Goal: Answer question/provide support: Share knowledge or assist other users

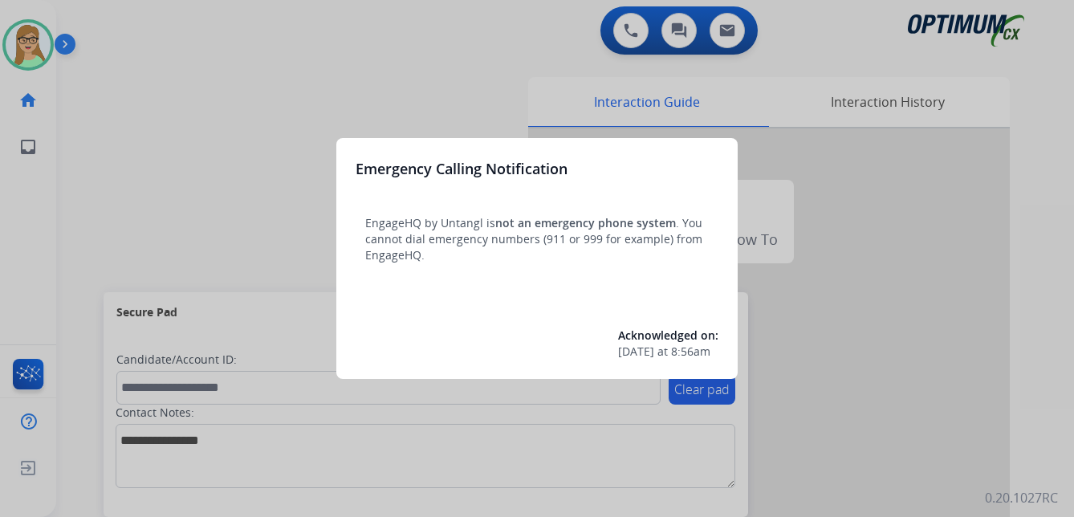
click at [470, 435] on div at bounding box center [537, 258] width 1074 height 517
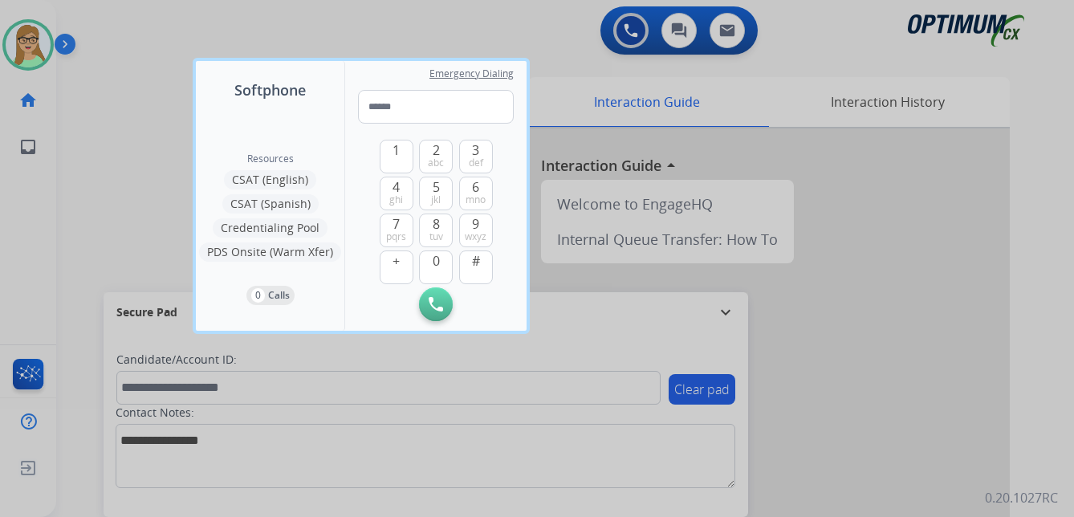
click at [41, 46] on div at bounding box center [537, 258] width 1074 height 517
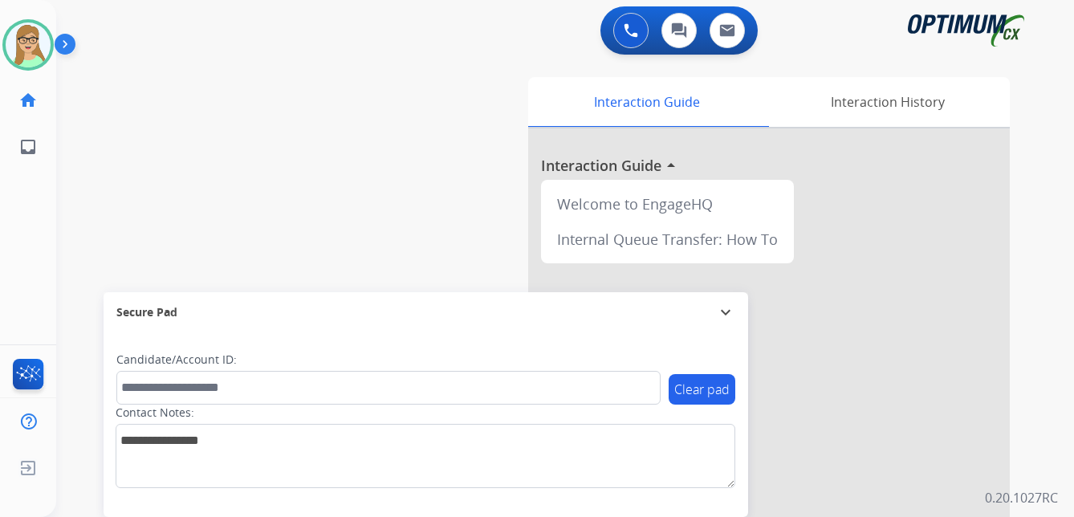
click at [71, 41] on img at bounding box center [68, 47] width 27 height 30
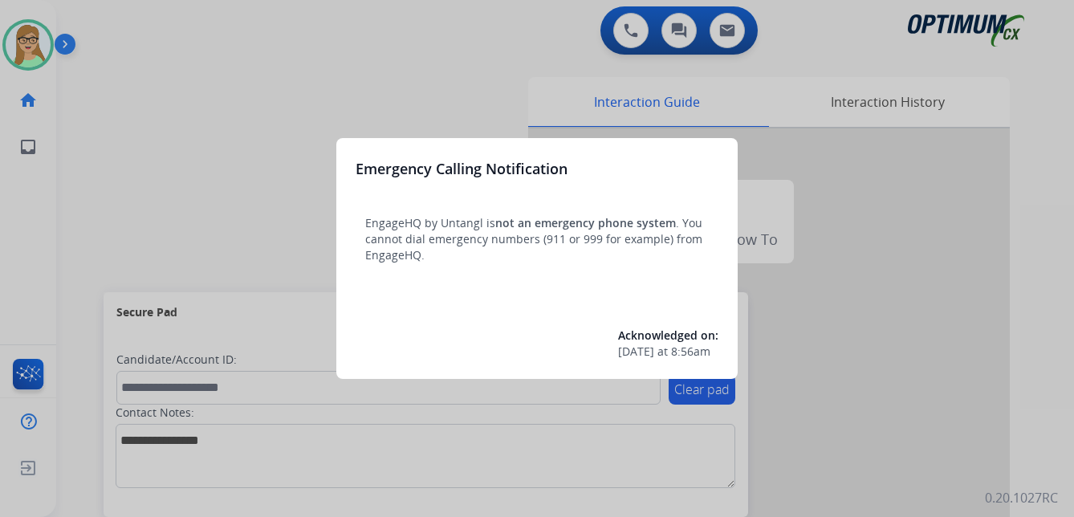
click at [143, 134] on div at bounding box center [537, 258] width 1074 height 517
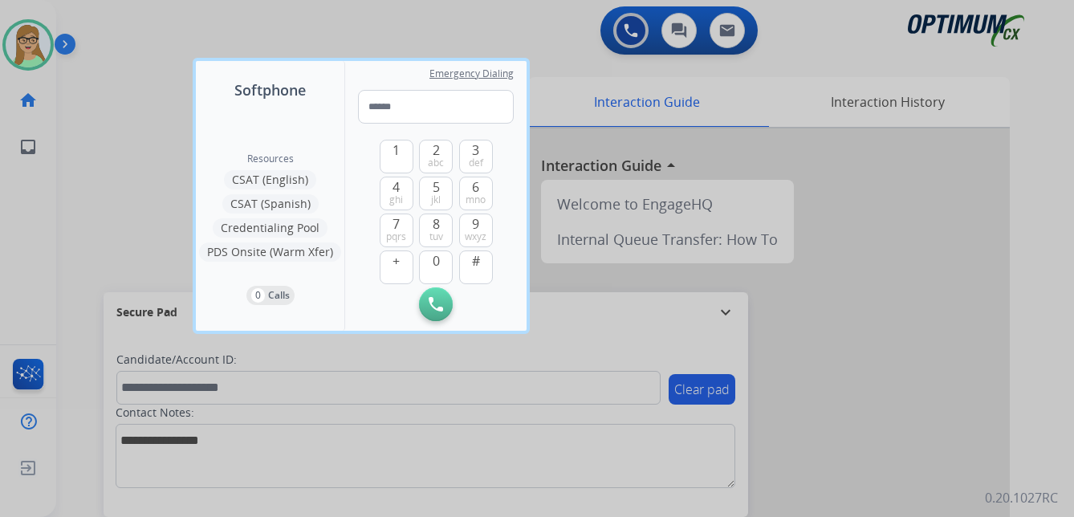
click at [499, 505] on div at bounding box center [537, 258] width 1074 height 517
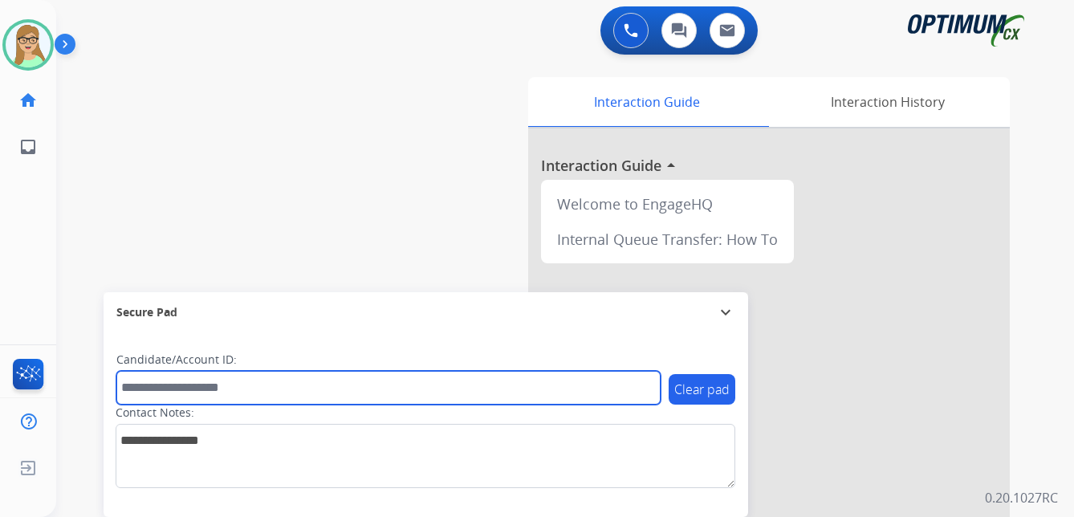
click at [311, 382] on input "text" at bounding box center [388, 388] width 544 height 34
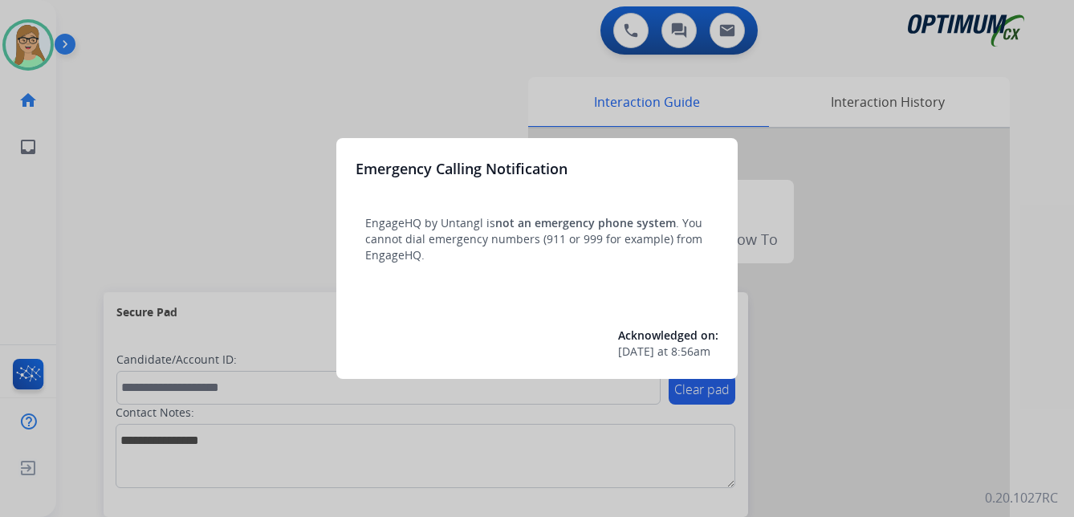
click at [382, 67] on div at bounding box center [537, 258] width 1074 height 517
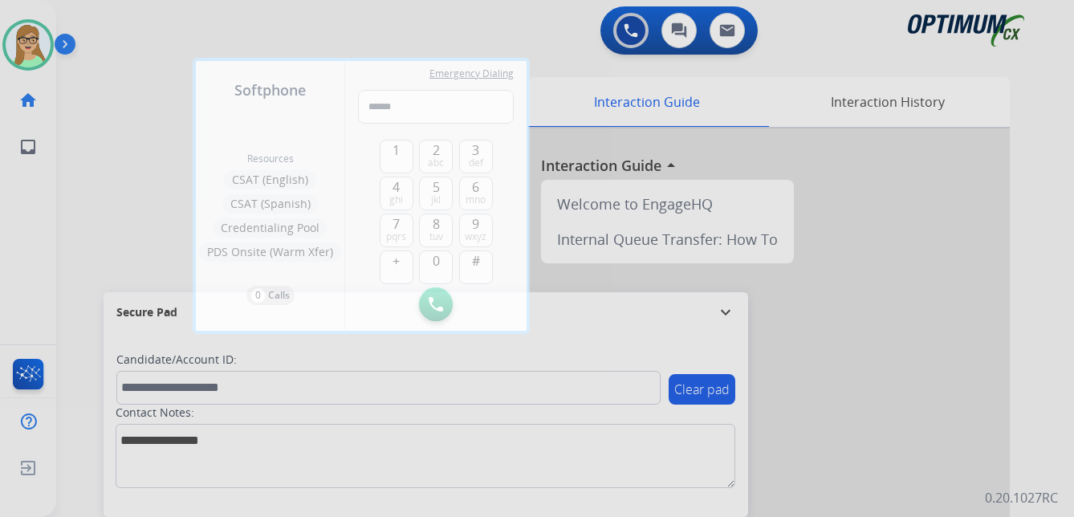
drag, startPoint x: 59, startPoint y: 165, endPoint x: 117, endPoint y: 250, distance: 103.3
click at [59, 166] on div at bounding box center [537, 258] width 1074 height 517
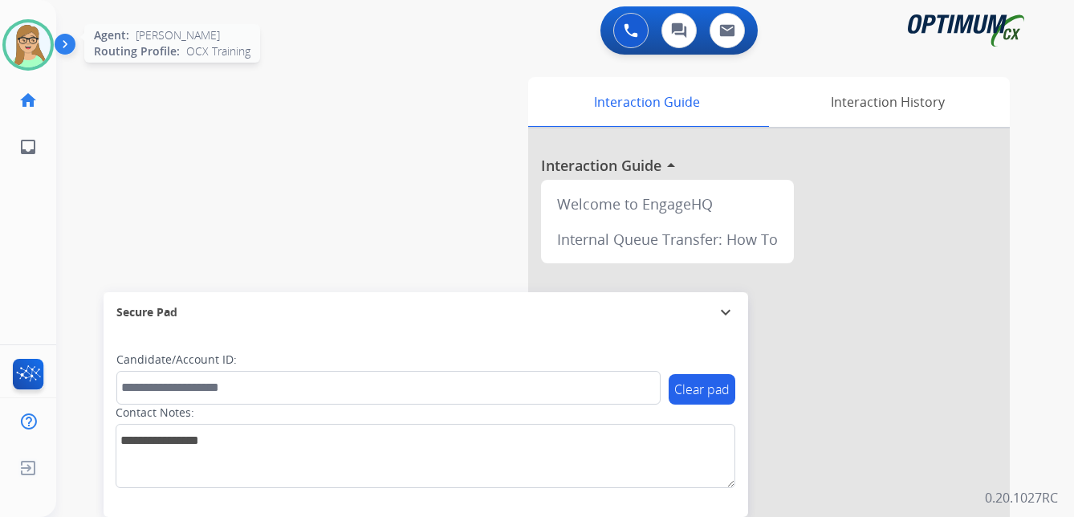
click at [35, 46] on img at bounding box center [28, 44] width 45 height 45
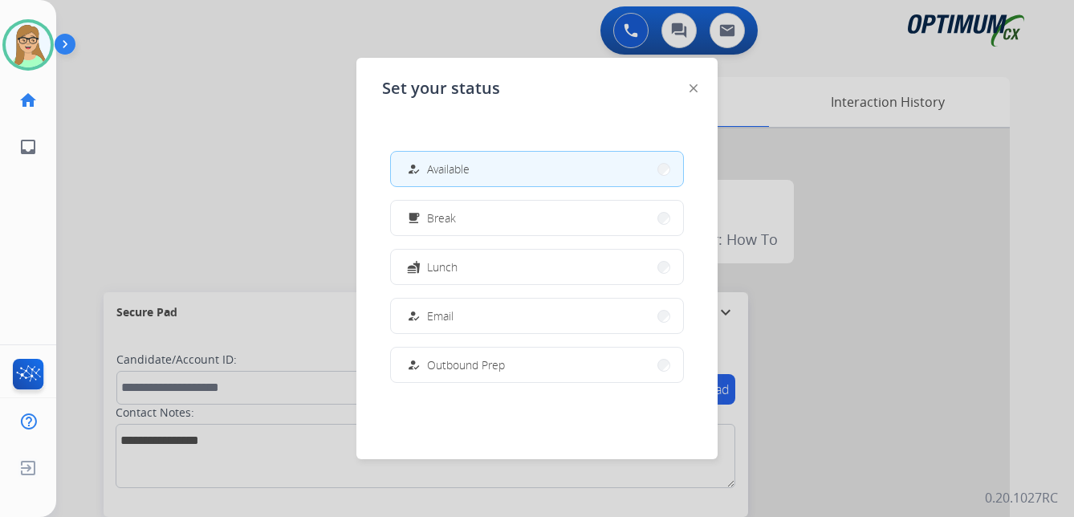
click at [462, 170] on span "Available" at bounding box center [448, 169] width 43 height 17
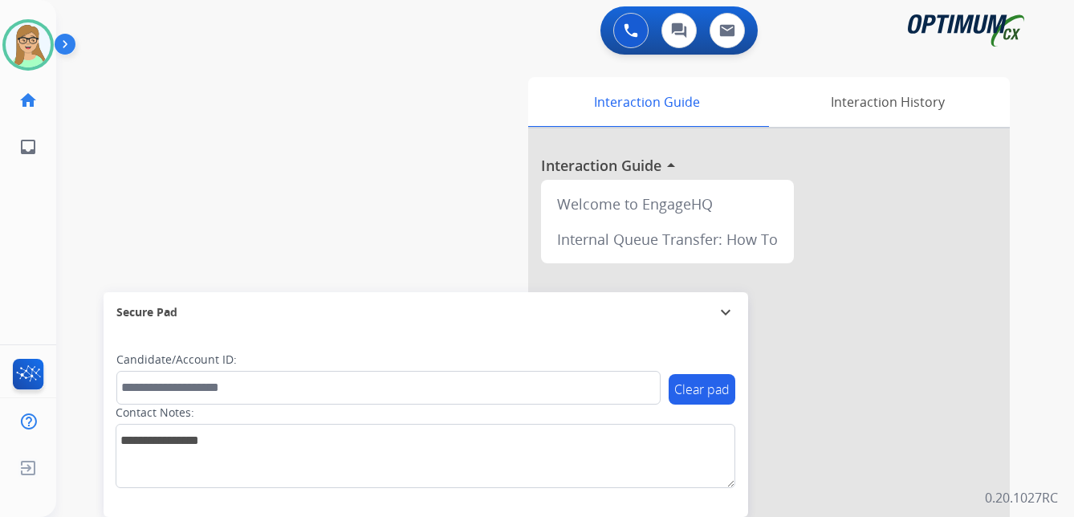
click at [26, 245] on div "[PERSON_NAME] Edit Avatar Agent: [PERSON_NAME] Profile: OCX Training home Home …" at bounding box center [28, 258] width 56 height 517
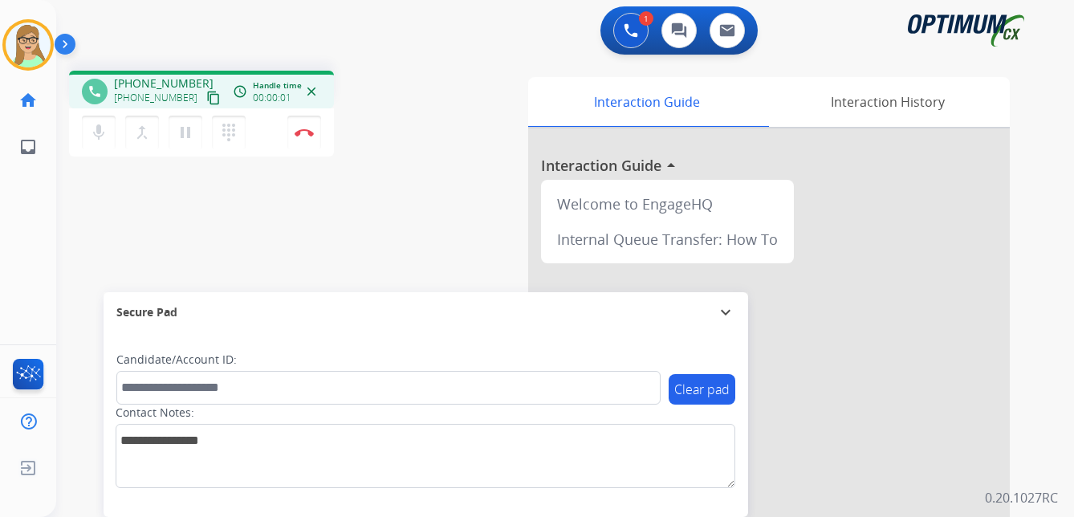
click at [206, 100] on mat-icon "content_copy" at bounding box center [213, 98] width 14 height 14
click at [307, 132] on img at bounding box center [304, 132] width 19 height 8
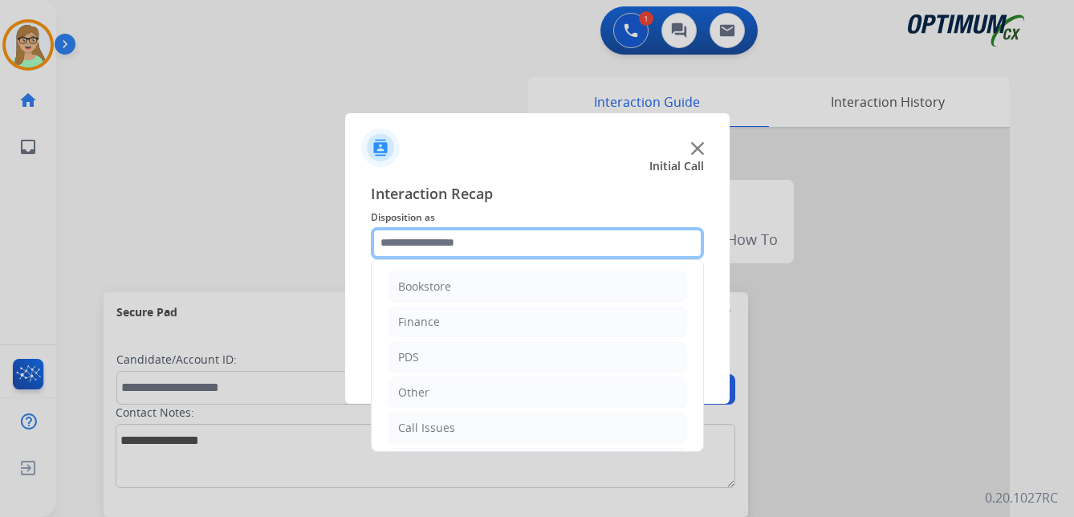
click at [458, 246] on input "text" at bounding box center [537, 243] width 333 height 32
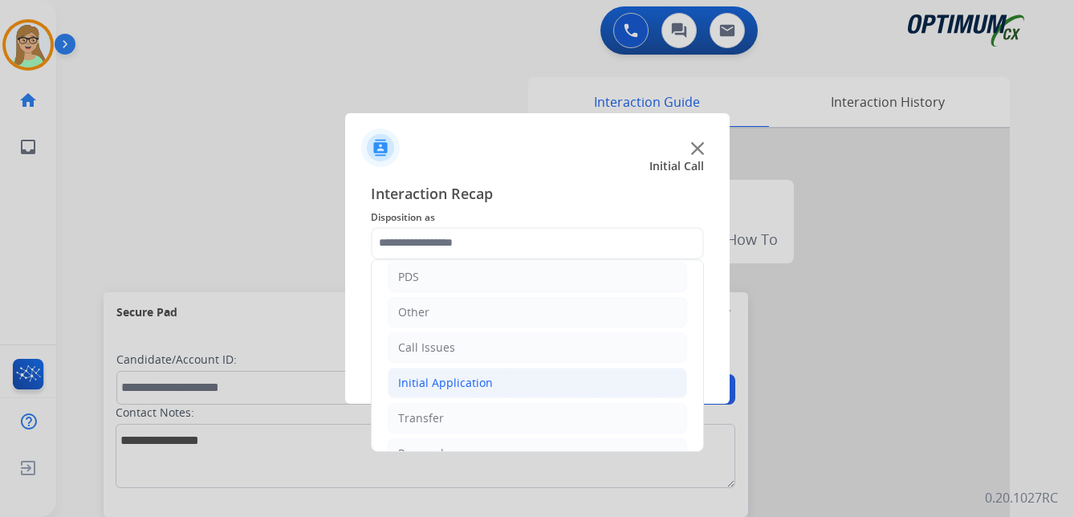
click at [451, 381] on div "Initial Application" at bounding box center [445, 383] width 95 height 16
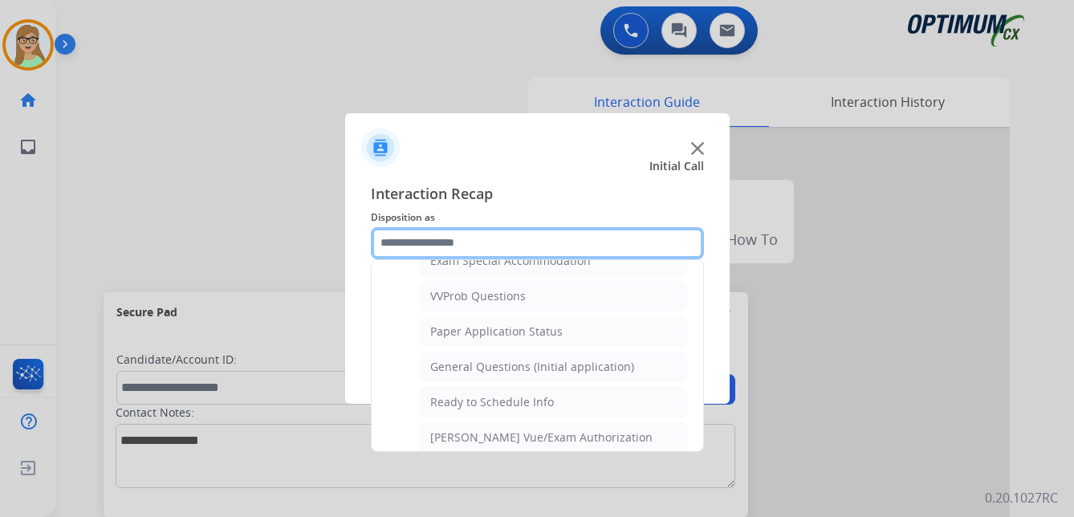
scroll to position [883, 0]
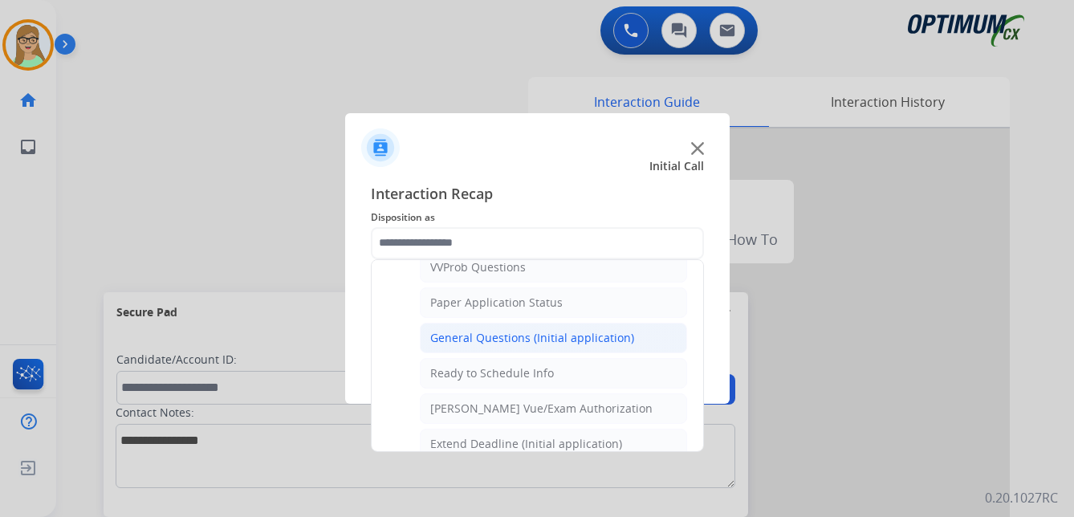
click at [474, 340] on div "General Questions (Initial application)" at bounding box center [532, 338] width 204 height 16
type input "**********"
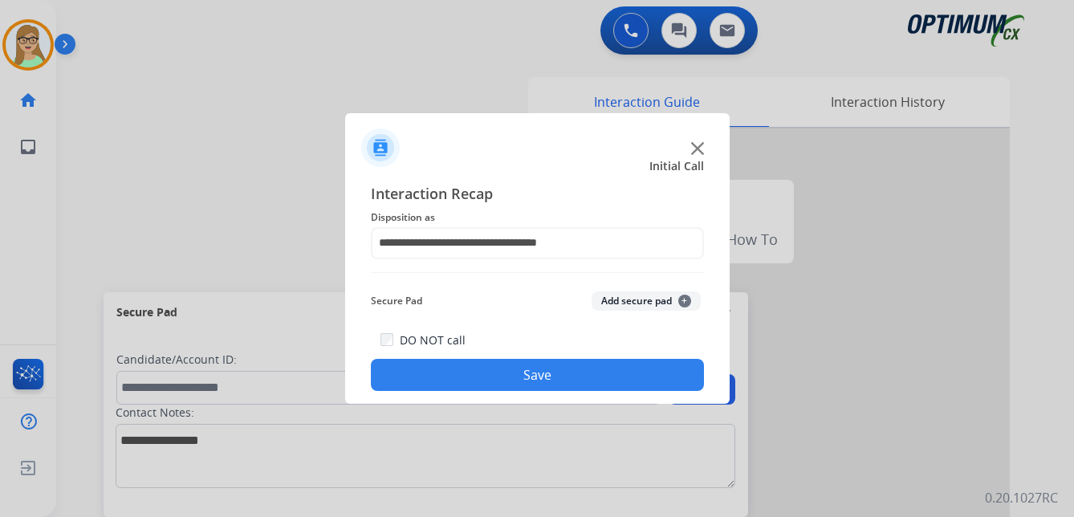
click at [466, 380] on button "Save" at bounding box center [537, 375] width 333 height 32
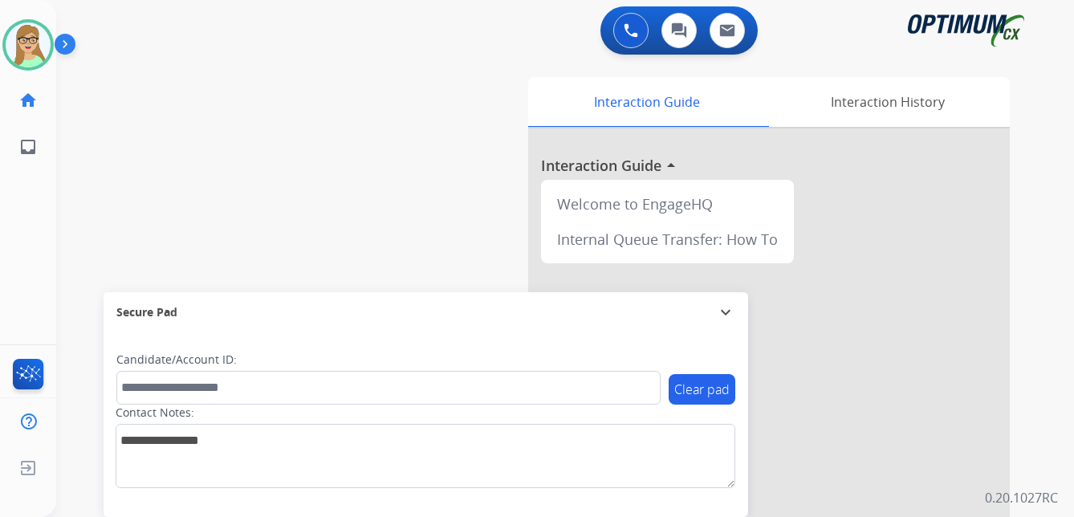
click at [47, 223] on div "[PERSON_NAME] Edit Avatar Agent: [PERSON_NAME] Profile: OCX Training home Home …" at bounding box center [28, 258] width 56 height 517
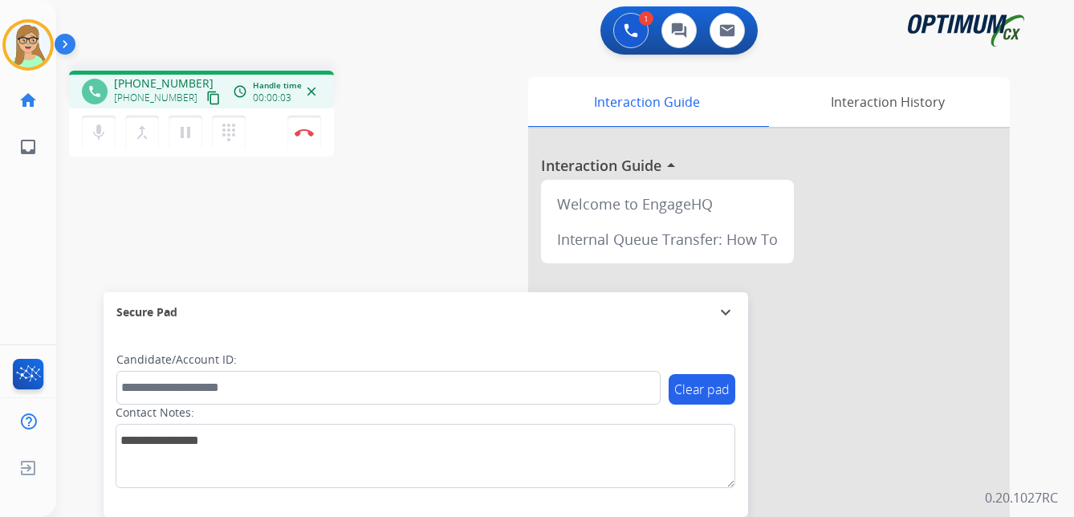
drag, startPoint x: 197, startPoint y: 95, endPoint x: 152, endPoint y: 112, distance: 48.8
click at [206, 97] on mat-icon "content_copy" at bounding box center [213, 98] width 14 height 14
click at [303, 131] on img at bounding box center [304, 132] width 19 height 8
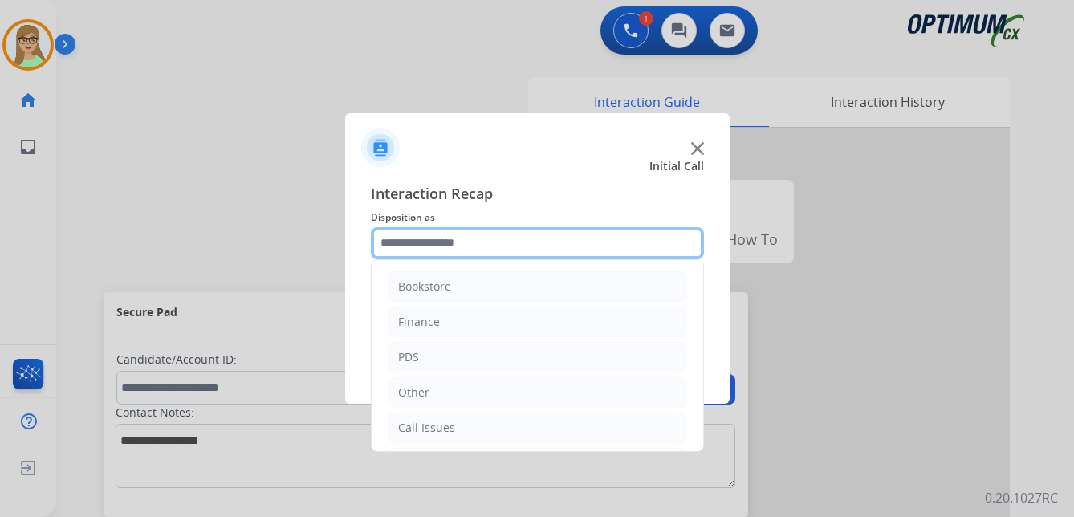
click at [428, 235] on input "text" at bounding box center [537, 243] width 333 height 32
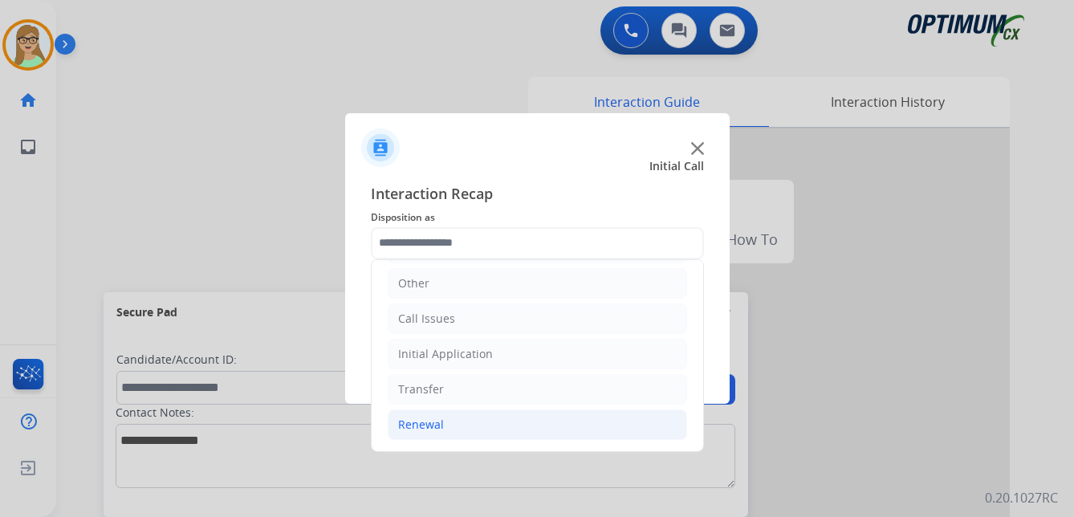
click at [406, 419] on div "Renewal" at bounding box center [421, 425] width 46 height 16
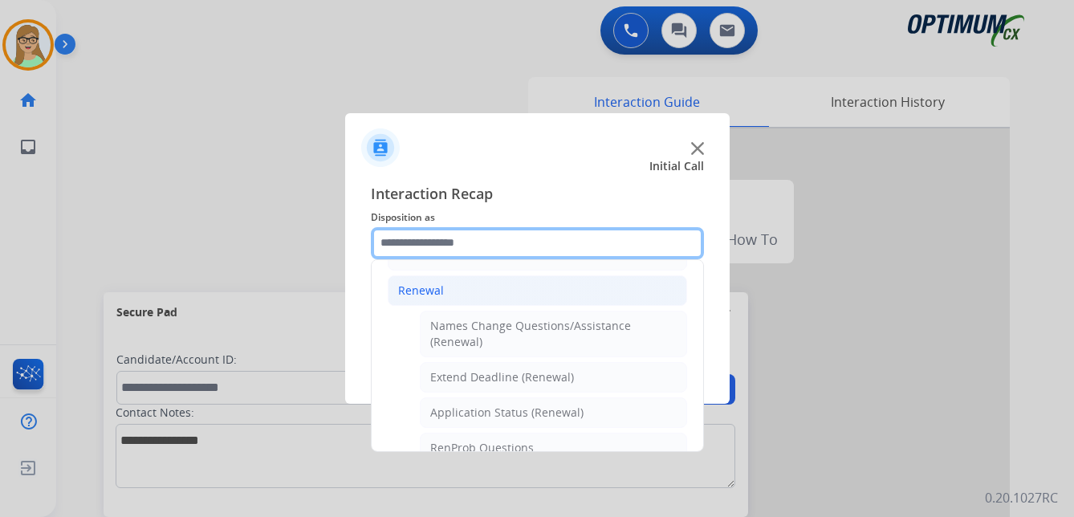
scroll to position [270, 0]
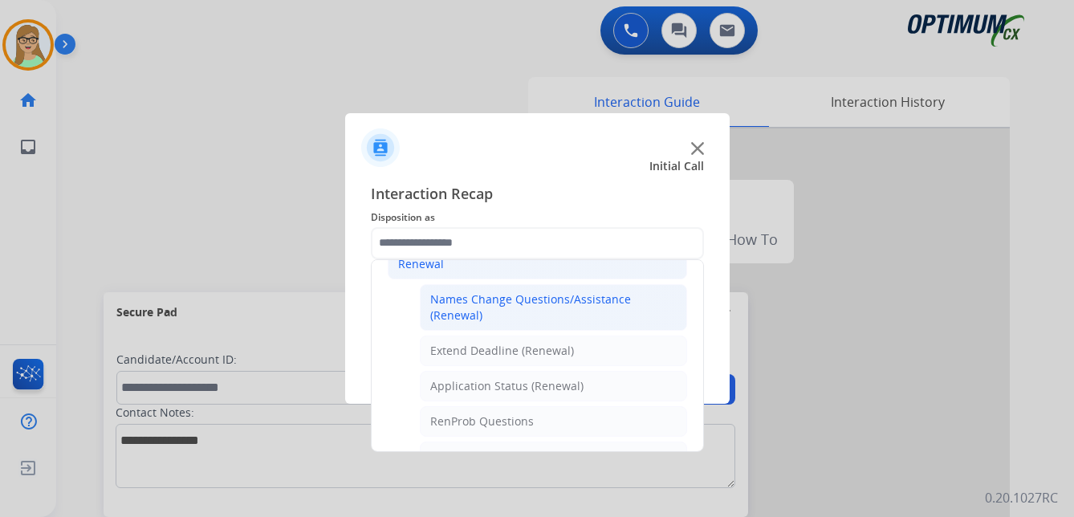
click at [494, 303] on div "Names Change Questions/Assistance (Renewal)" at bounding box center [553, 307] width 246 height 32
type input "**********"
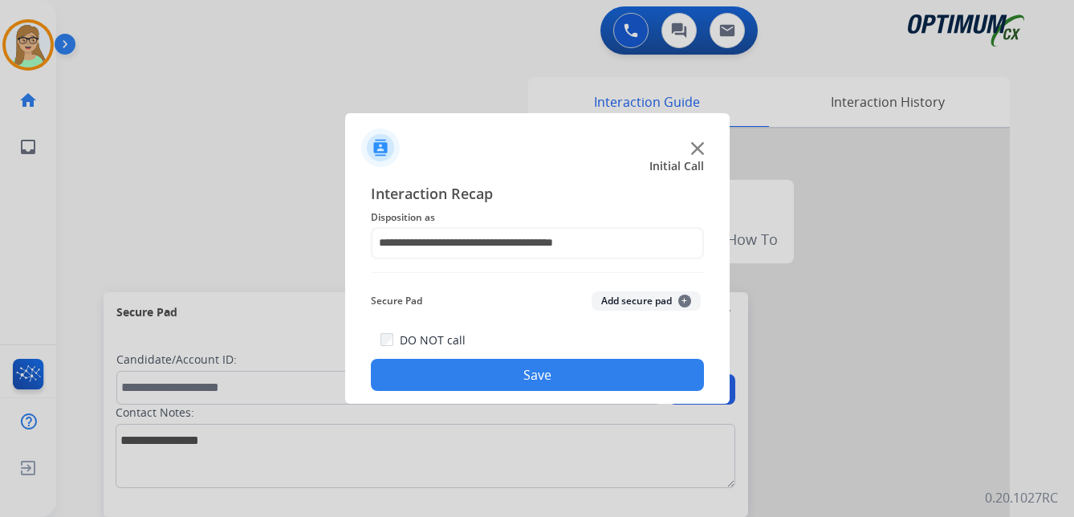
click at [456, 368] on button "Save" at bounding box center [537, 375] width 333 height 32
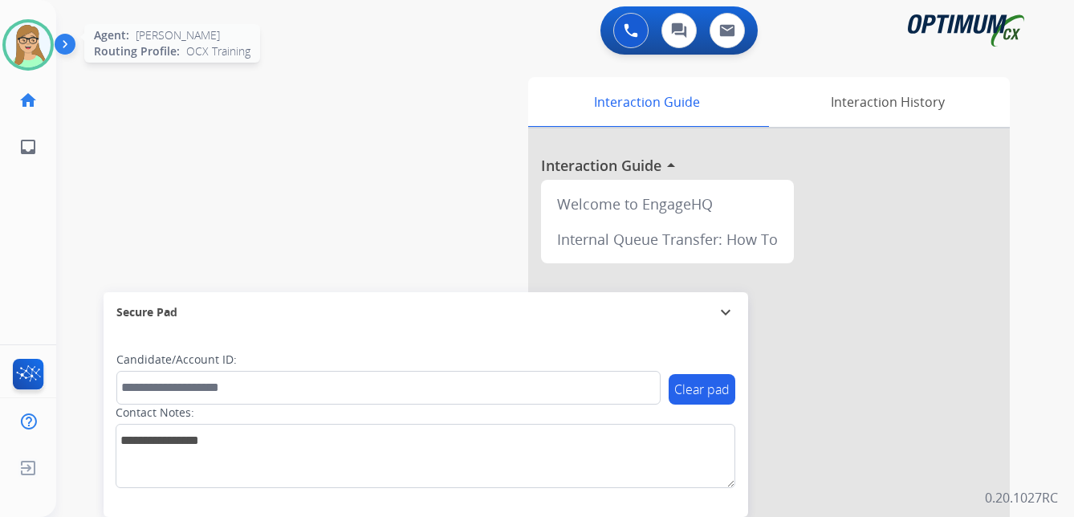
click at [21, 51] on img at bounding box center [28, 44] width 45 height 45
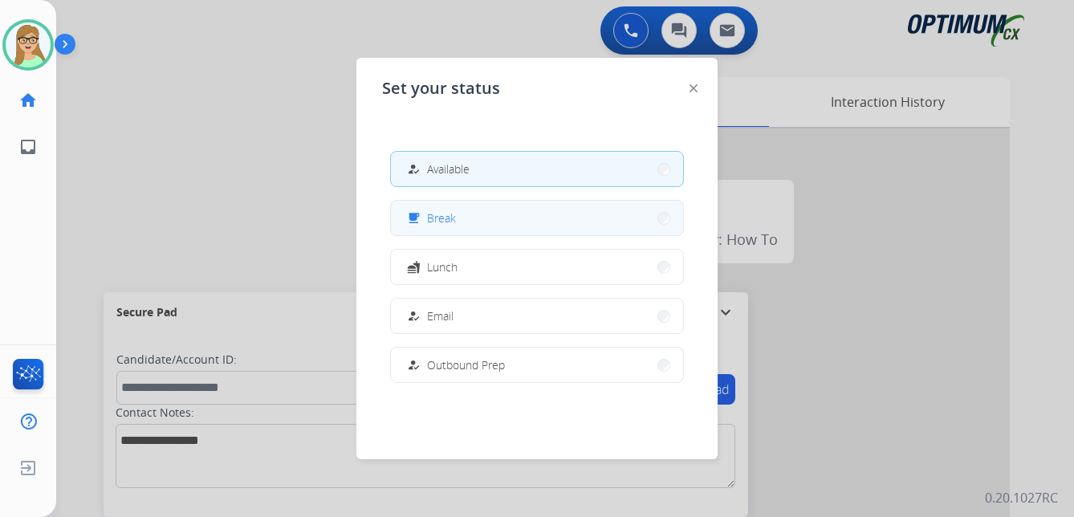
click at [433, 215] on span "Break" at bounding box center [441, 217] width 29 height 17
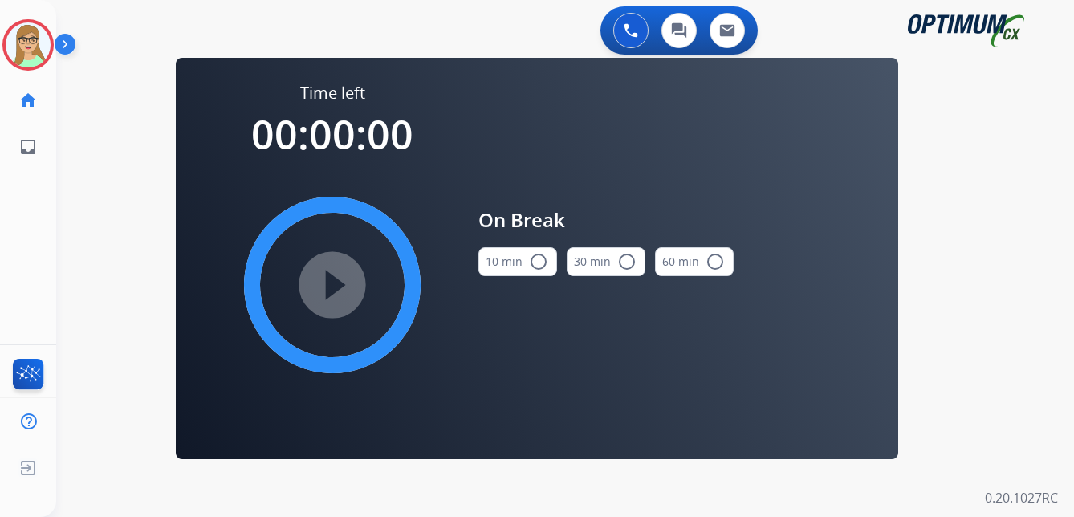
drag, startPoint x: 535, startPoint y: 262, endPoint x: 425, endPoint y: 265, distance: 110.0
click at [534, 262] on mat-icon "radio_button_unchecked" at bounding box center [538, 261] width 19 height 19
drag, startPoint x: 348, startPoint y: 279, endPoint x: 0, endPoint y: 340, distance: 353.0
click at [340, 281] on mat-icon "play_circle_filled" at bounding box center [332, 284] width 19 height 19
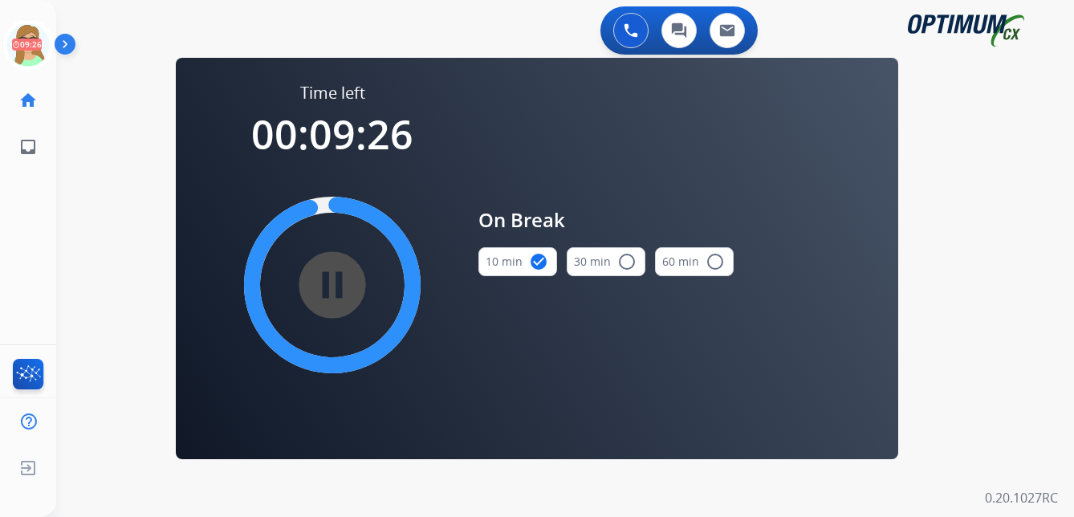
click at [15, 185] on div "[PERSON_NAME] Break Edit Avatar 09:26 Agent: [PERSON_NAME] Profile: OCX Trainin…" at bounding box center [28, 258] width 56 height 517
click at [37, 47] on icon at bounding box center [28, 45] width 52 height 52
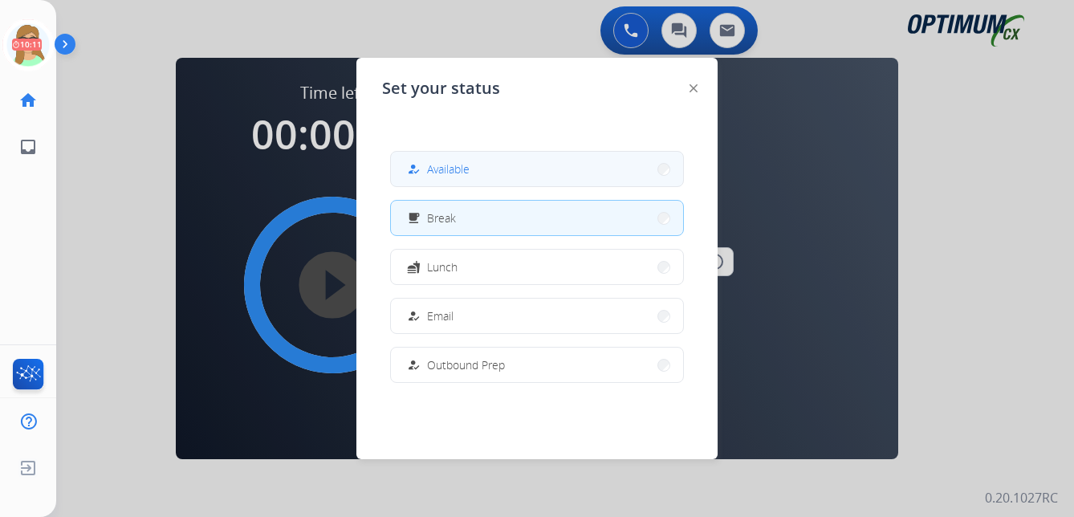
click at [456, 182] on button "how_to_reg Available" at bounding box center [537, 169] width 292 height 35
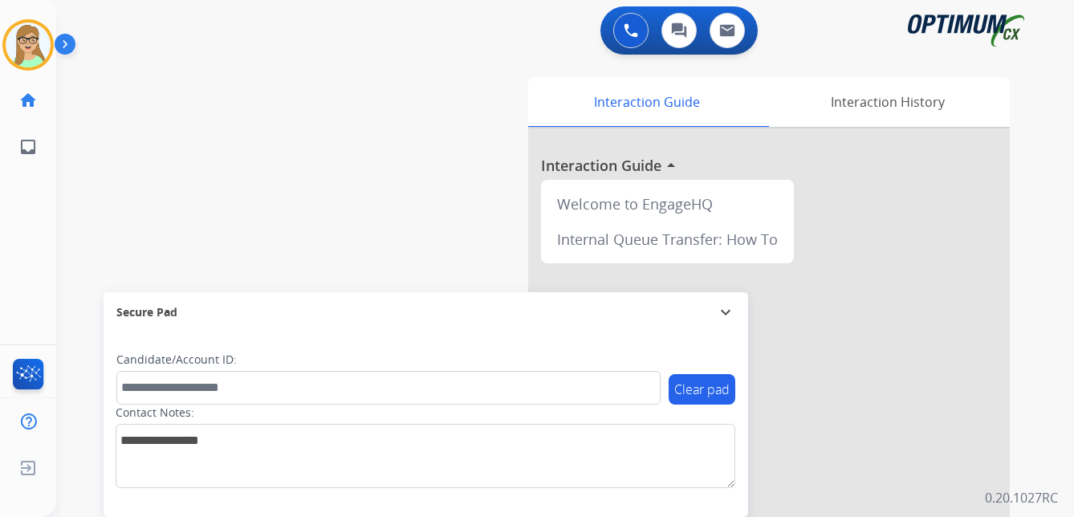
click at [15, 206] on div "[PERSON_NAME] Edit Avatar Agent: [PERSON_NAME] Profile: OCX Training home Home …" at bounding box center [28, 258] width 56 height 517
click at [73, 43] on img at bounding box center [68, 47] width 27 height 30
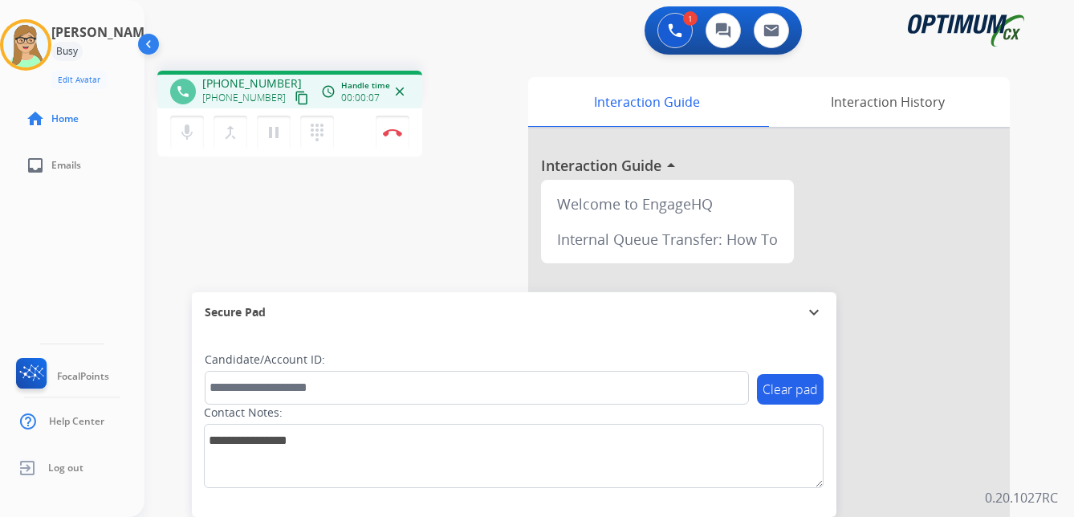
click at [295, 102] on mat-icon "content_copy" at bounding box center [302, 98] width 14 height 14
click at [393, 129] on img at bounding box center [392, 132] width 19 height 8
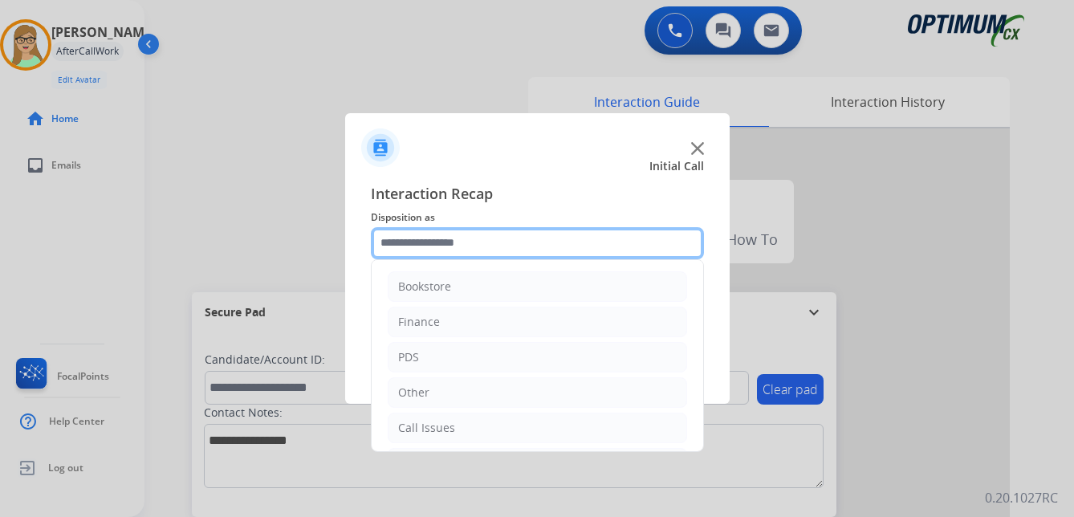
click at [415, 242] on input "text" at bounding box center [537, 243] width 333 height 32
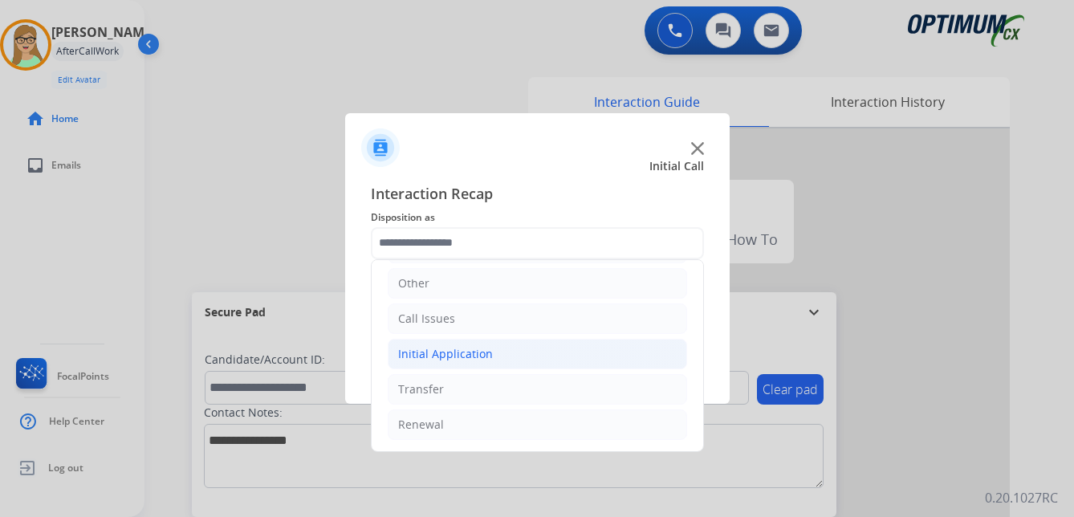
click at [454, 349] on div "Initial Application" at bounding box center [445, 354] width 95 height 16
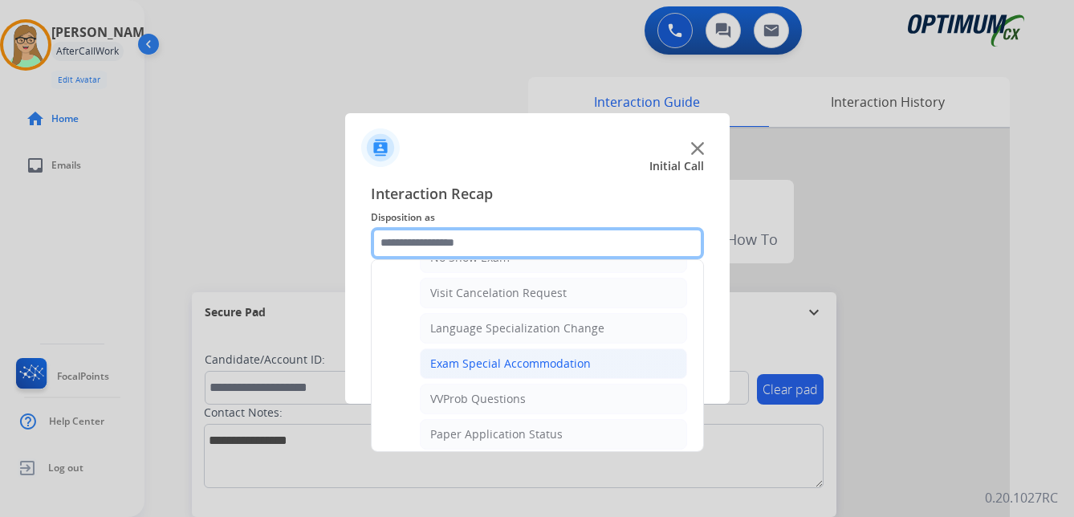
scroll to position [832, 0]
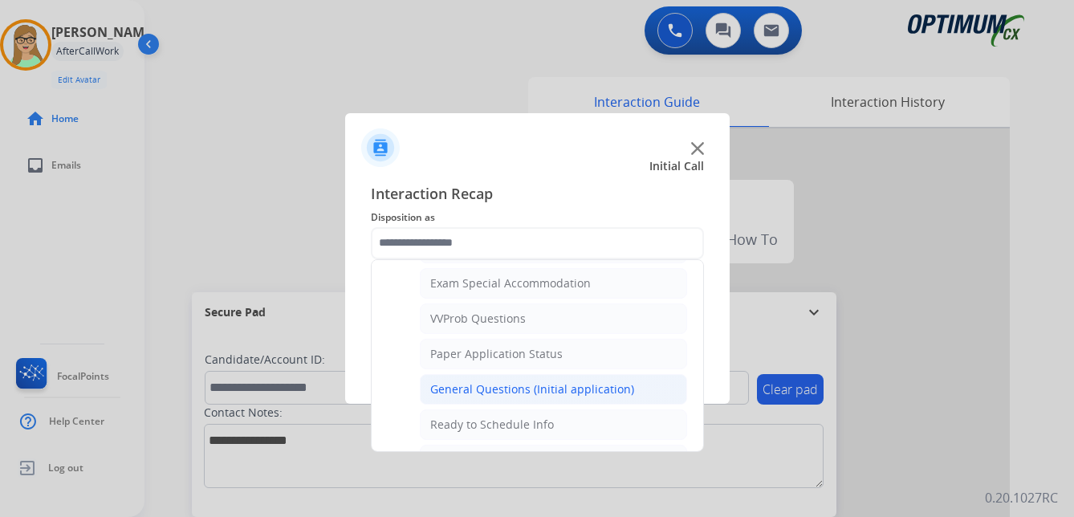
click at [463, 393] on div "General Questions (Initial application)" at bounding box center [532, 389] width 204 height 16
type input "**********"
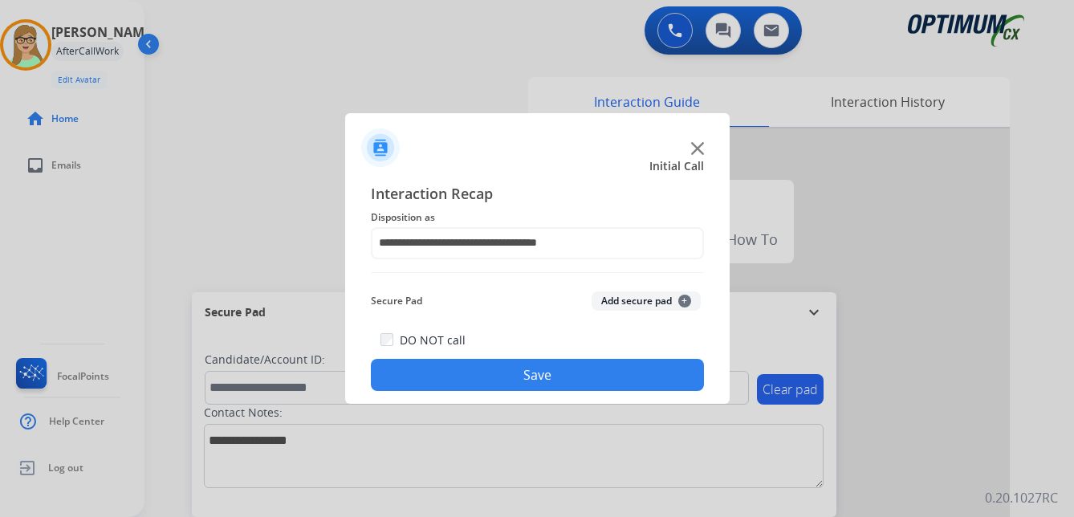
drag, startPoint x: 478, startPoint y: 376, endPoint x: 472, endPoint y: 355, distance: 21.8
click at [478, 375] on button "Save" at bounding box center [537, 375] width 333 height 32
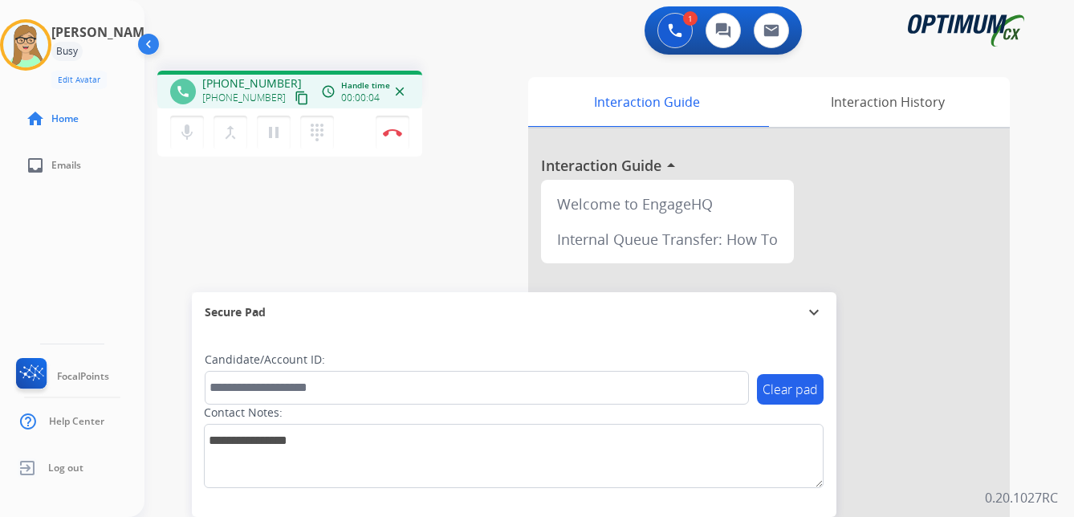
drag, startPoint x: 287, startPoint y: 97, endPoint x: 6, endPoint y: 193, distance: 296.7
click at [247, 112] on div "phone [PHONE_NUMBER] [PHONE_NUMBER] content_copy access_time Call metrics Queue…" at bounding box center [289, 116] width 265 height 91
click at [396, 128] on img at bounding box center [392, 132] width 19 height 8
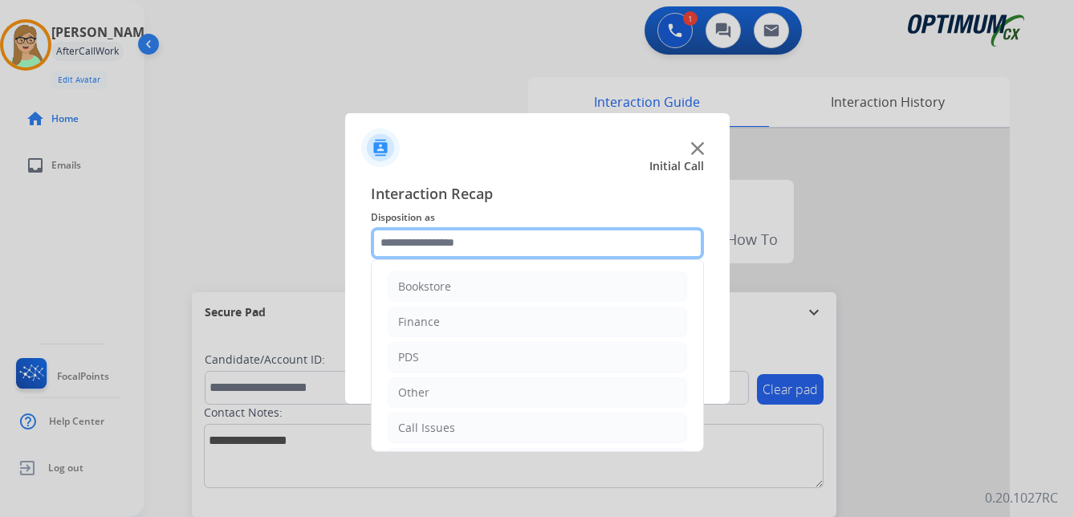
click at [424, 247] on input "text" at bounding box center [537, 243] width 333 height 32
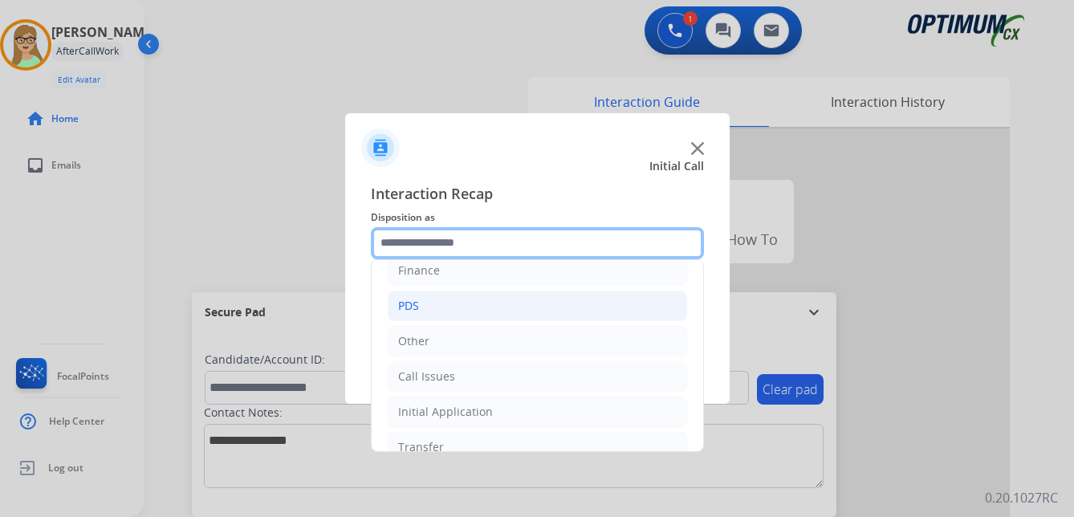
scroll to position [109, 0]
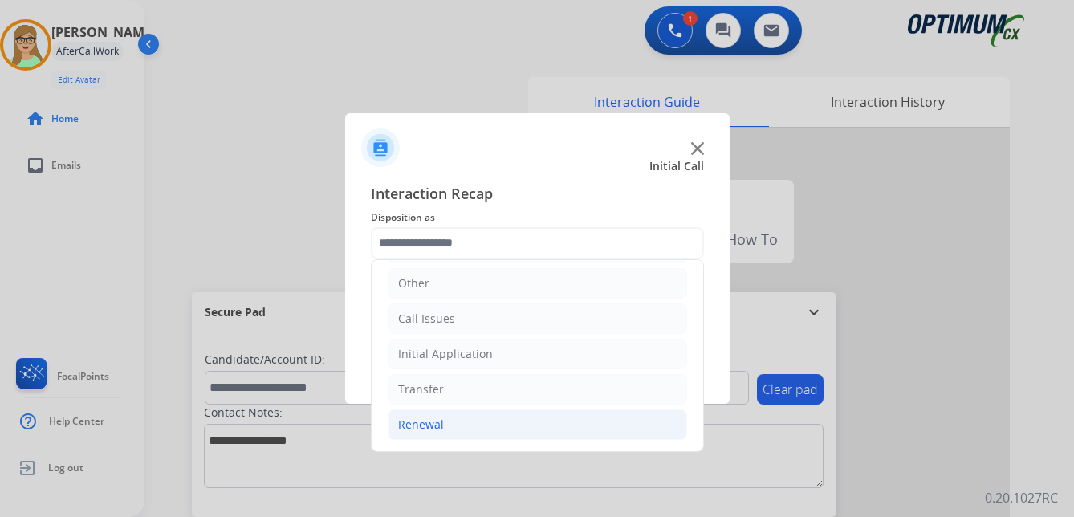
click at [421, 425] on div "Renewal" at bounding box center [421, 425] width 46 height 16
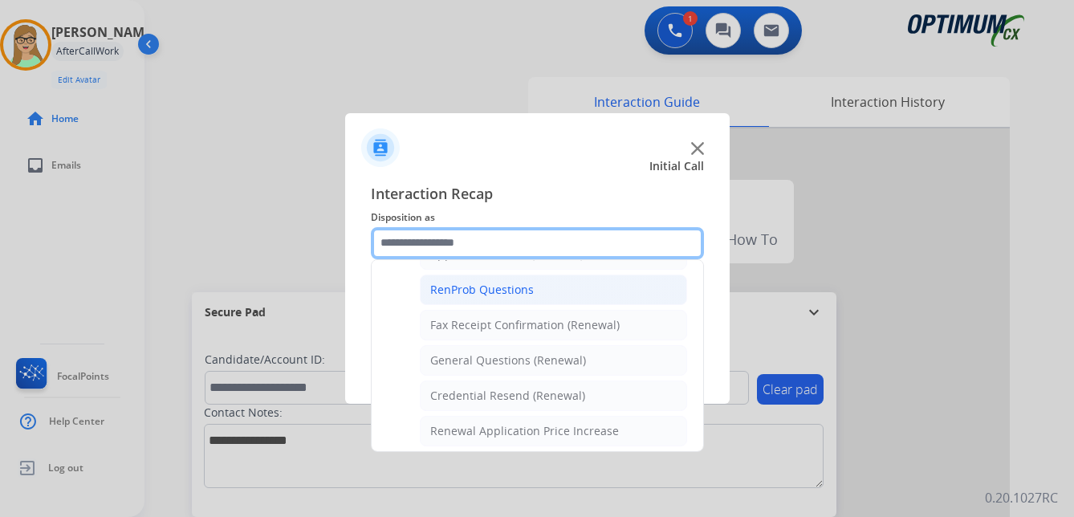
scroll to position [430, 0]
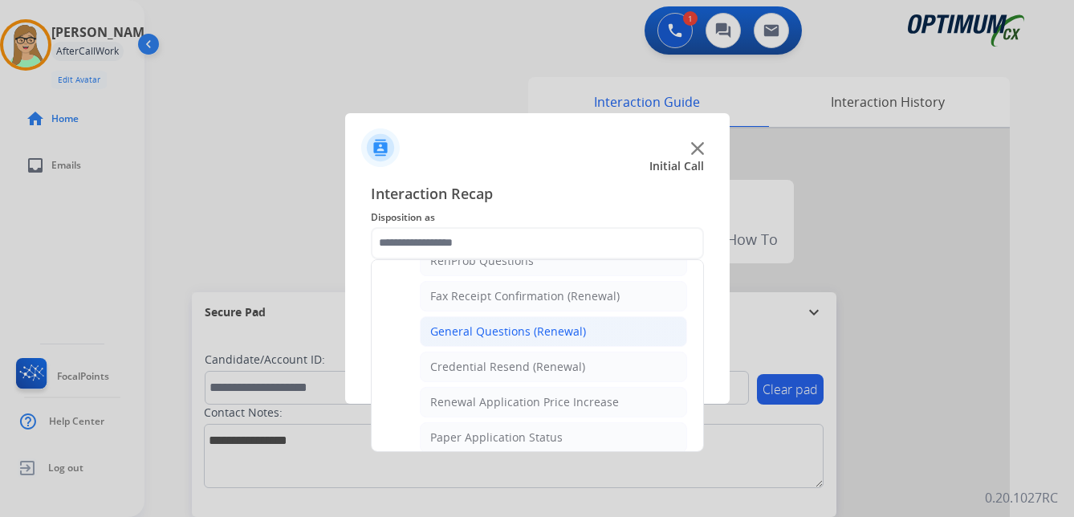
click at [482, 335] on div "General Questions (Renewal)" at bounding box center [508, 331] width 156 height 16
type input "**********"
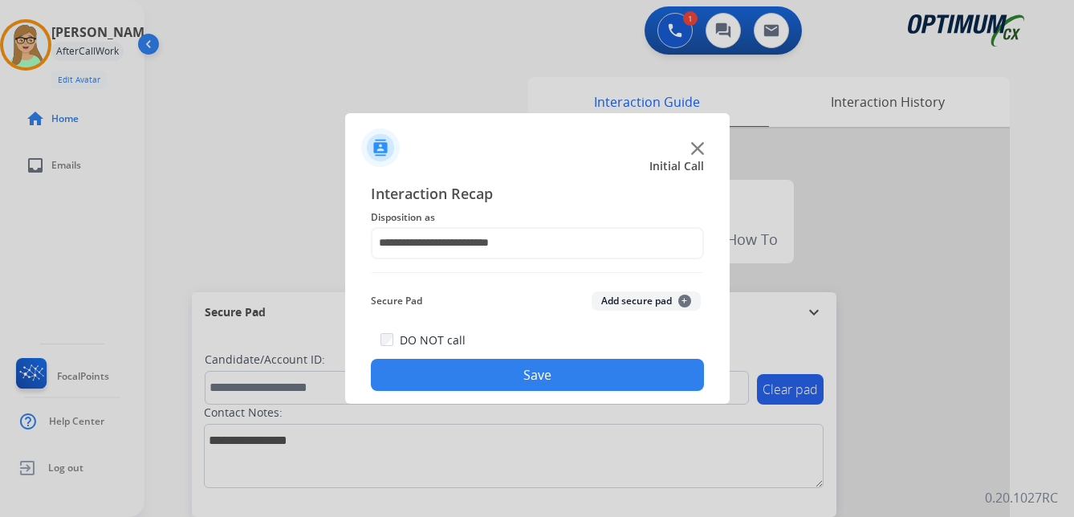
drag, startPoint x: 474, startPoint y: 366, endPoint x: 189, endPoint y: 305, distance: 291.4
click at [466, 366] on button "Save" at bounding box center [537, 375] width 333 height 32
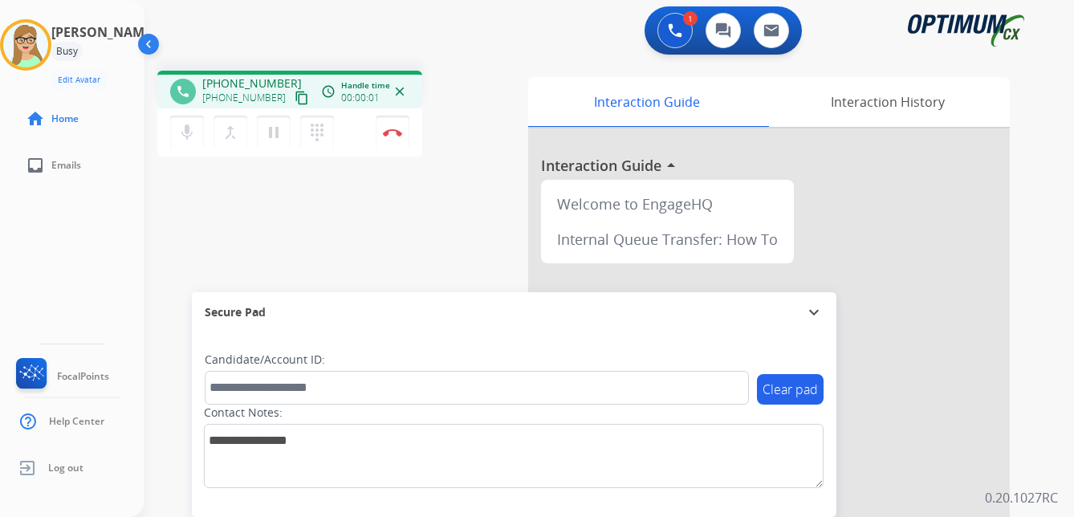
click at [8, 229] on div "[PERSON_NAME] Edit Avatar Agent: [PERSON_NAME] Profile: OCX Training home Home …" at bounding box center [72, 258] width 144 height 517
click at [295, 97] on mat-icon "content_copy" at bounding box center [302, 98] width 14 height 14
click at [394, 132] on img at bounding box center [392, 132] width 19 height 8
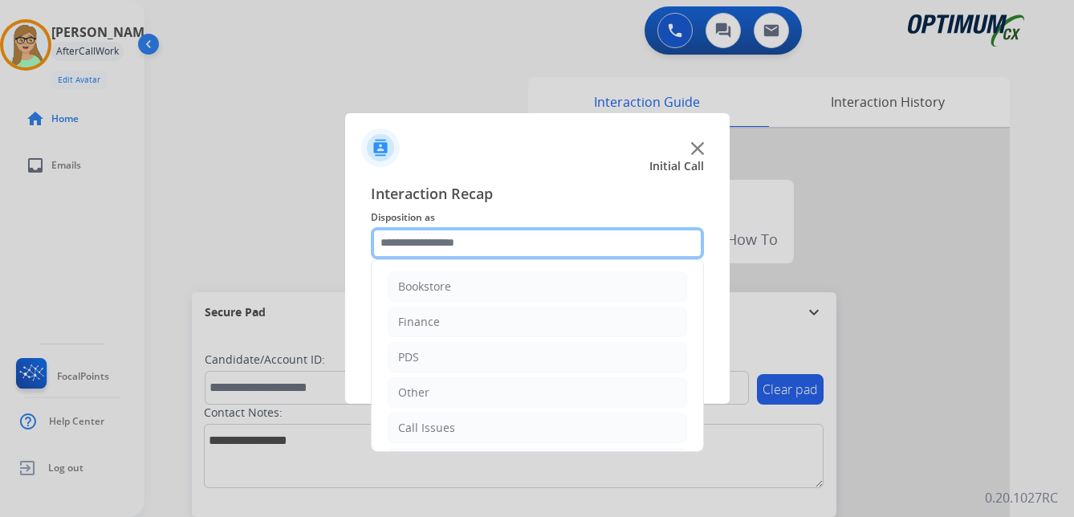
click at [439, 244] on input "text" at bounding box center [537, 243] width 333 height 32
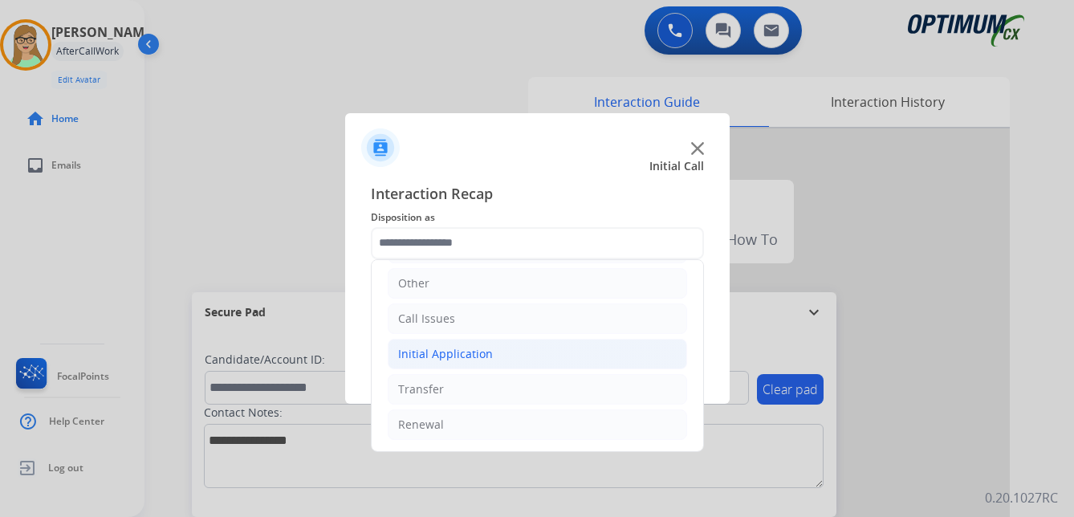
click at [461, 358] on div "Initial Application" at bounding box center [445, 354] width 95 height 16
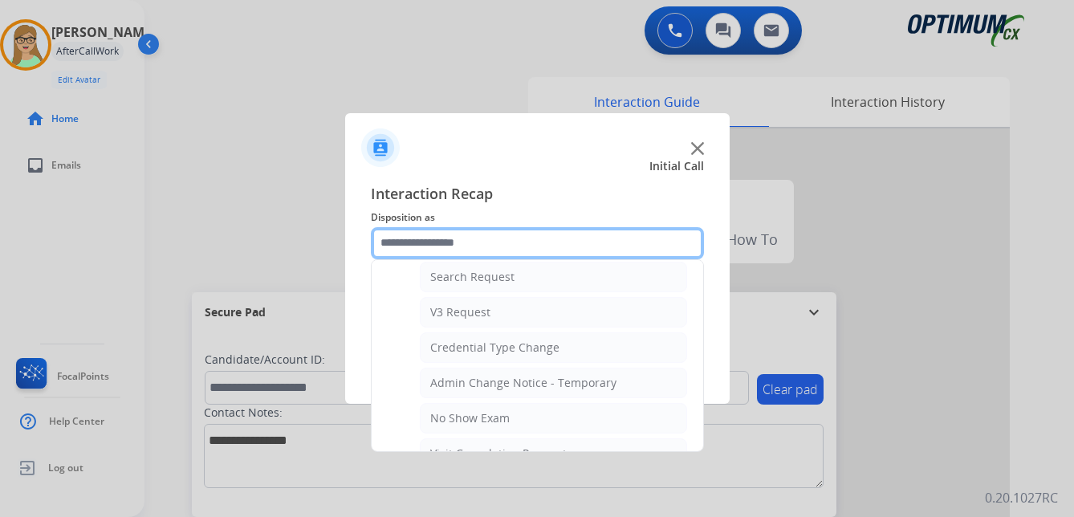
scroll to position [671, 0]
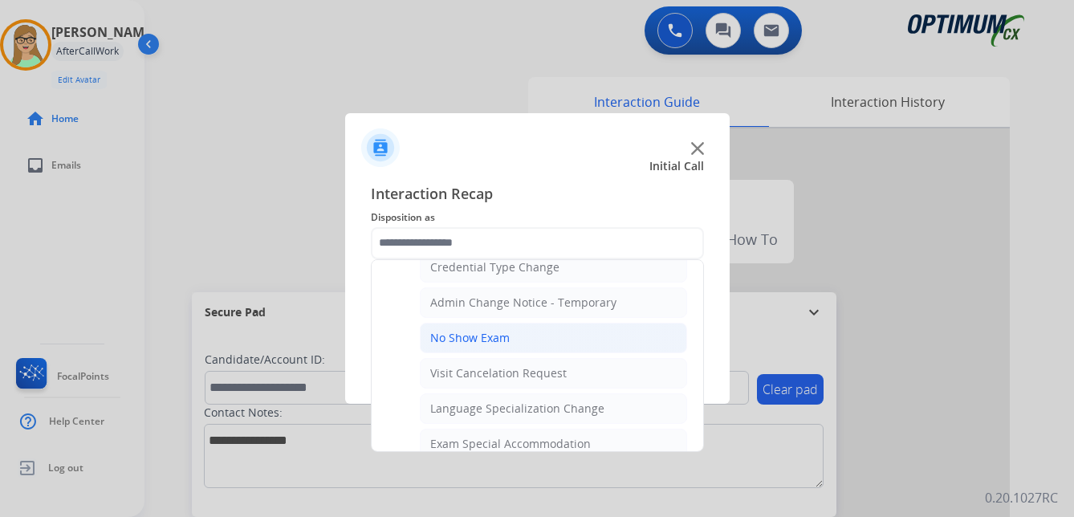
click at [474, 342] on div "No Show Exam" at bounding box center [469, 338] width 79 height 16
type input "**********"
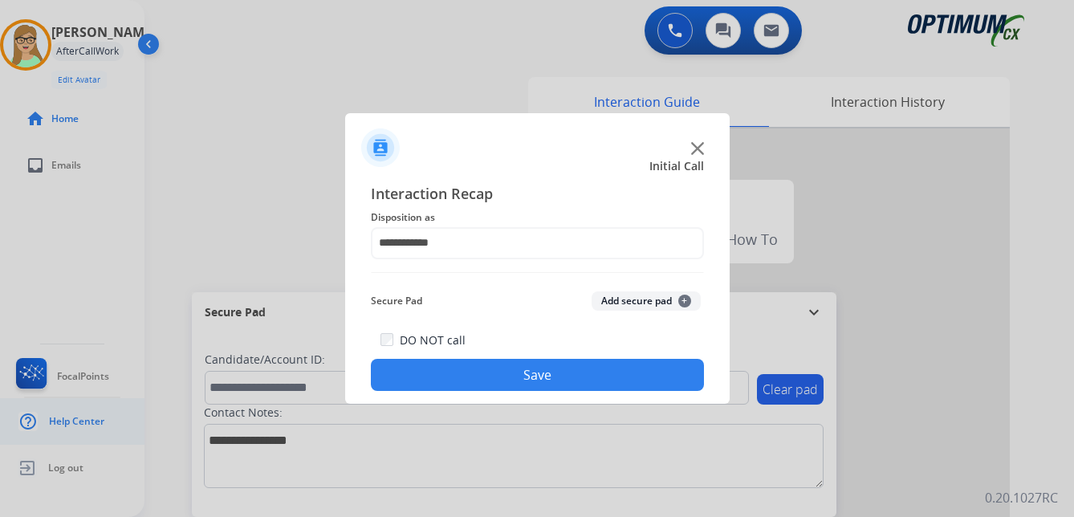
drag, startPoint x: 471, startPoint y: 380, endPoint x: 70, endPoint y: 428, distance: 404.1
click at [470, 380] on button "Save" at bounding box center [537, 375] width 333 height 32
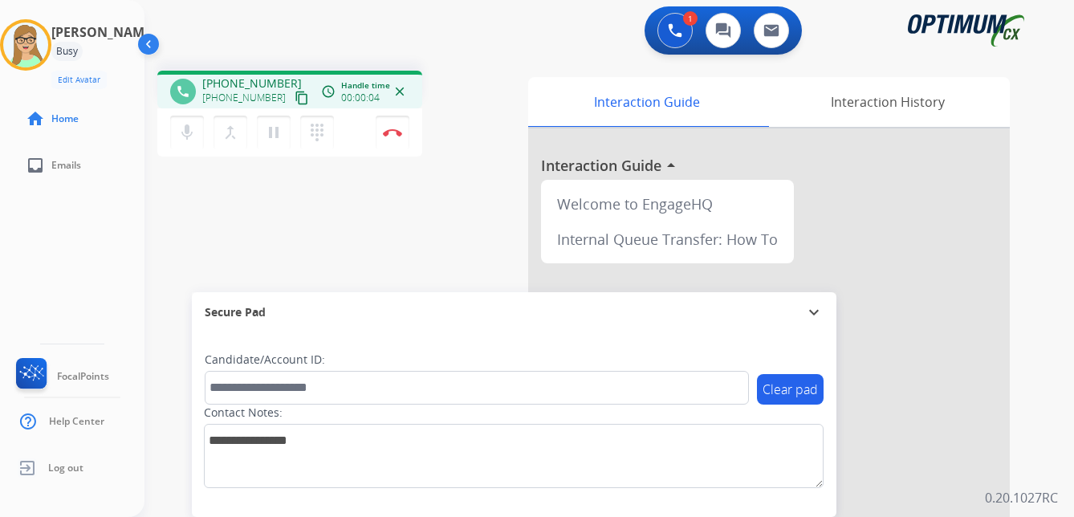
click at [295, 104] on mat-icon "content_copy" at bounding box center [302, 98] width 14 height 14
click at [394, 129] on img at bounding box center [392, 132] width 19 height 8
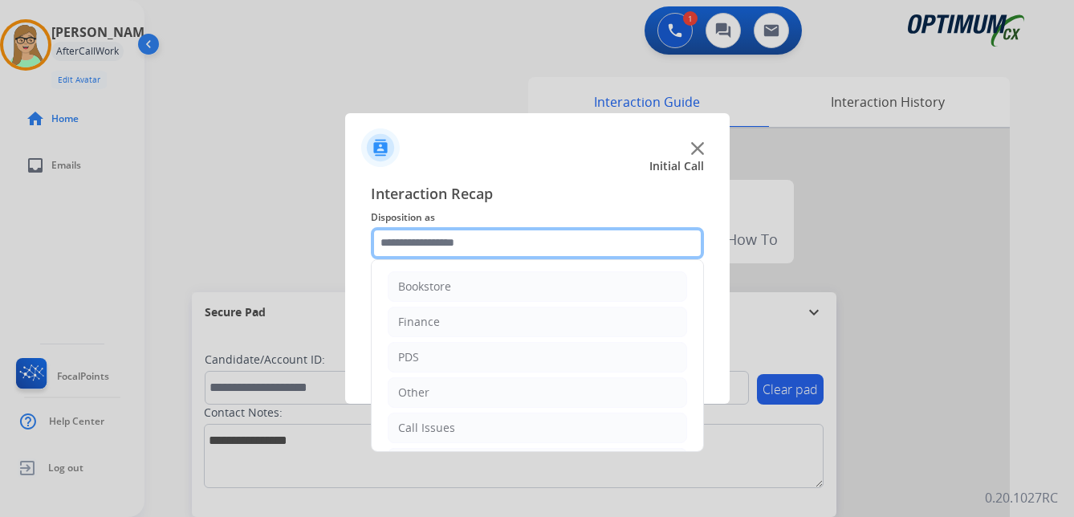
drag, startPoint x: 410, startPoint y: 237, endPoint x: 386, endPoint y: 254, distance: 29.9
click at [409, 237] on input "text" at bounding box center [537, 243] width 333 height 32
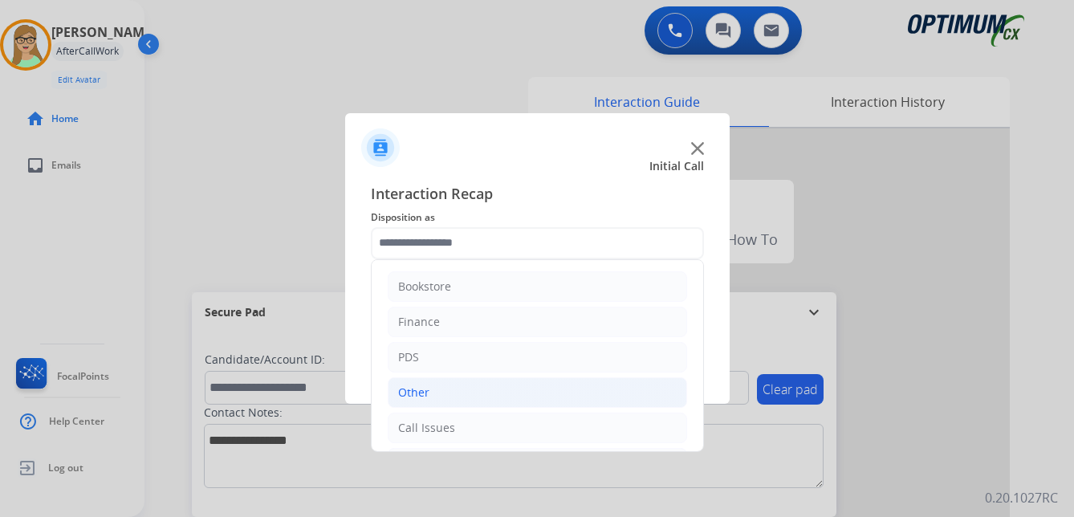
click at [412, 393] on div "Other" at bounding box center [413, 392] width 31 height 16
click at [417, 397] on div "Other" at bounding box center [413, 392] width 31 height 16
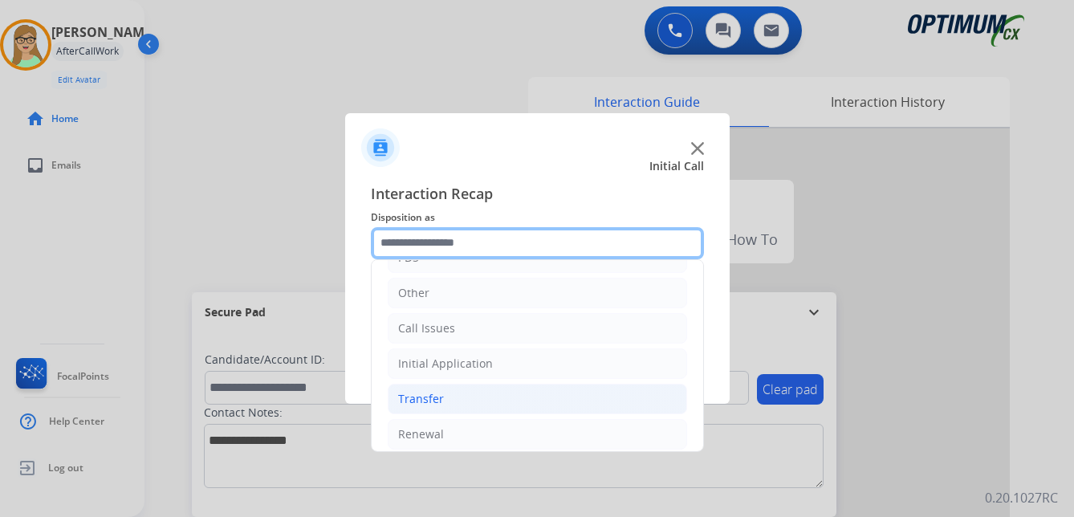
scroll to position [109, 0]
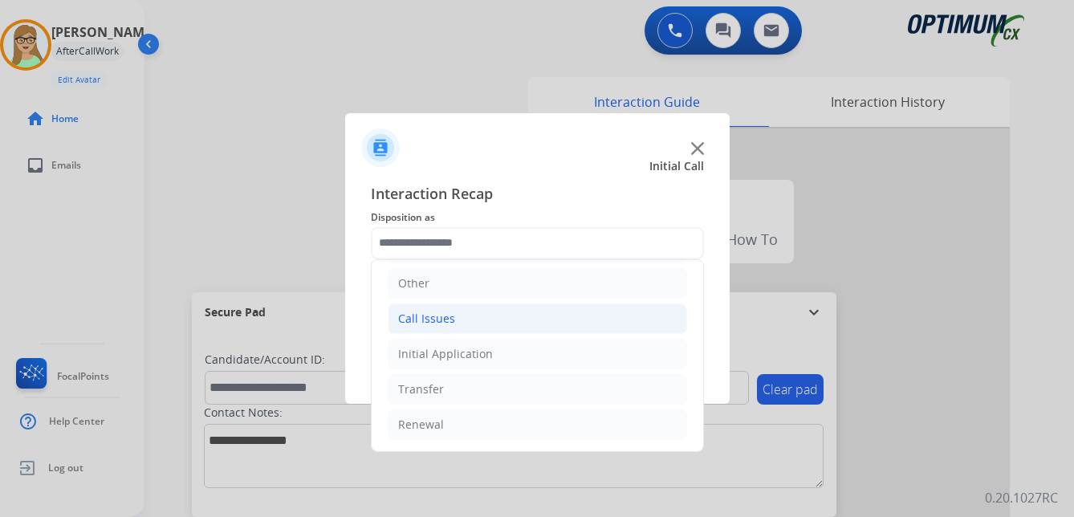
click at [433, 322] on div "Call Issues" at bounding box center [426, 319] width 57 height 16
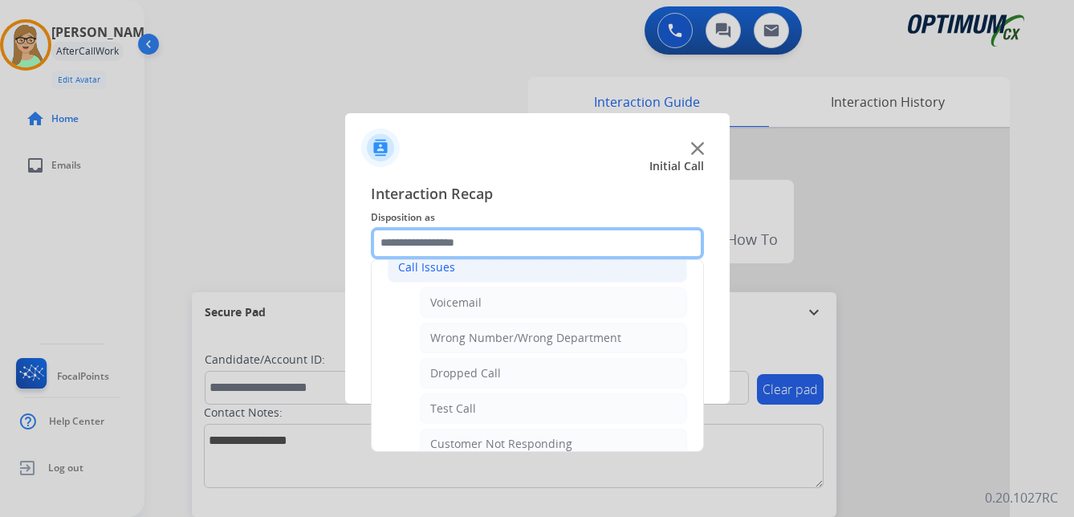
scroll to position [189, 0]
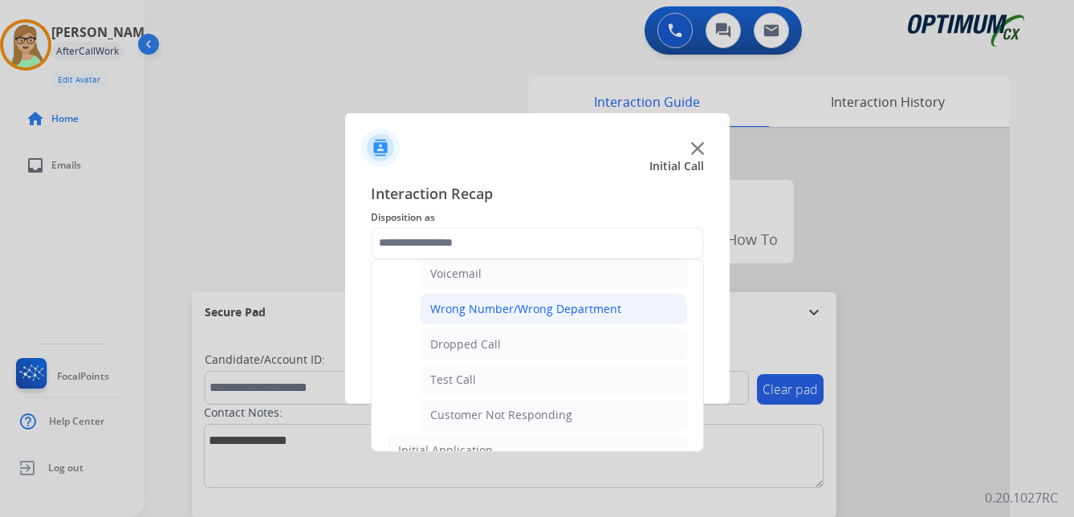
click at [539, 310] on div "Wrong Number/Wrong Department" at bounding box center [525, 309] width 191 height 16
type input "**********"
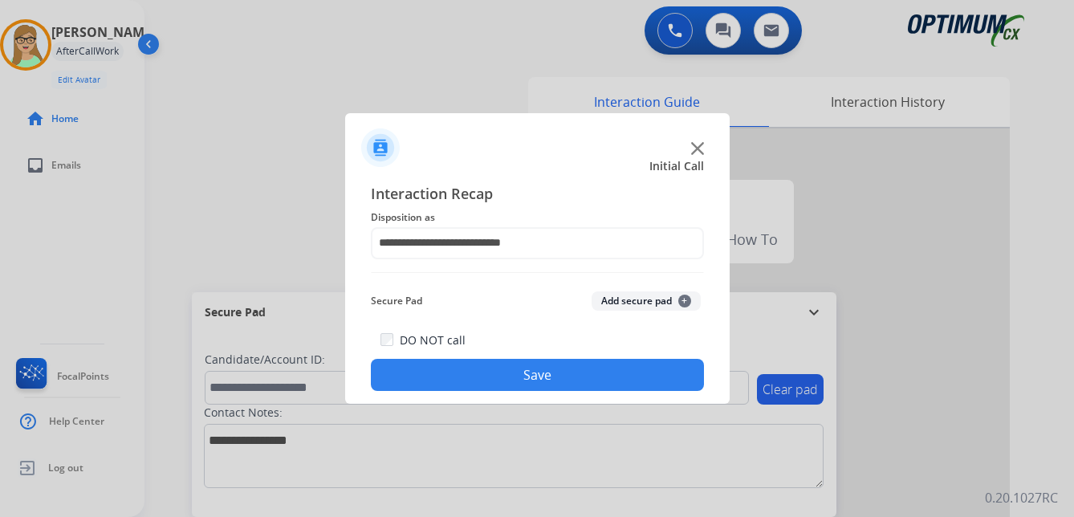
click at [525, 376] on button "Save" at bounding box center [537, 375] width 333 height 32
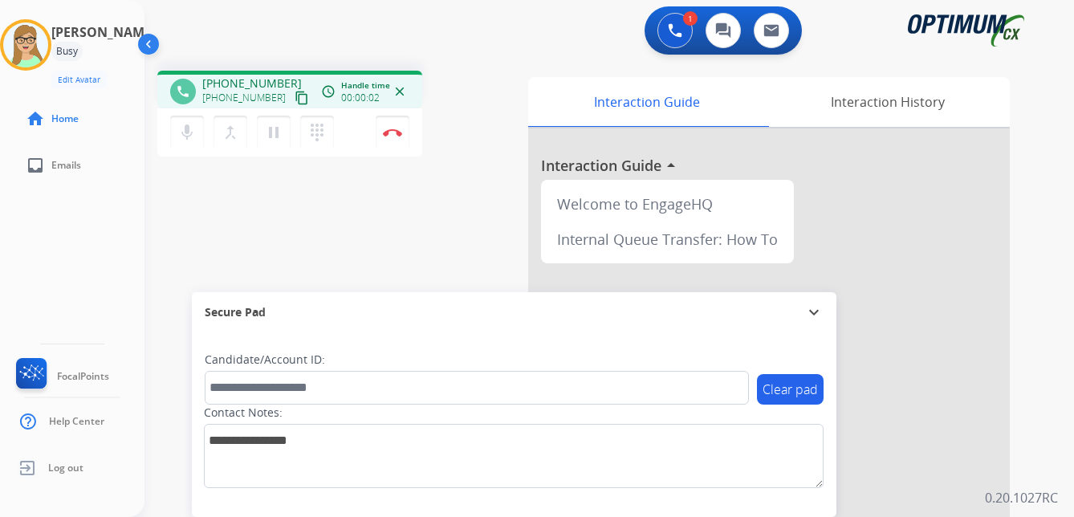
click at [295, 100] on mat-icon "content_copy" at bounding box center [302, 98] width 14 height 14
click at [392, 132] on img at bounding box center [392, 132] width 19 height 8
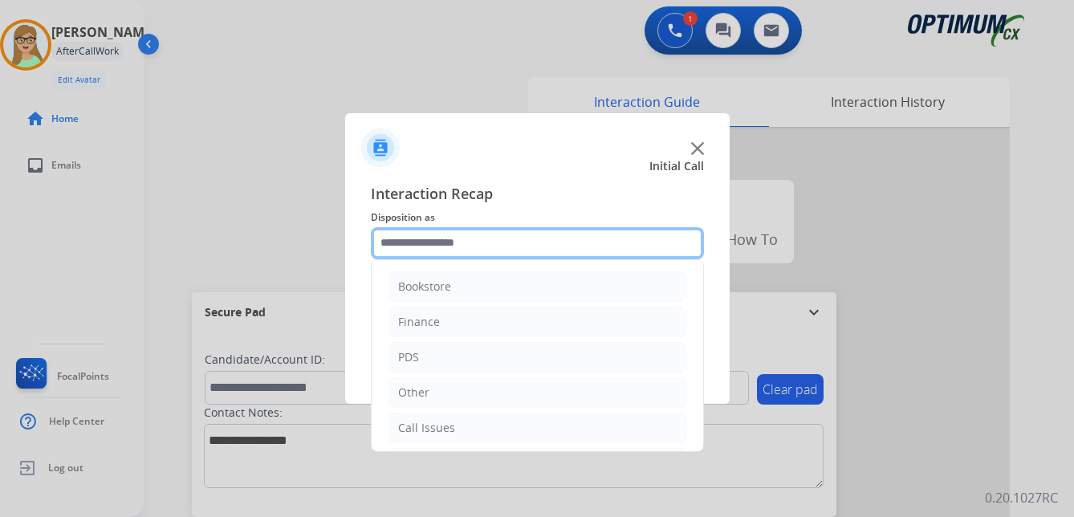
click at [432, 238] on input "text" at bounding box center [537, 243] width 333 height 32
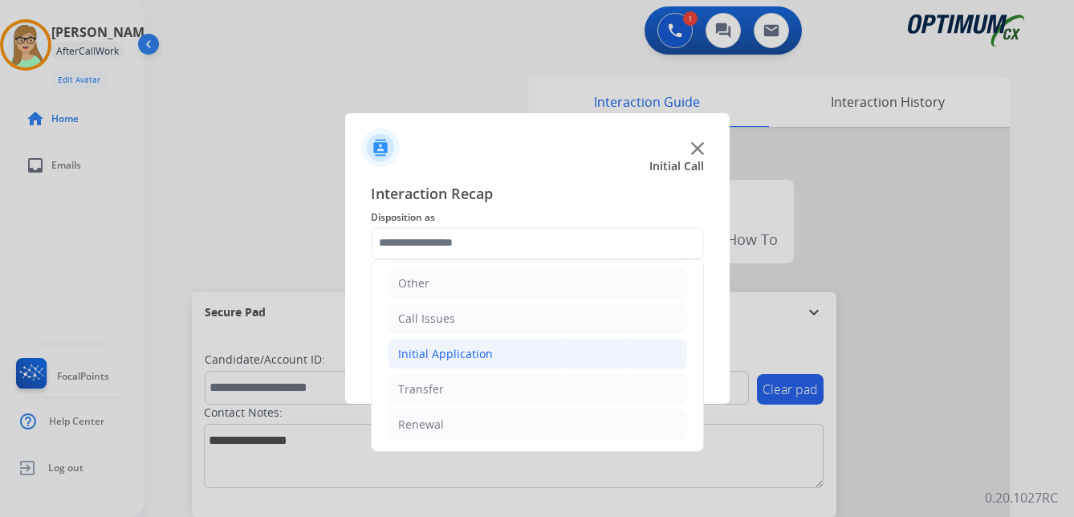
click at [456, 352] on div "Initial Application" at bounding box center [445, 354] width 95 height 16
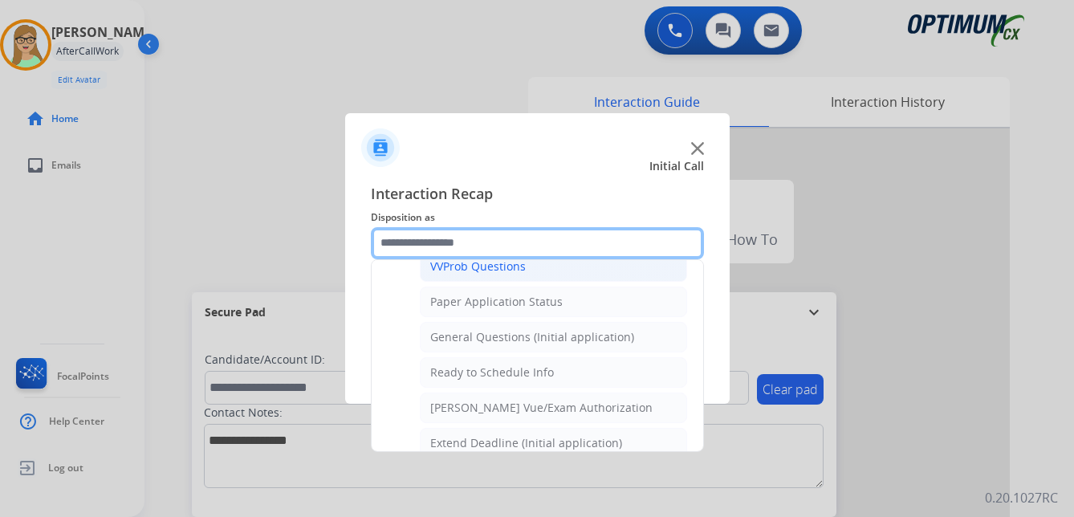
scroll to position [912, 0]
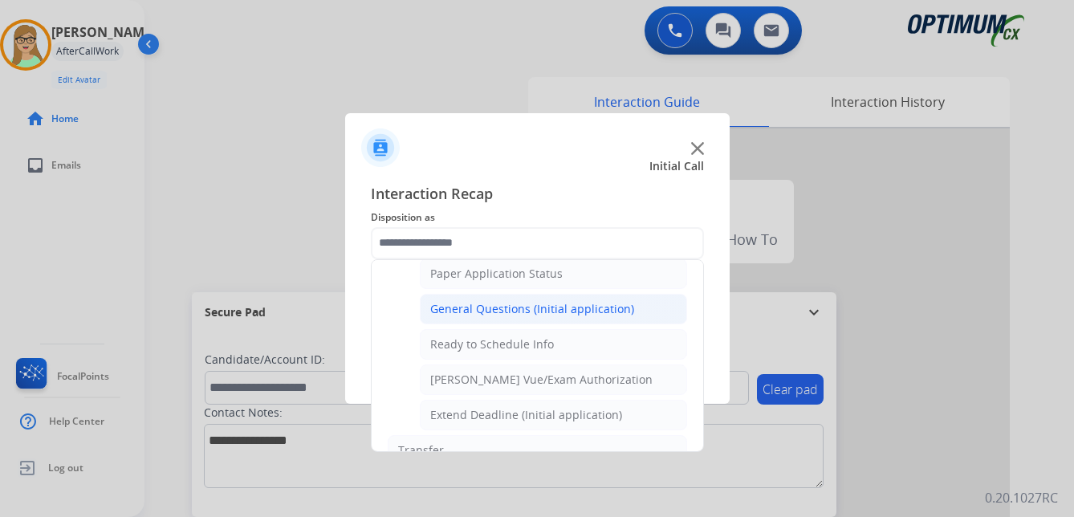
click at [479, 303] on div "General Questions (Initial application)" at bounding box center [532, 309] width 204 height 16
type input "**********"
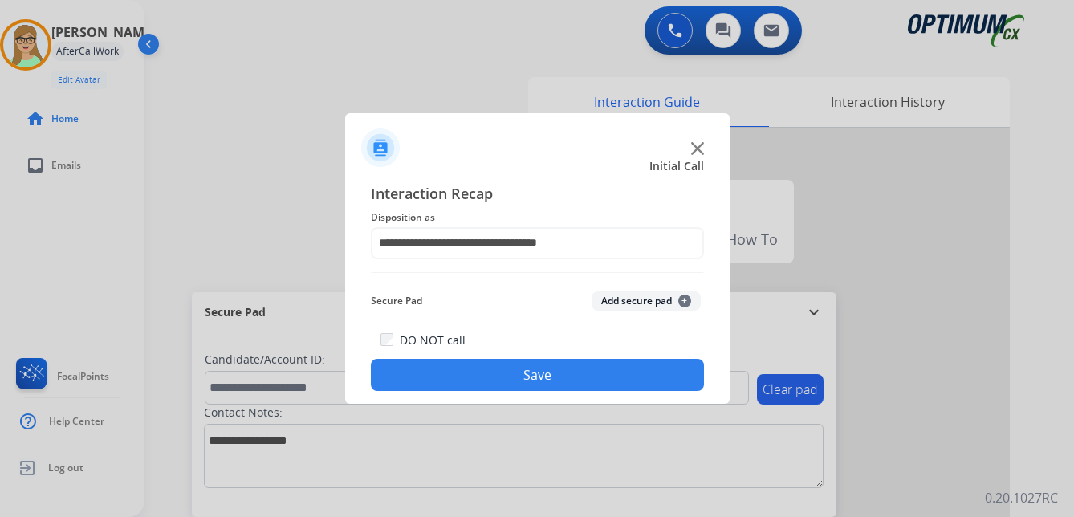
drag, startPoint x: 449, startPoint y: 370, endPoint x: 270, endPoint y: 402, distance: 181.0
click at [446, 370] on button "Save" at bounding box center [537, 375] width 333 height 32
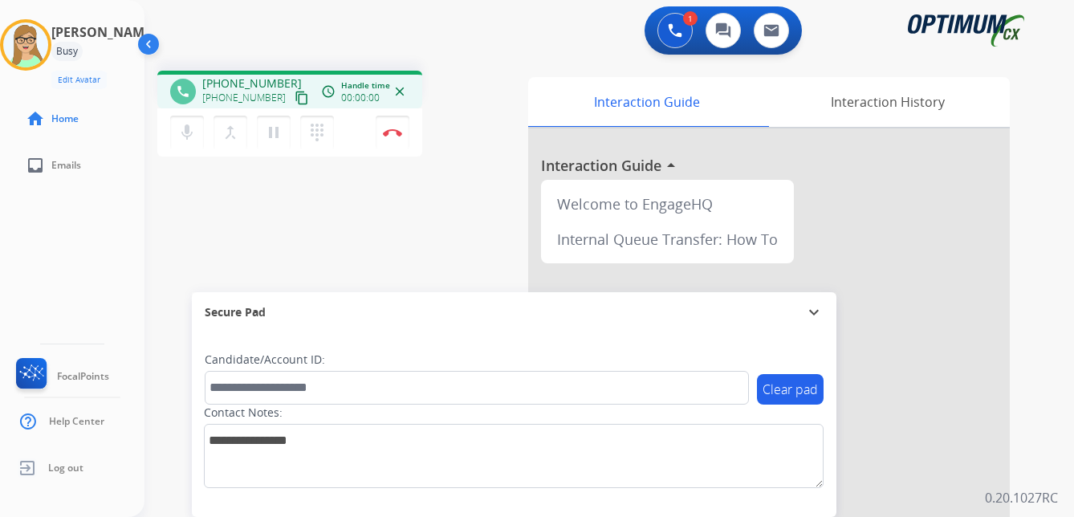
click at [295, 93] on mat-icon "content_copy" at bounding box center [302, 98] width 14 height 14
click at [392, 134] on img at bounding box center [392, 132] width 19 height 8
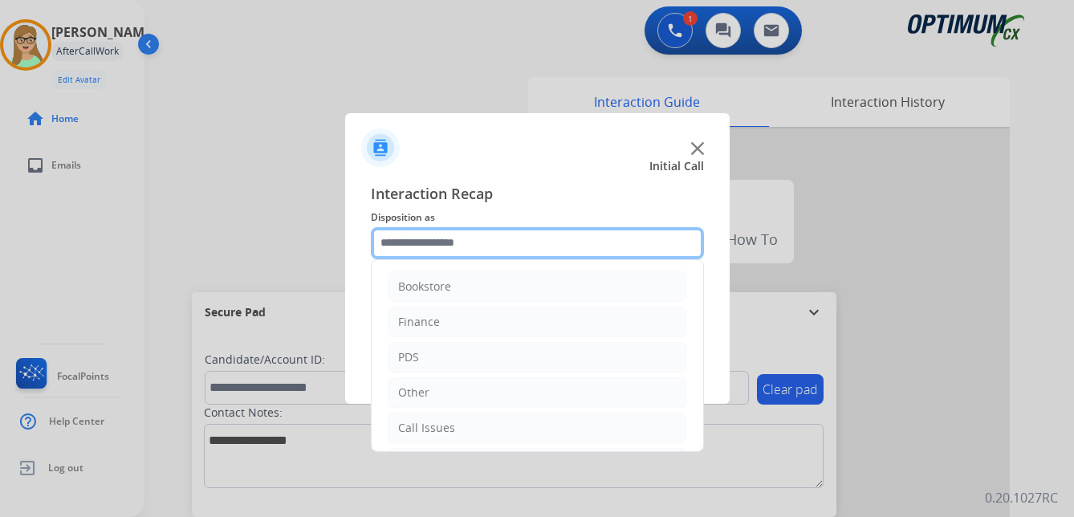
click at [466, 251] on input "text" at bounding box center [537, 243] width 333 height 32
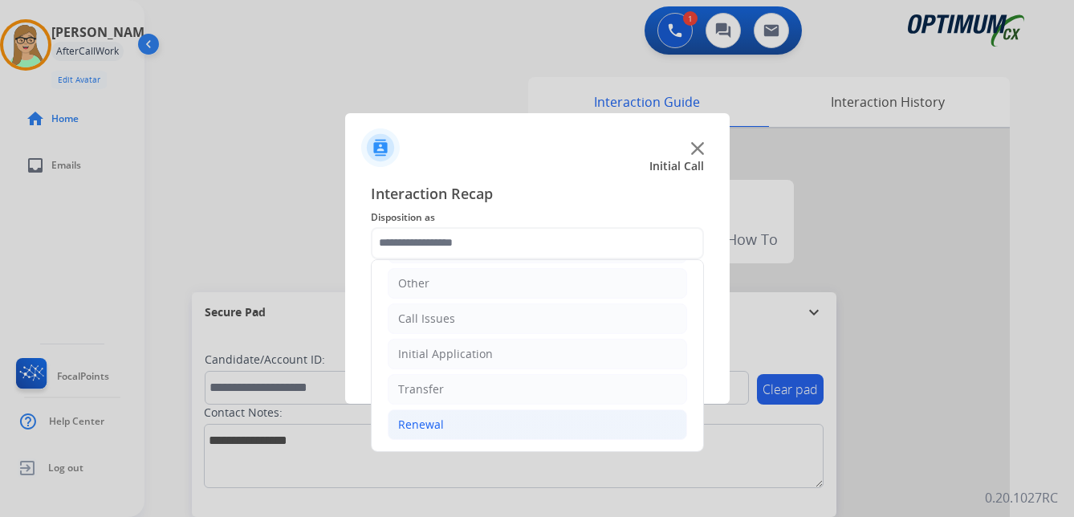
click at [418, 421] on div "Renewal" at bounding box center [421, 425] width 46 height 16
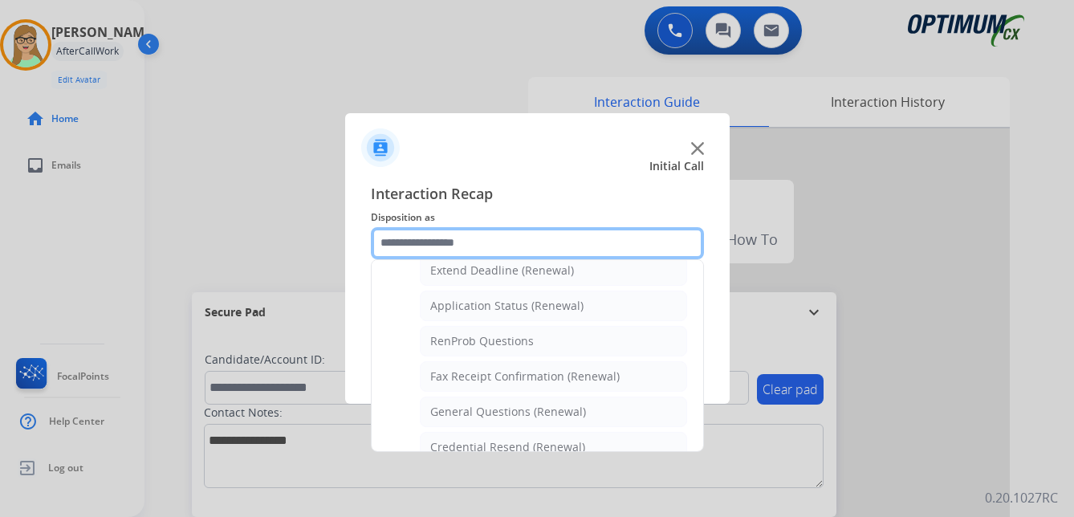
scroll to position [430, 0]
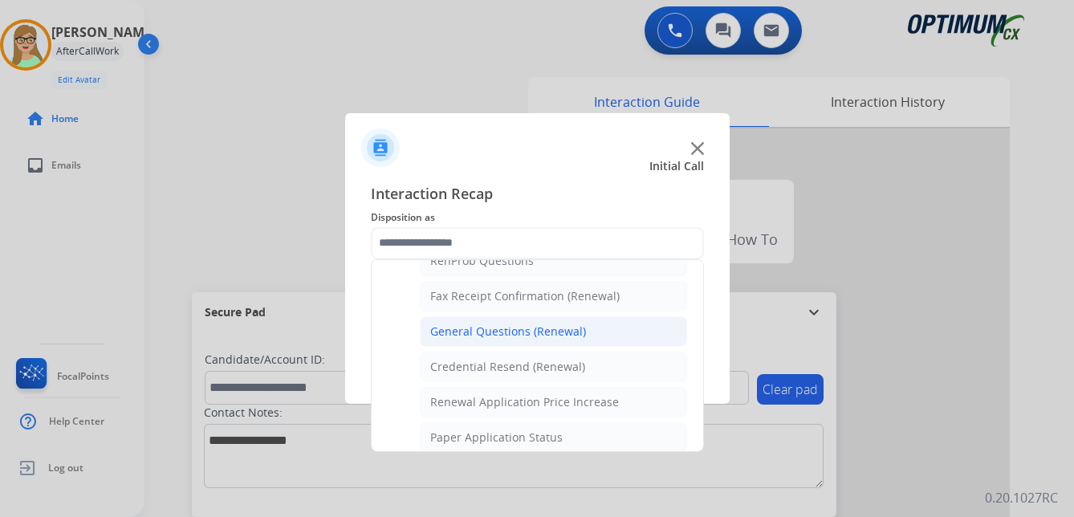
click at [498, 327] on div "General Questions (Renewal)" at bounding box center [508, 331] width 156 height 16
type input "**********"
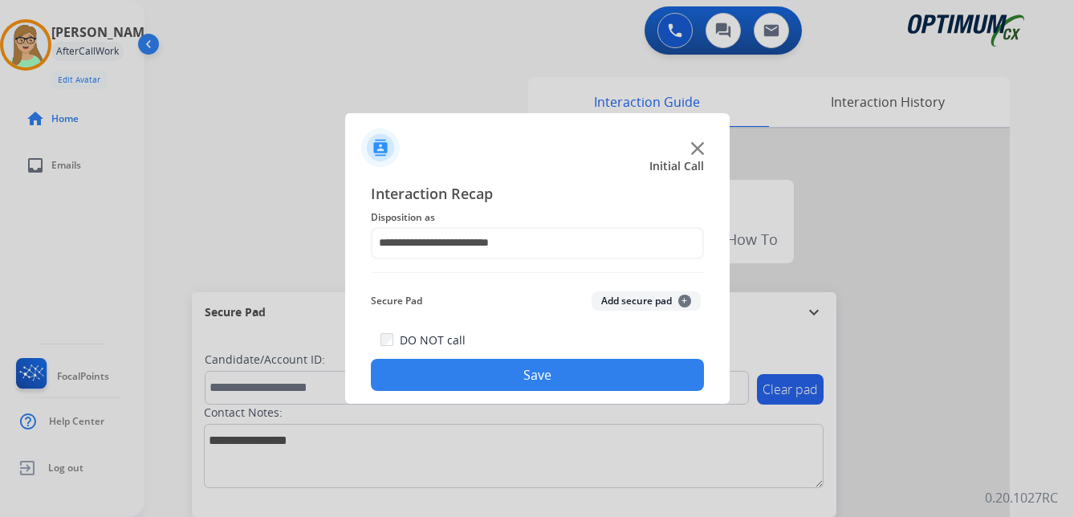
click at [502, 379] on button "Save" at bounding box center [537, 375] width 333 height 32
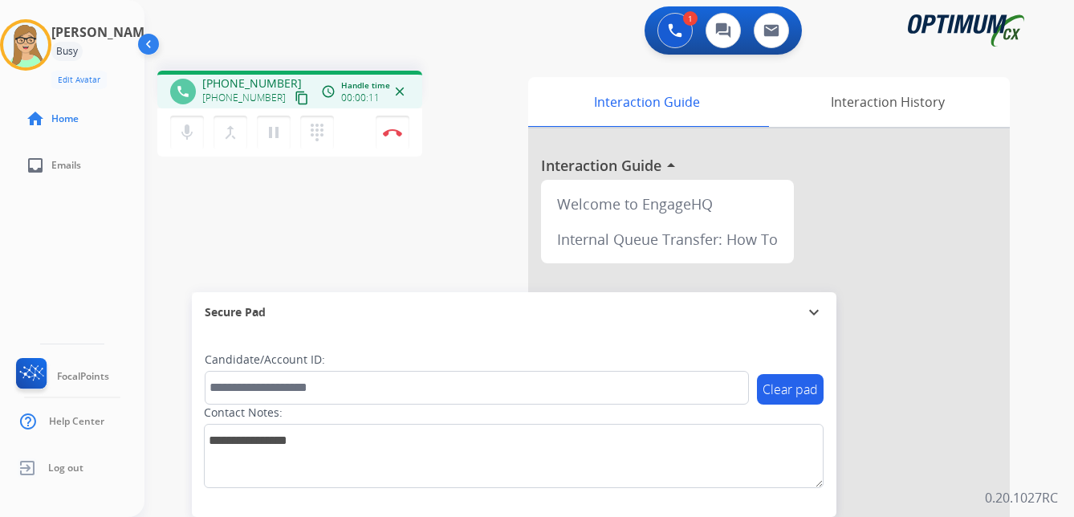
click at [295, 104] on mat-icon "content_copy" at bounding box center [302, 98] width 14 height 14
click at [396, 132] on img at bounding box center [392, 132] width 19 height 8
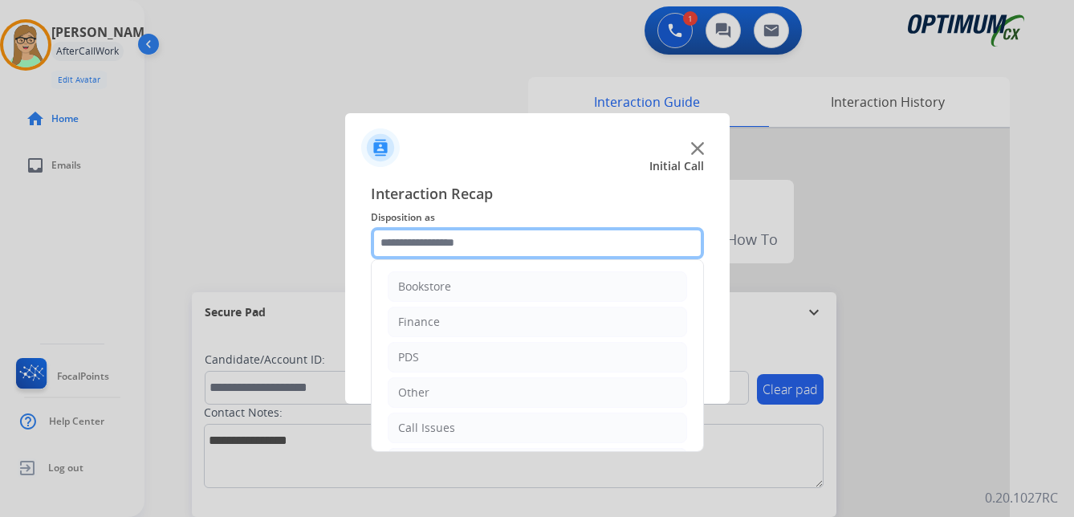
click at [448, 234] on input "text" at bounding box center [537, 243] width 333 height 32
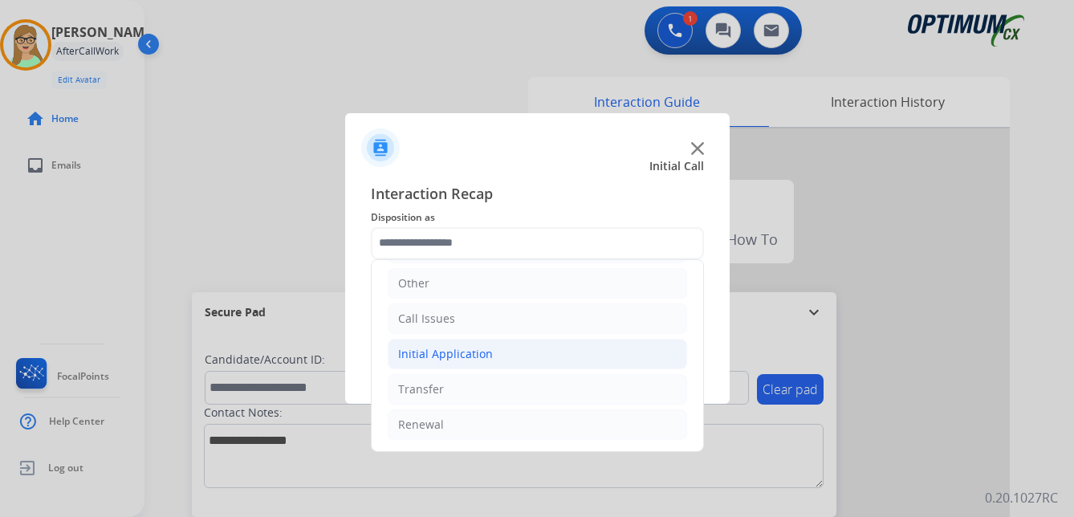
click at [479, 349] on div "Initial Application" at bounding box center [445, 354] width 95 height 16
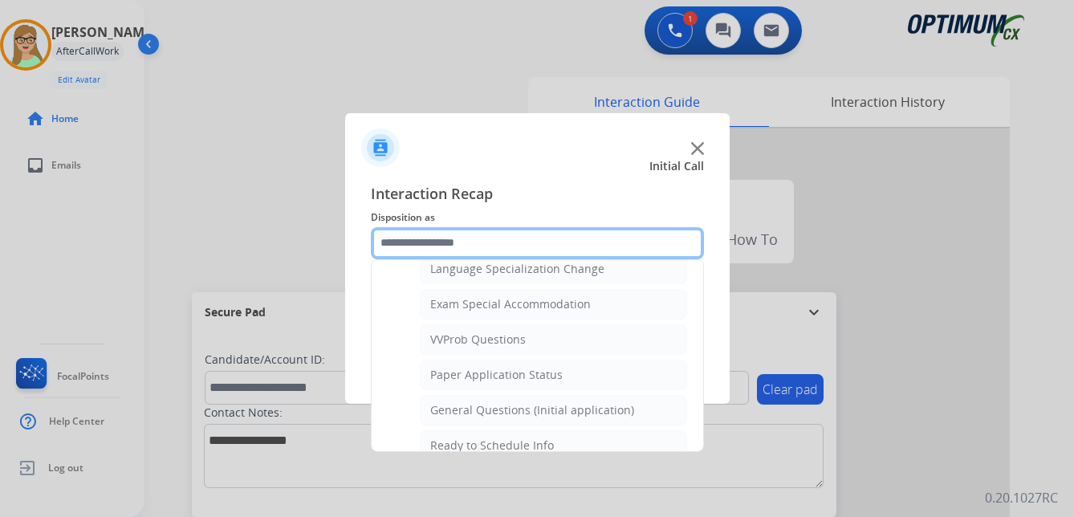
scroll to position [832, 0]
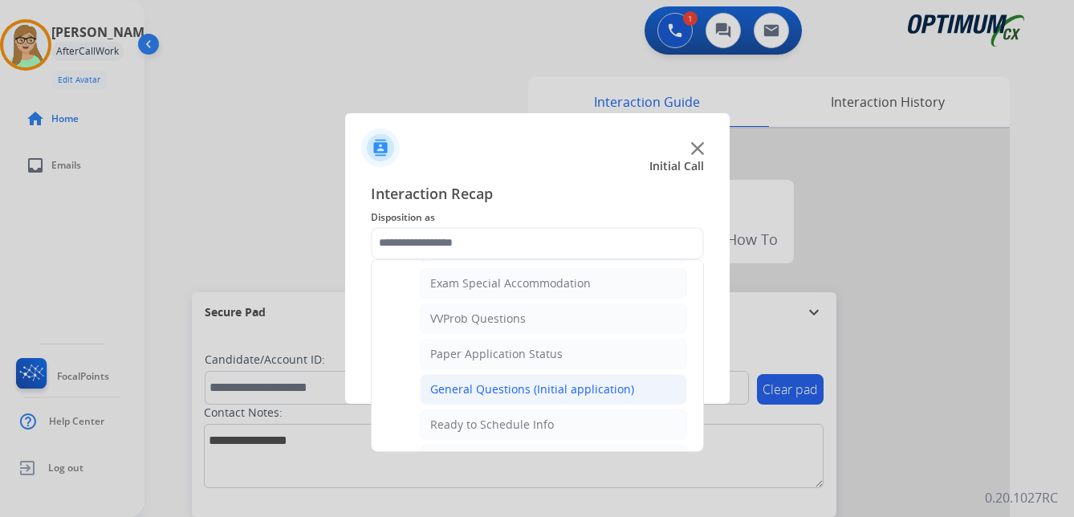
click at [471, 380] on li "General Questions (Initial application)" at bounding box center [553, 389] width 267 height 30
type input "**********"
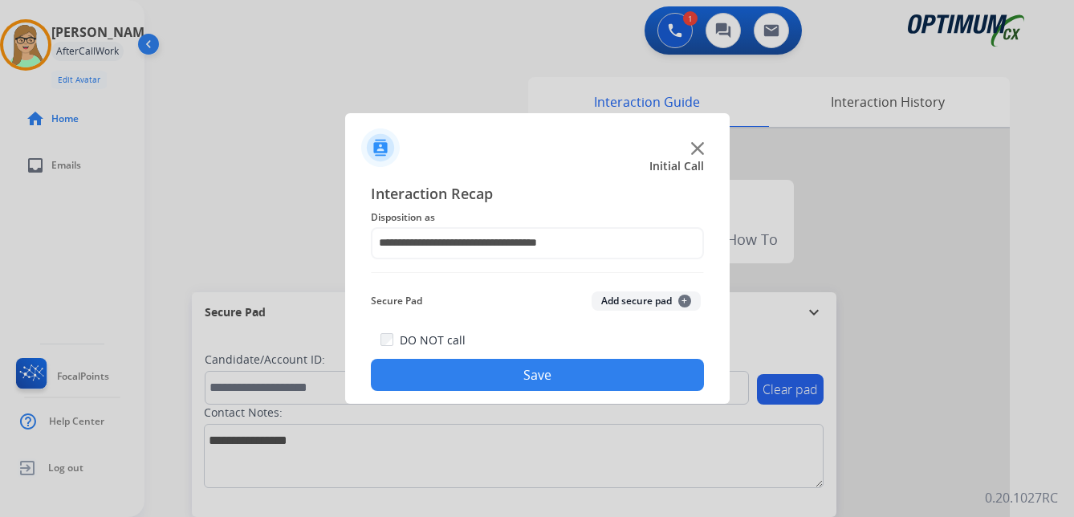
click at [486, 376] on button "Save" at bounding box center [537, 375] width 333 height 32
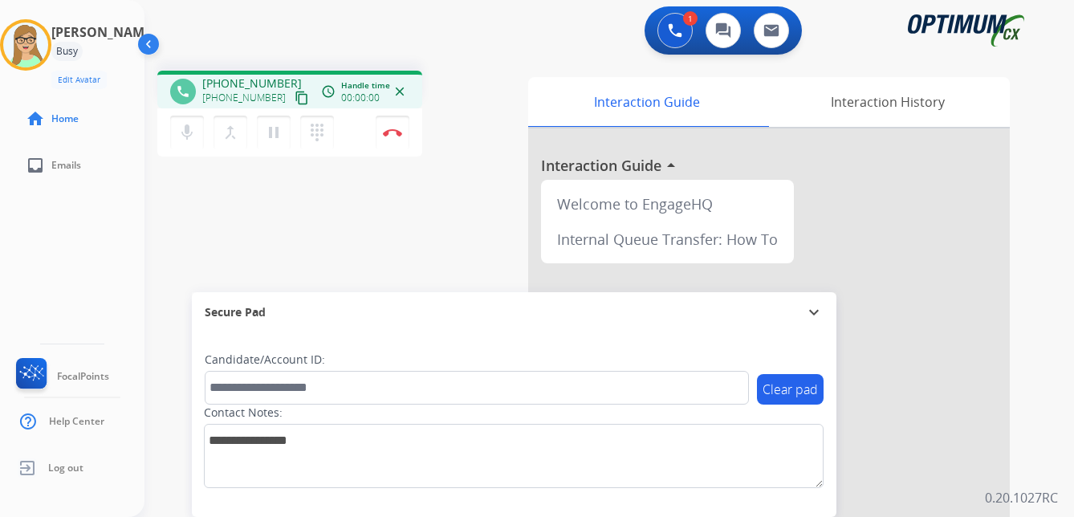
click at [481, 40] on div "1 Voice Interactions 0 Chat Interactions 0 Email Interactions" at bounding box center [600, 31] width 872 height 51
click at [295, 97] on mat-icon "content_copy" at bounding box center [302, 98] width 14 height 14
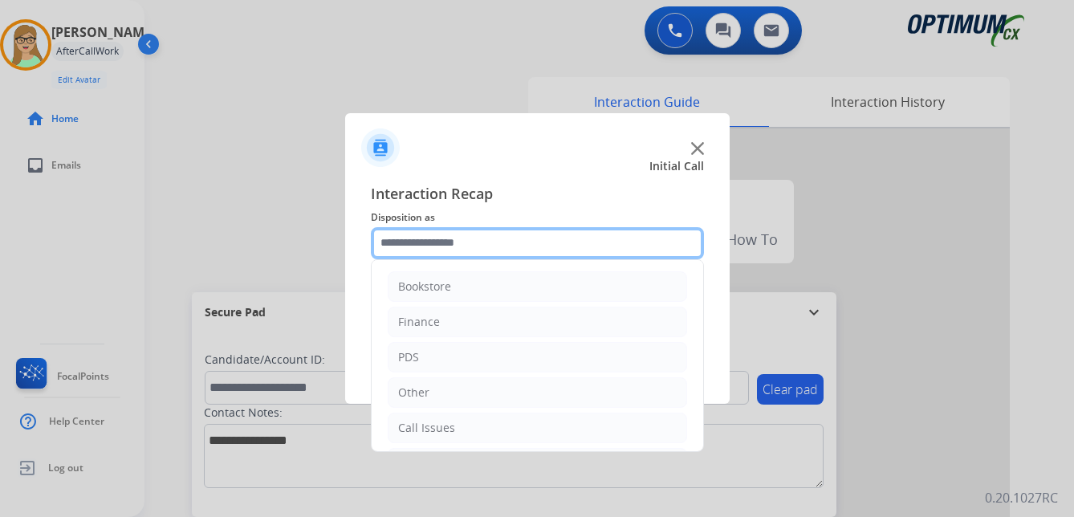
click at [408, 227] on input "text" at bounding box center [537, 243] width 333 height 32
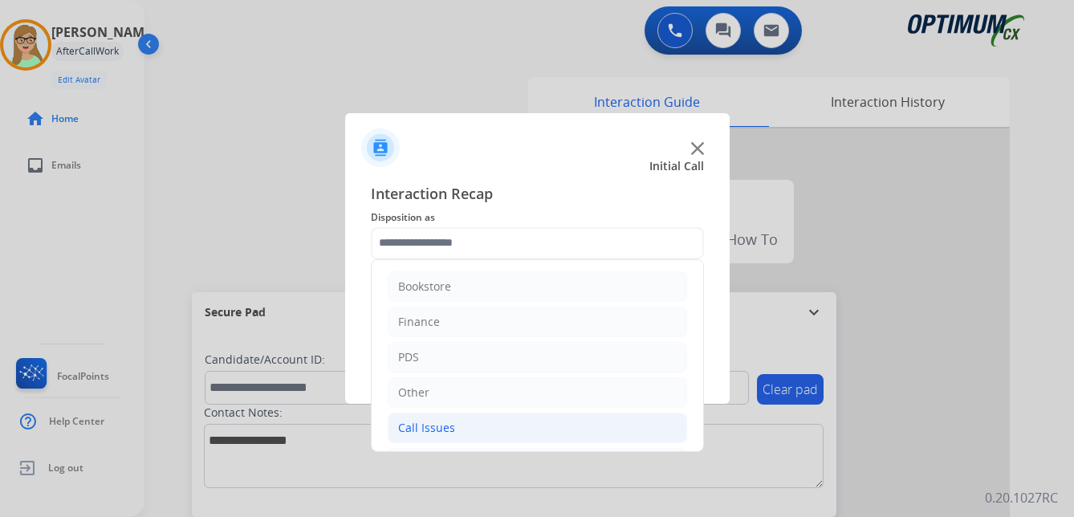
click at [436, 432] on div "Call Issues" at bounding box center [426, 428] width 57 height 16
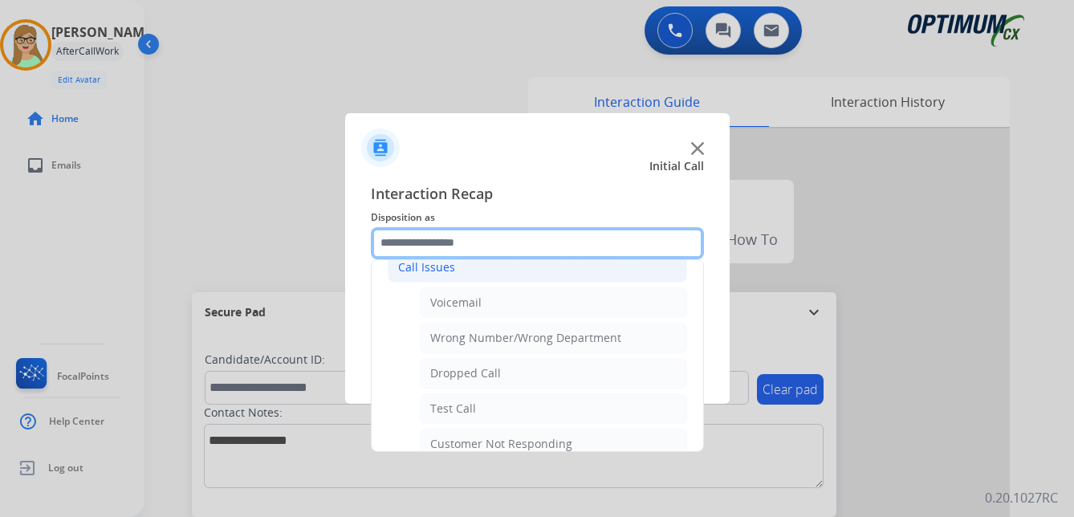
scroll to position [241, 0]
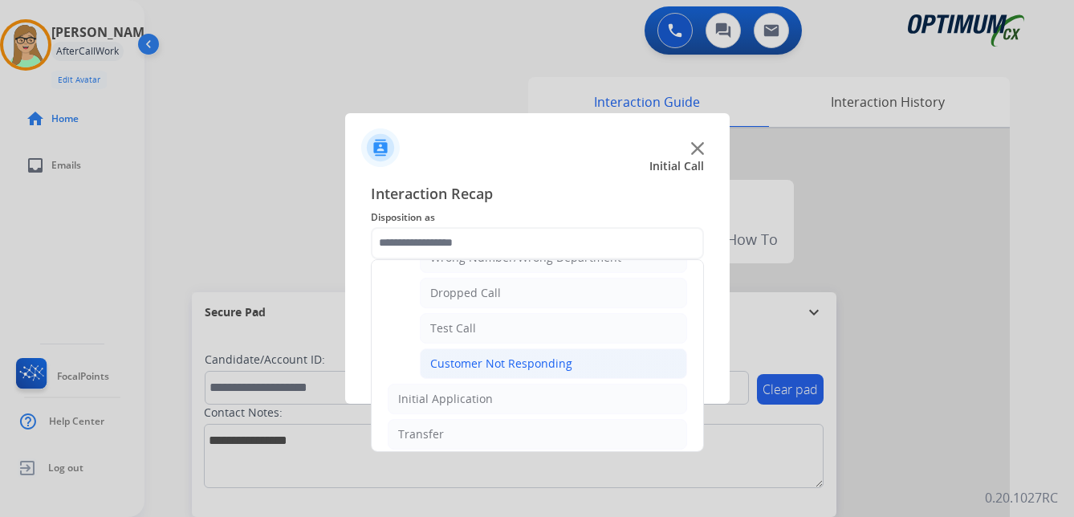
click at [507, 359] on div "Customer Not Responding" at bounding box center [501, 364] width 142 height 16
type input "**********"
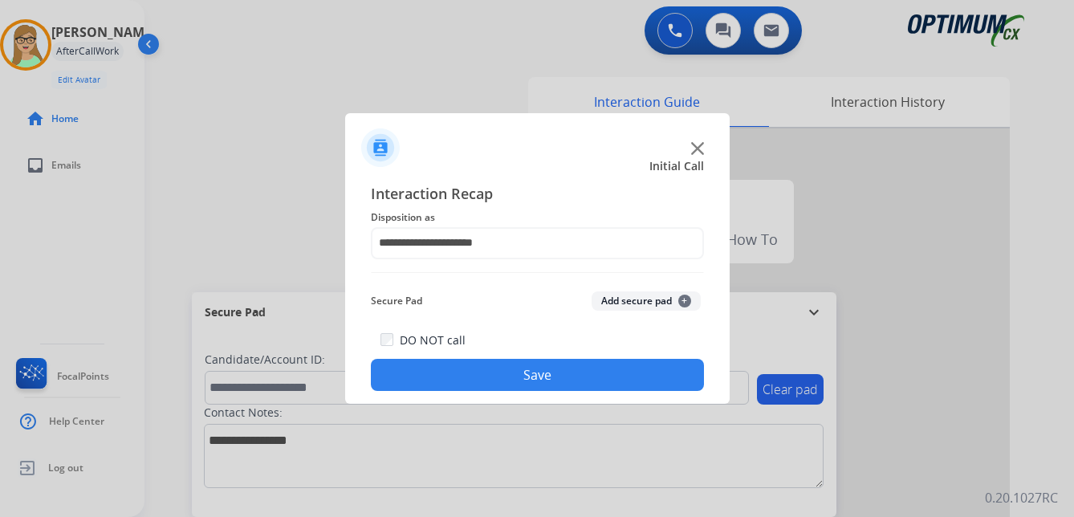
click at [465, 378] on button "Save" at bounding box center [537, 375] width 333 height 32
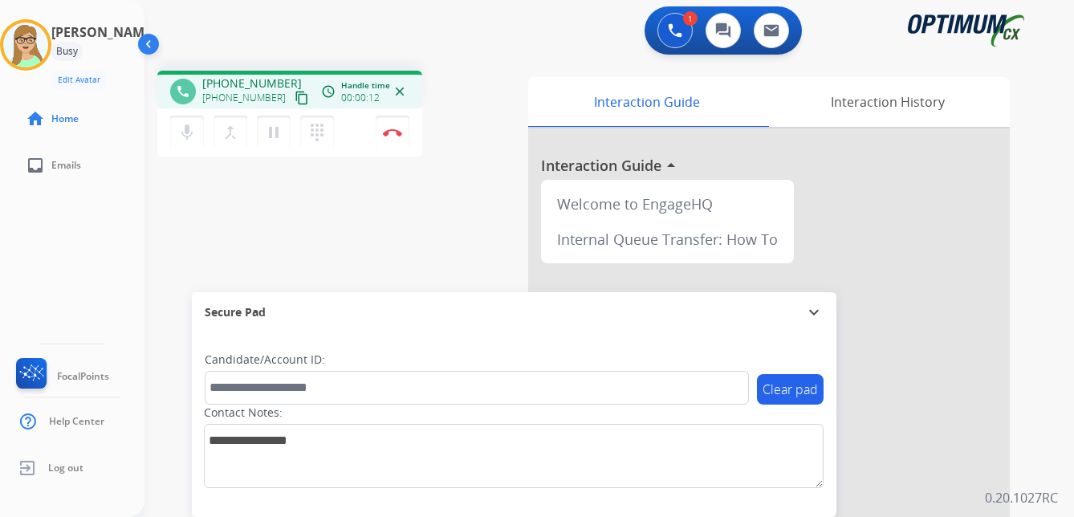
click at [295, 97] on mat-icon "content_copy" at bounding box center [302, 98] width 14 height 14
click at [391, 131] on img at bounding box center [392, 132] width 19 height 8
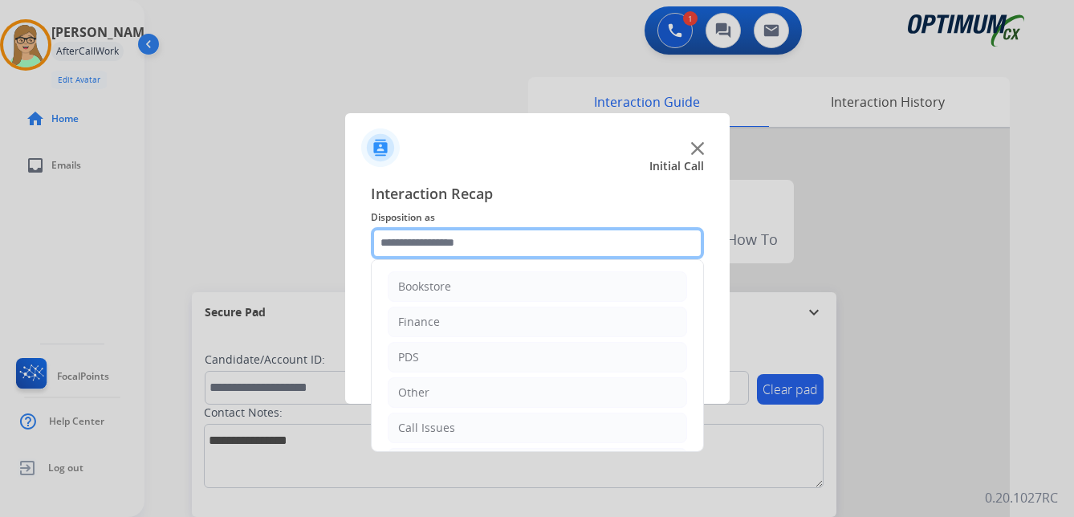
click at [436, 249] on input "text" at bounding box center [537, 243] width 333 height 32
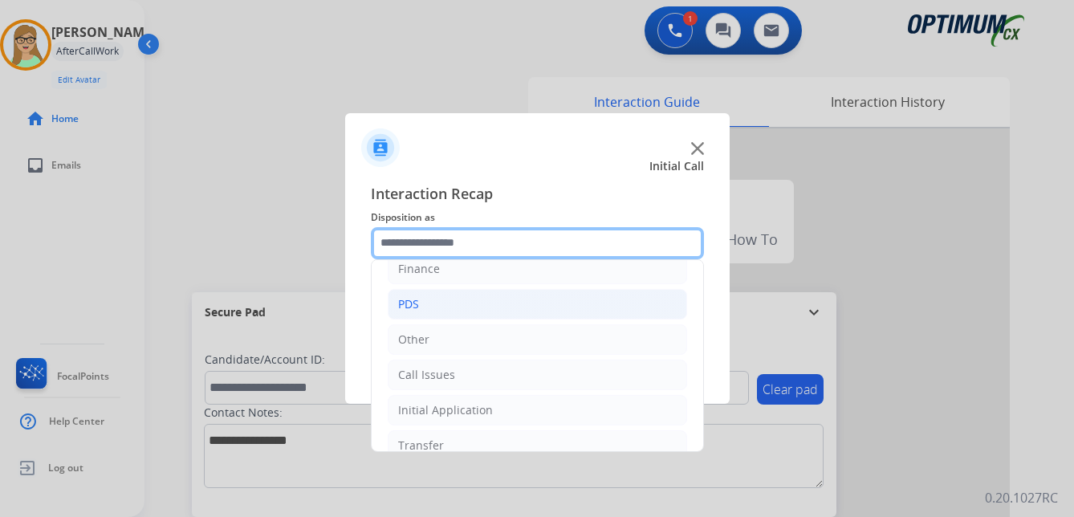
scroll to position [109, 0]
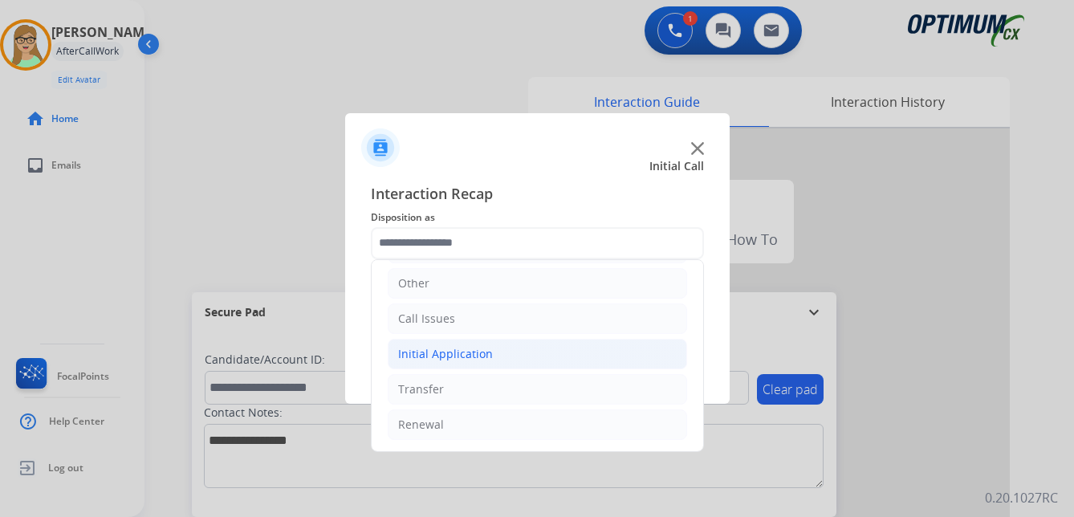
click at [475, 356] on div "Initial Application" at bounding box center [445, 354] width 95 height 16
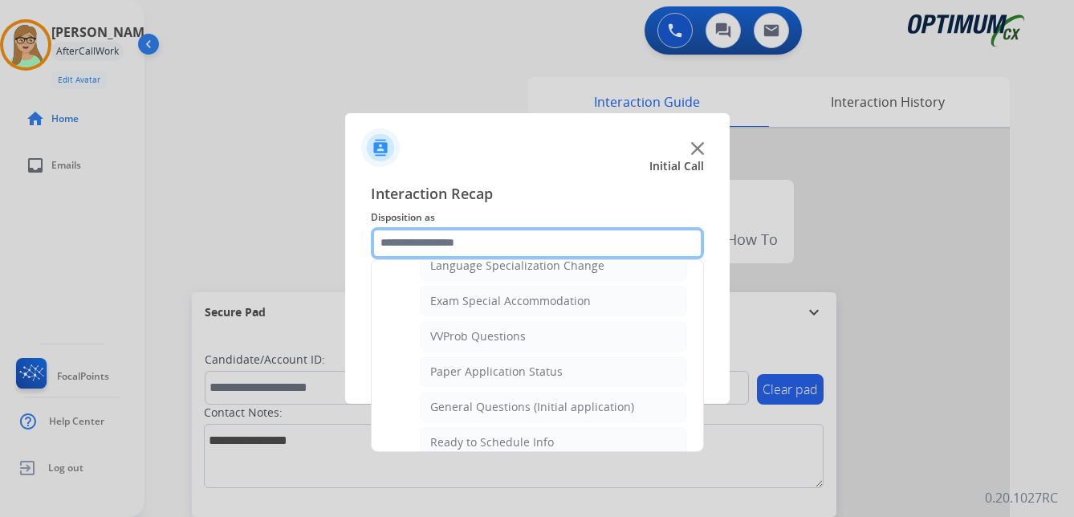
scroll to position [832, 0]
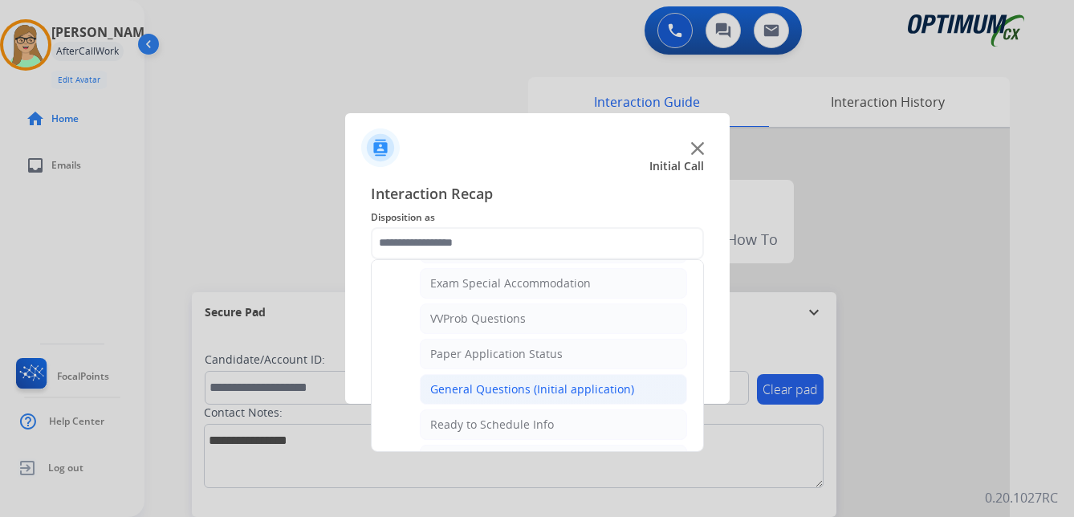
click at [449, 381] on div "General Questions (Initial application)" at bounding box center [532, 389] width 204 height 16
type input "**********"
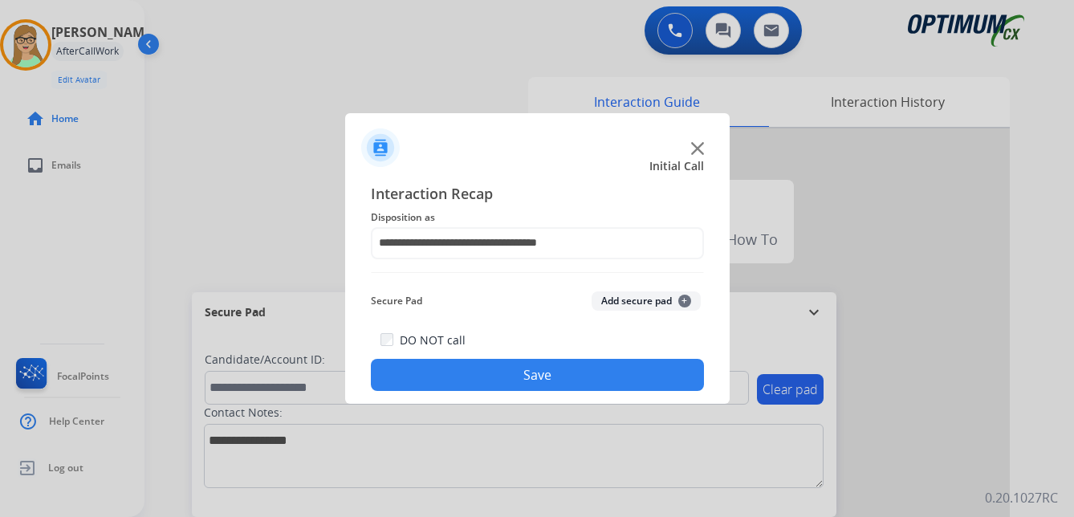
drag, startPoint x: 466, startPoint y: 388, endPoint x: 232, endPoint y: 303, distance: 248.6
click at [465, 388] on button "Save" at bounding box center [537, 375] width 333 height 32
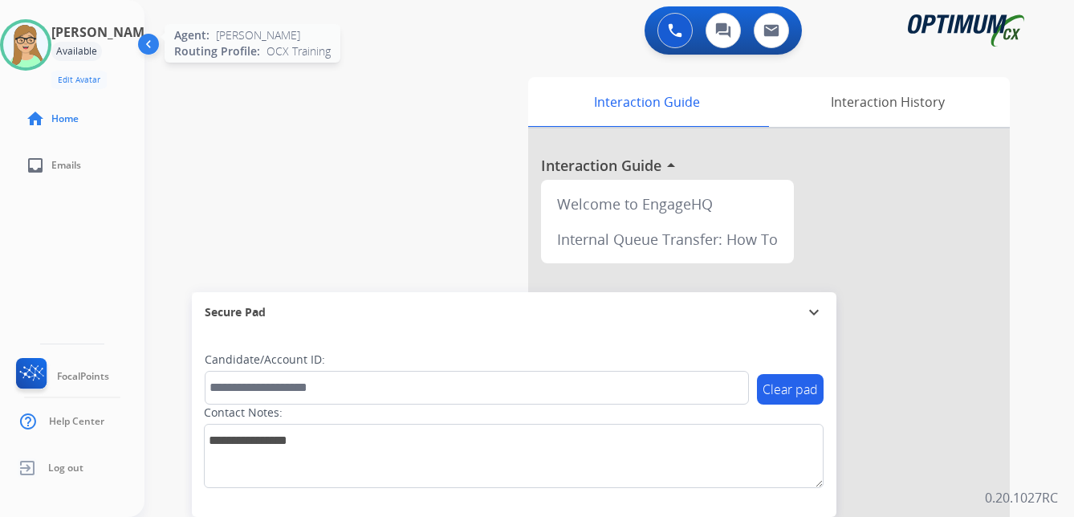
click at [39, 47] on img at bounding box center [25, 44] width 45 height 45
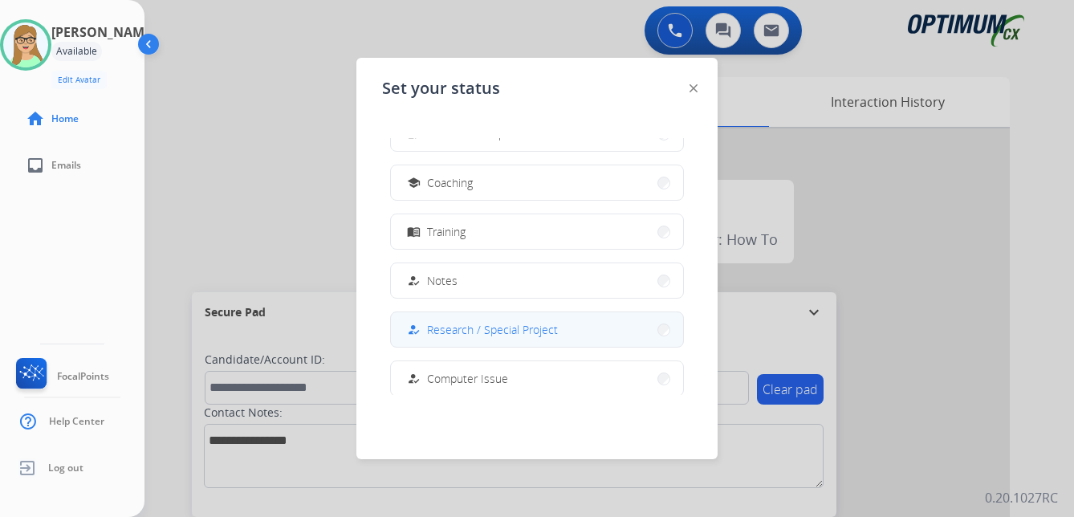
scroll to position [241, 0]
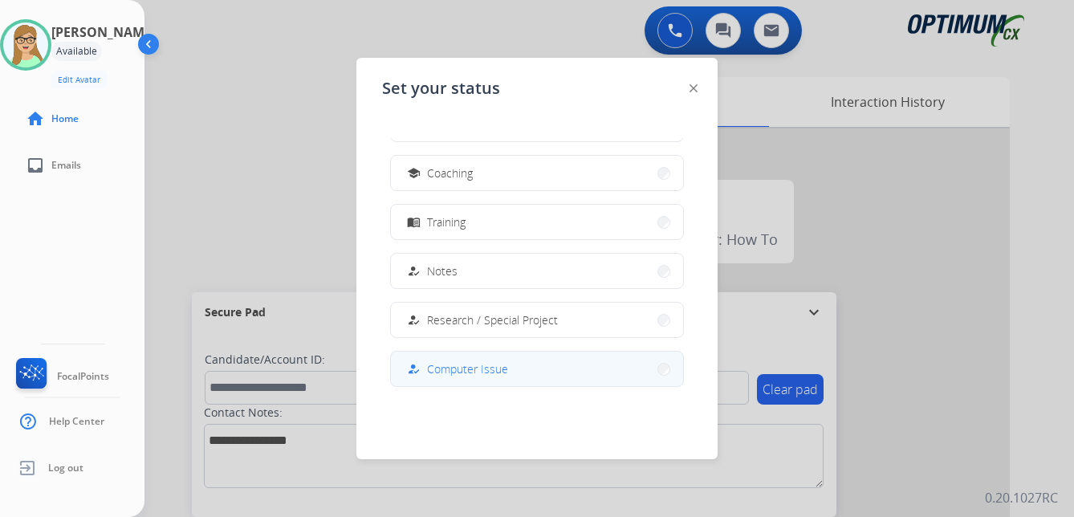
click at [438, 366] on span "Computer Issue" at bounding box center [467, 368] width 81 height 17
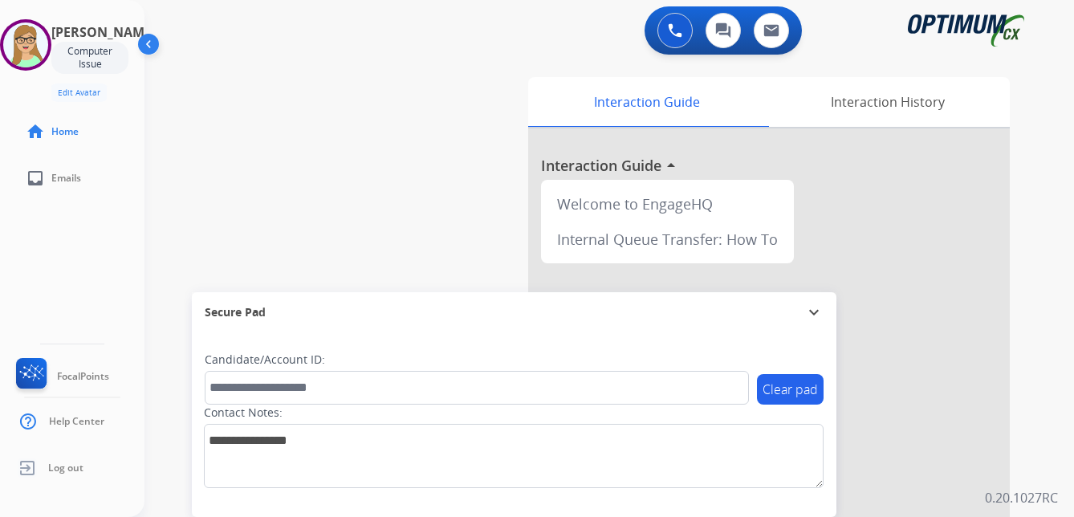
drag, startPoint x: 177, startPoint y: 73, endPoint x: 158, endPoint y: 78, distance: 19.1
drag, startPoint x: 158, startPoint y: 78, endPoint x: 53, endPoint y: 41, distance: 111.4
click at [48, 40] on img at bounding box center [25, 44] width 45 height 45
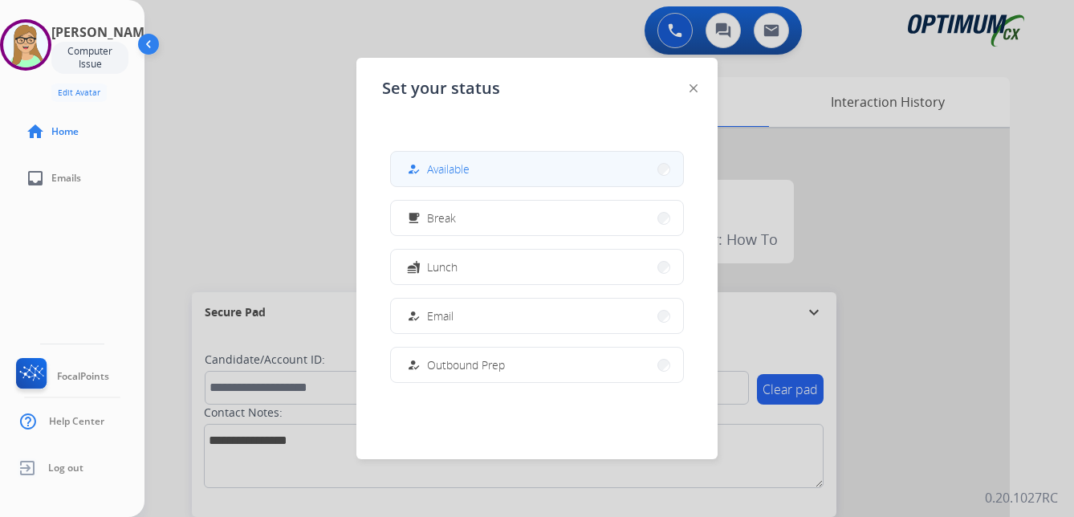
click at [456, 171] on span "Available" at bounding box center [448, 169] width 43 height 17
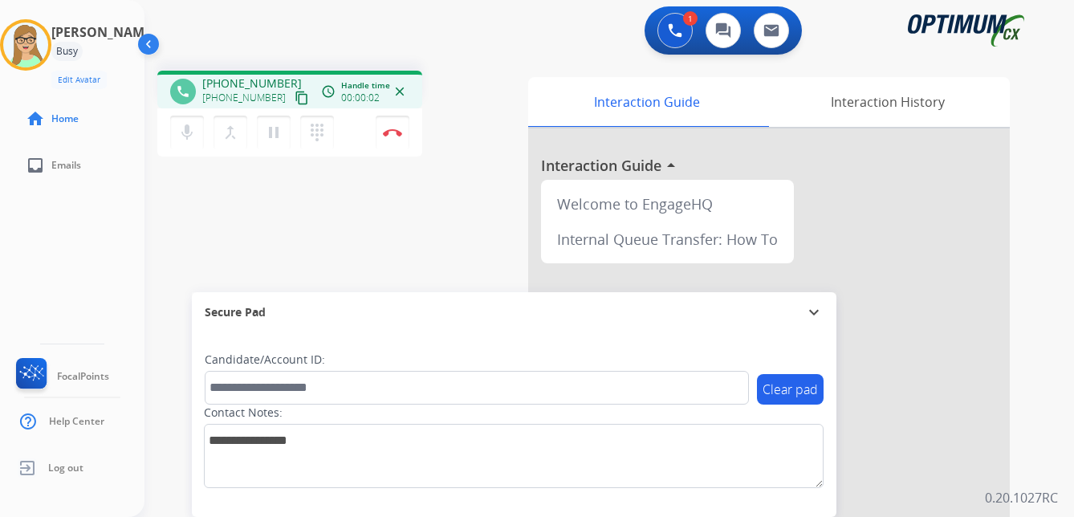
click at [295, 92] on mat-icon "content_copy" at bounding box center [302, 98] width 14 height 14
click at [395, 128] on button "Disconnect" at bounding box center [393, 133] width 34 height 34
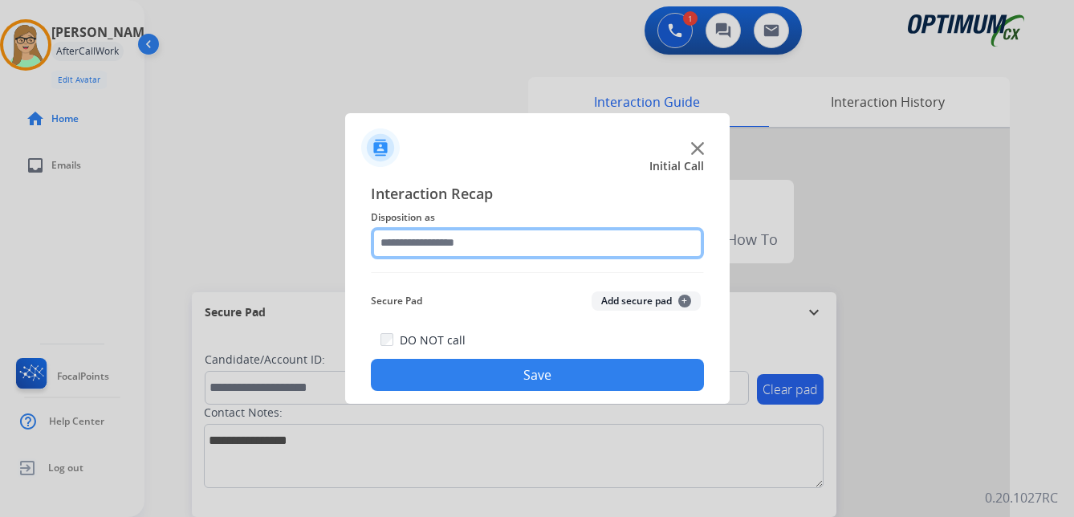
click at [432, 245] on input "text" at bounding box center [537, 243] width 333 height 32
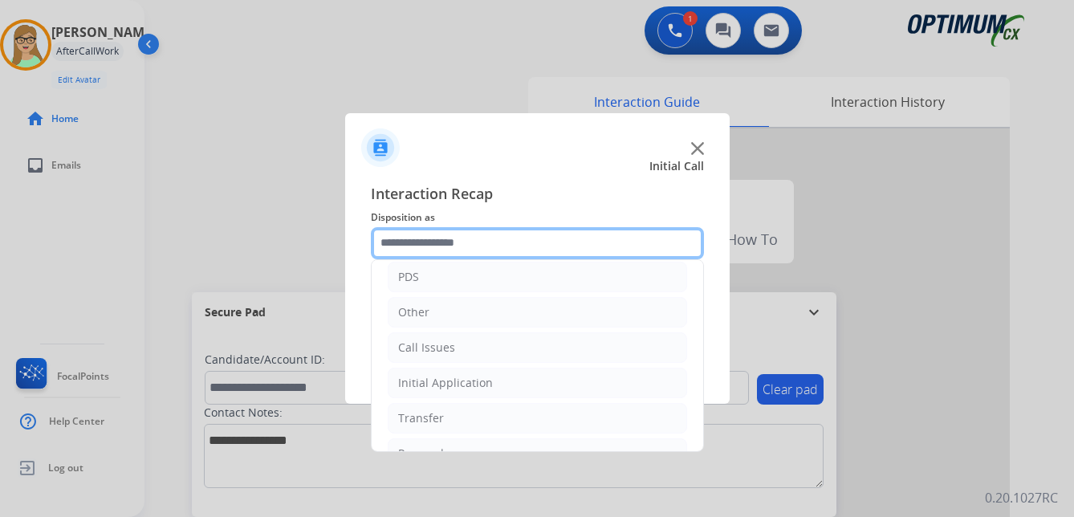
scroll to position [109, 0]
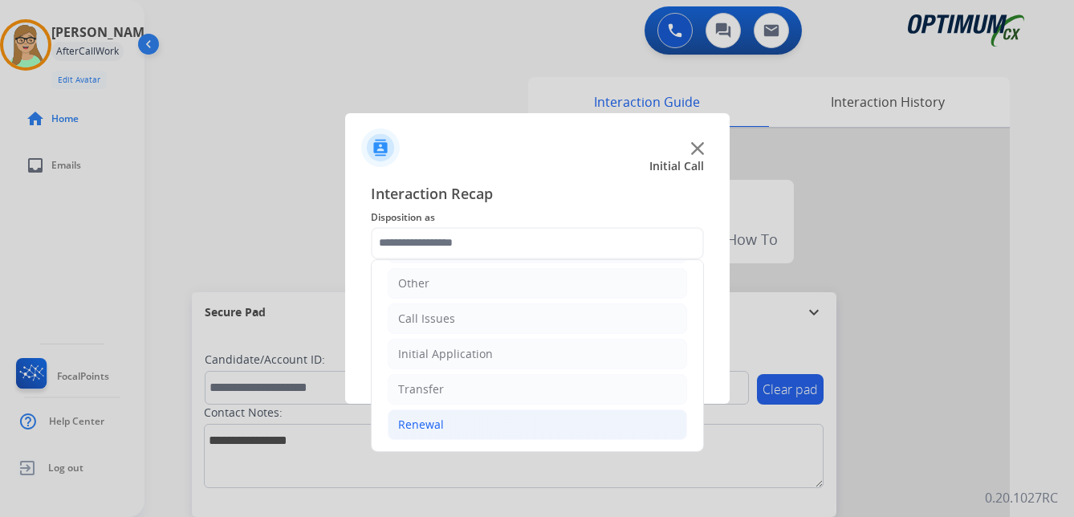
click at [430, 427] on div "Renewal" at bounding box center [421, 425] width 46 height 16
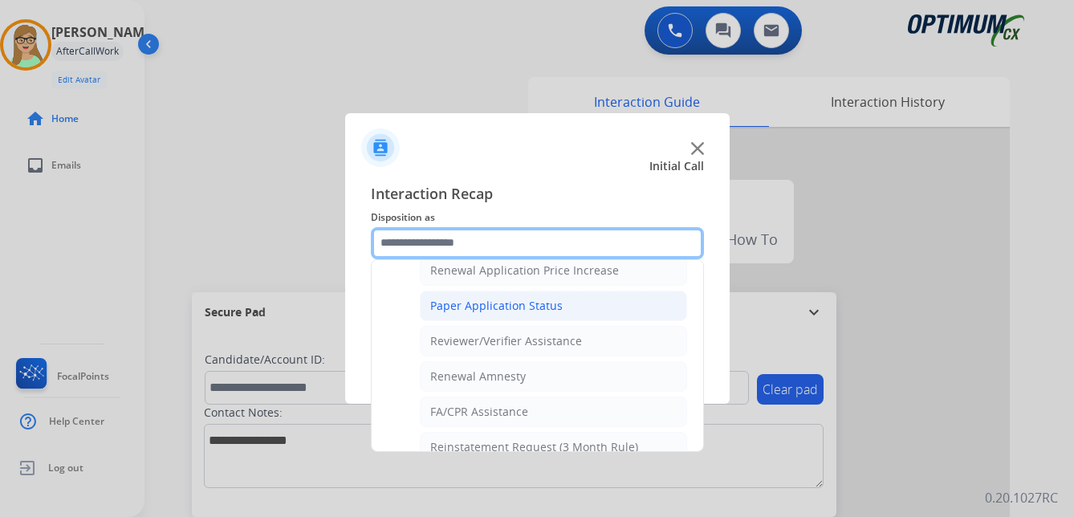
scroll to position [591, 0]
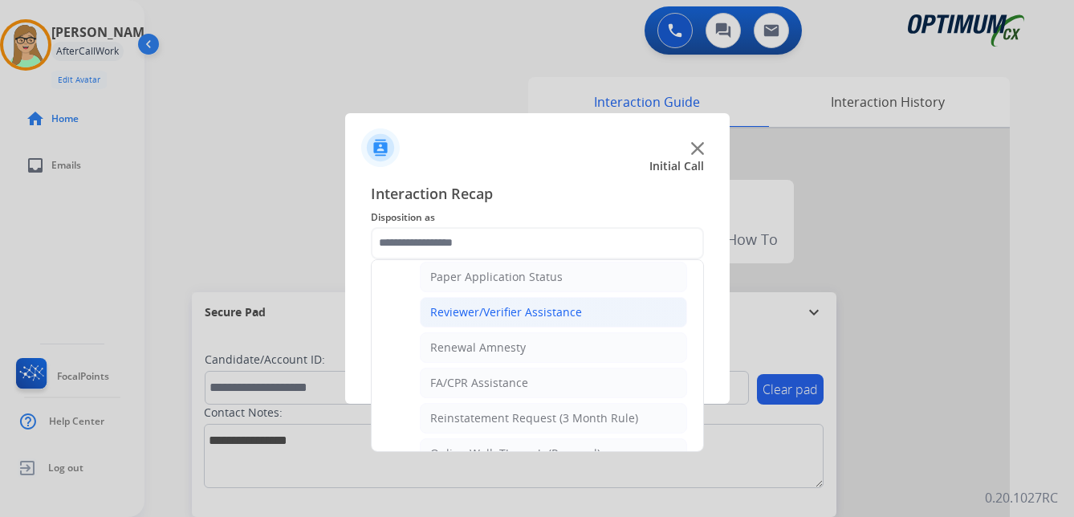
click at [516, 315] on div "Reviewer/Verifier Assistance" at bounding box center [506, 312] width 152 height 16
type input "**********"
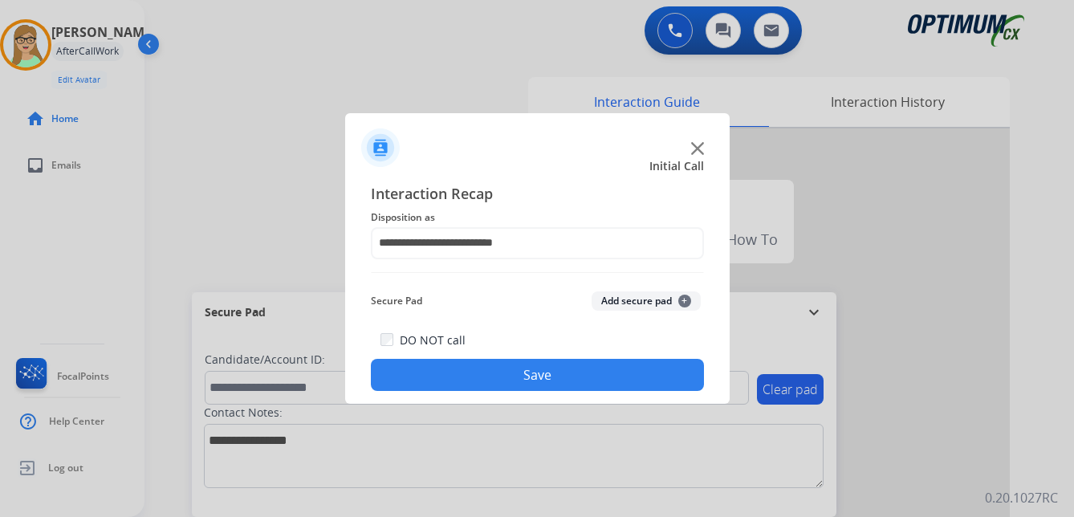
click at [474, 373] on button "Save" at bounding box center [537, 375] width 333 height 32
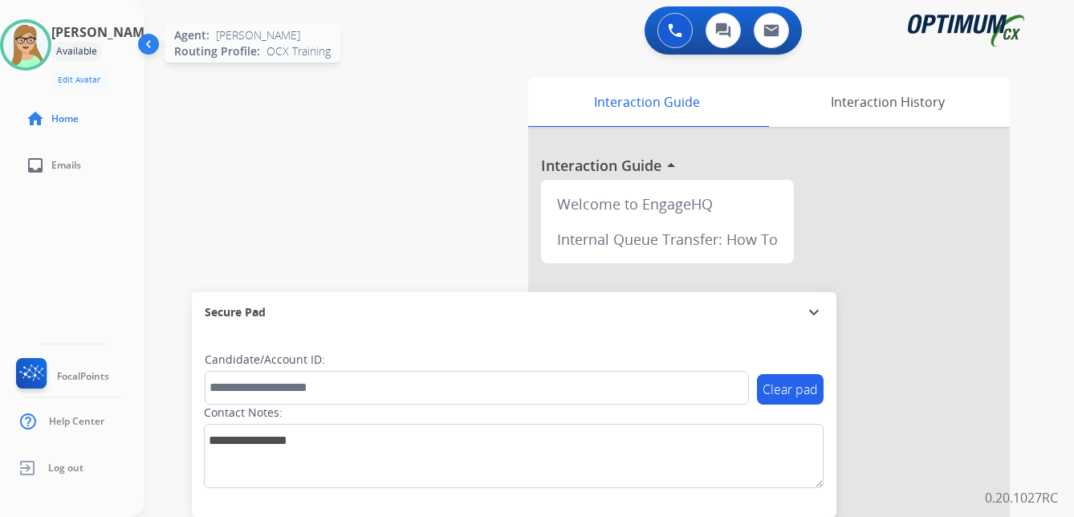
click at [28, 54] on img at bounding box center [25, 44] width 45 height 45
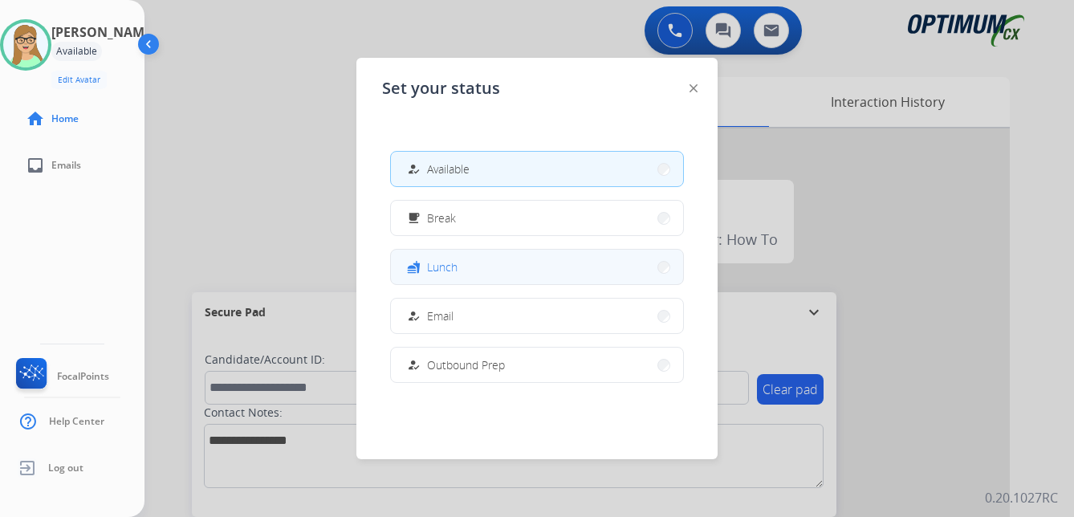
click at [441, 264] on span "Lunch" at bounding box center [442, 266] width 30 height 17
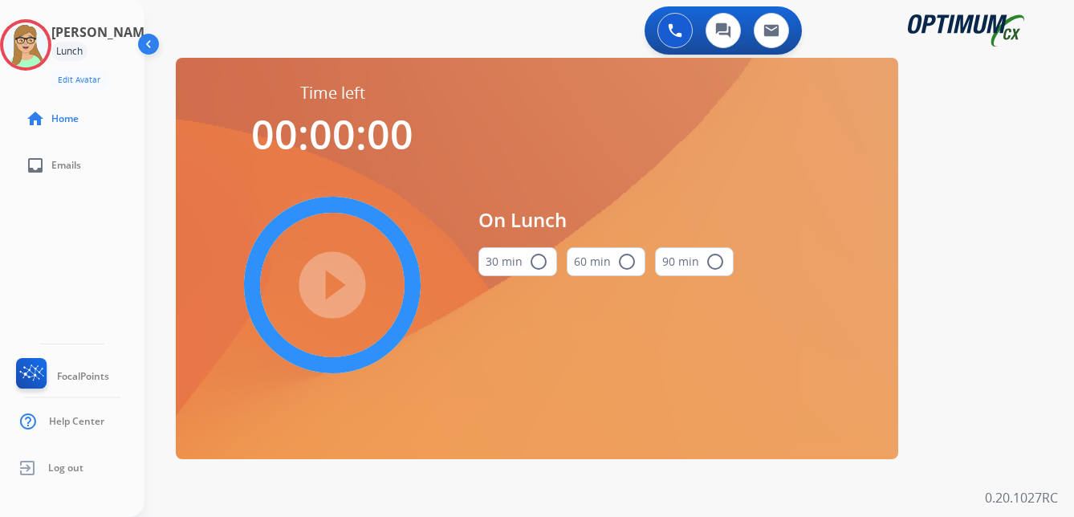
click at [531, 259] on mat-icon "radio_button_unchecked" at bounding box center [538, 261] width 19 height 19
click at [342, 291] on mat-icon "play_circle_filled" at bounding box center [332, 284] width 19 height 19
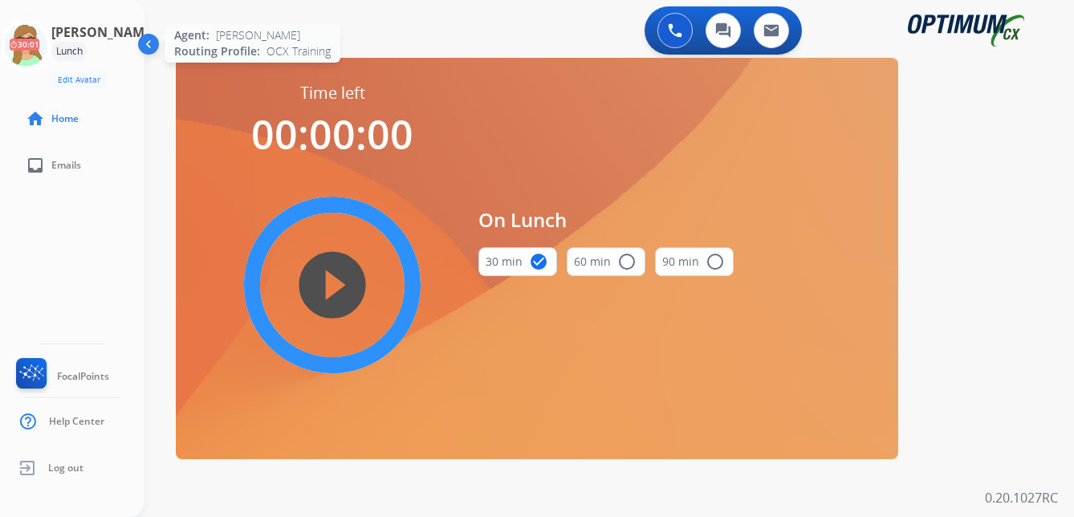
click at [42, 48] on icon at bounding box center [26, 45] width 52 height 52
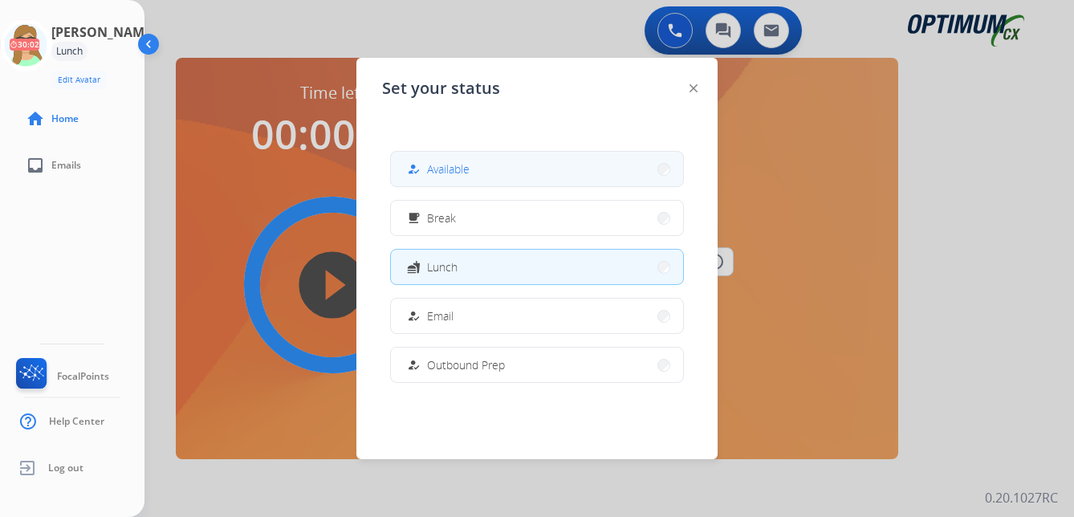
click at [441, 153] on button "how_to_reg Available" at bounding box center [537, 169] width 292 height 35
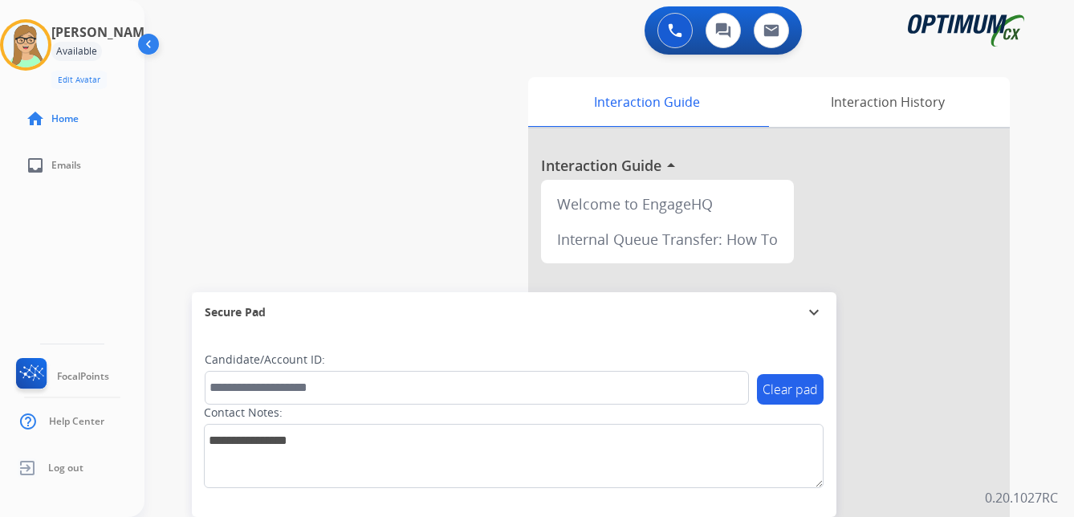
click at [24, 263] on div "[PERSON_NAME] Edit Avatar Agent: [PERSON_NAME] Profile: OCX Training home Home …" at bounding box center [72, 258] width 144 height 517
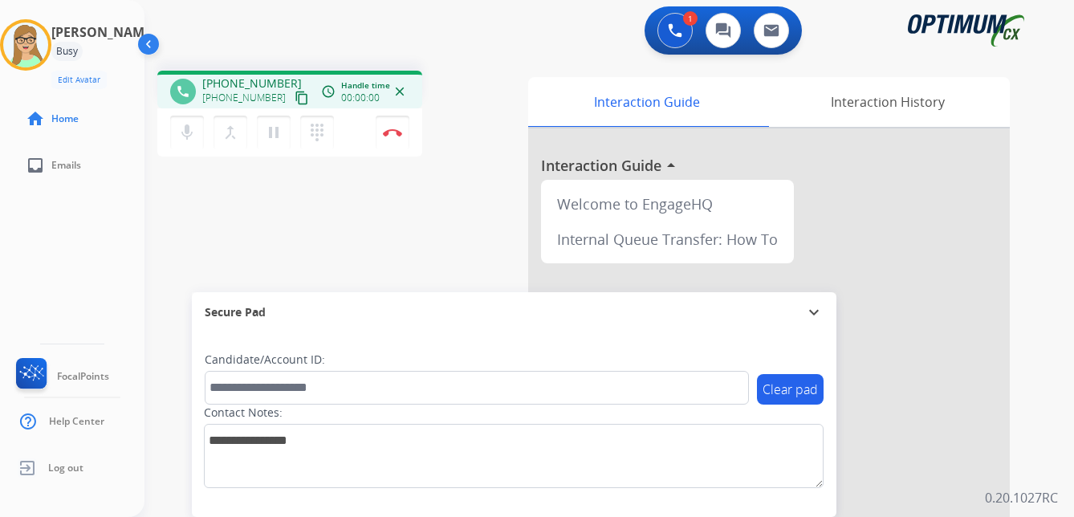
click at [295, 100] on mat-icon "content_copy" at bounding box center [302, 98] width 14 height 14
click at [396, 129] on img at bounding box center [392, 132] width 19 height 8
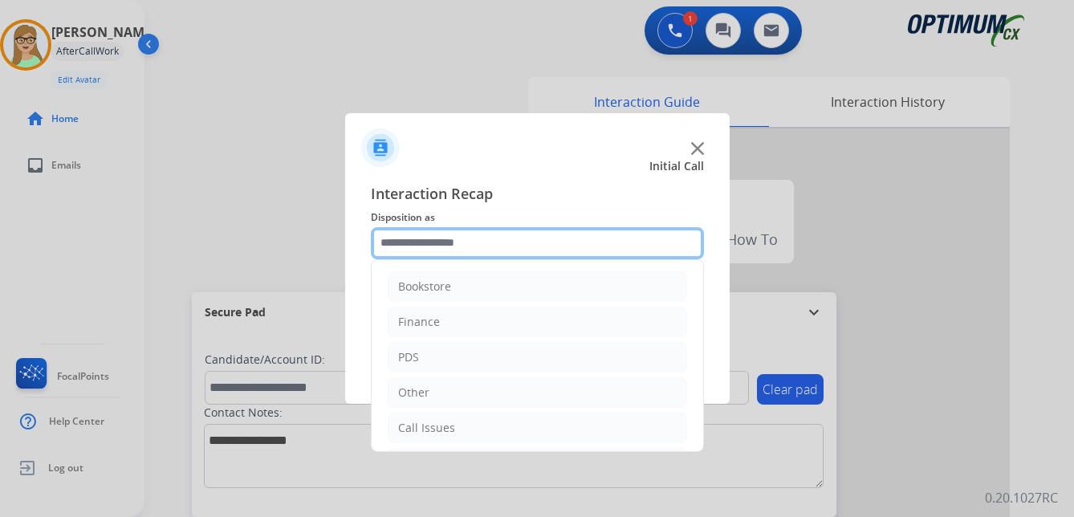
click at [436, 250] on input "text" at bounding box center [537, 243] width 333 height 32
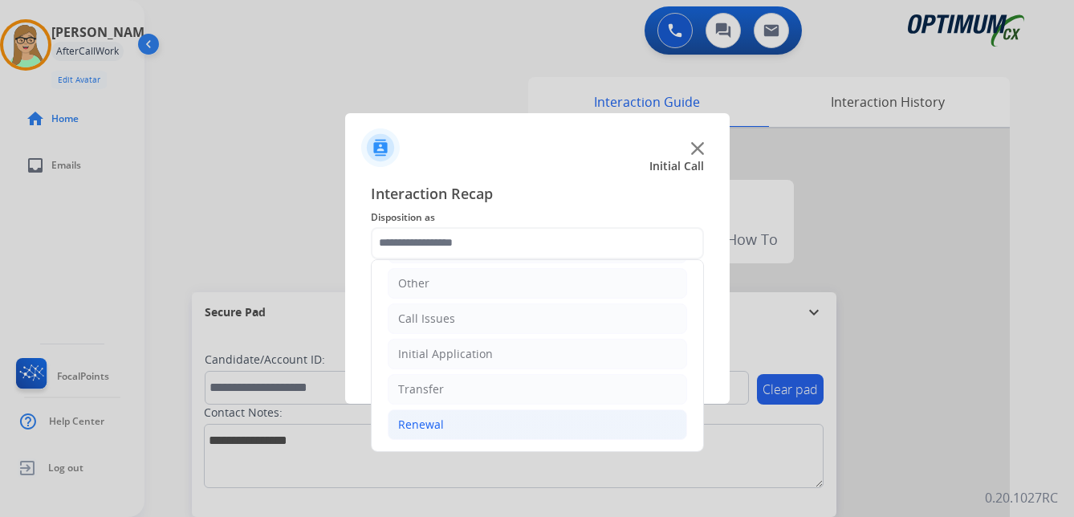
click at [421, 421] on div "Renewal" at bounding box center [421, 425] width 46 height 16
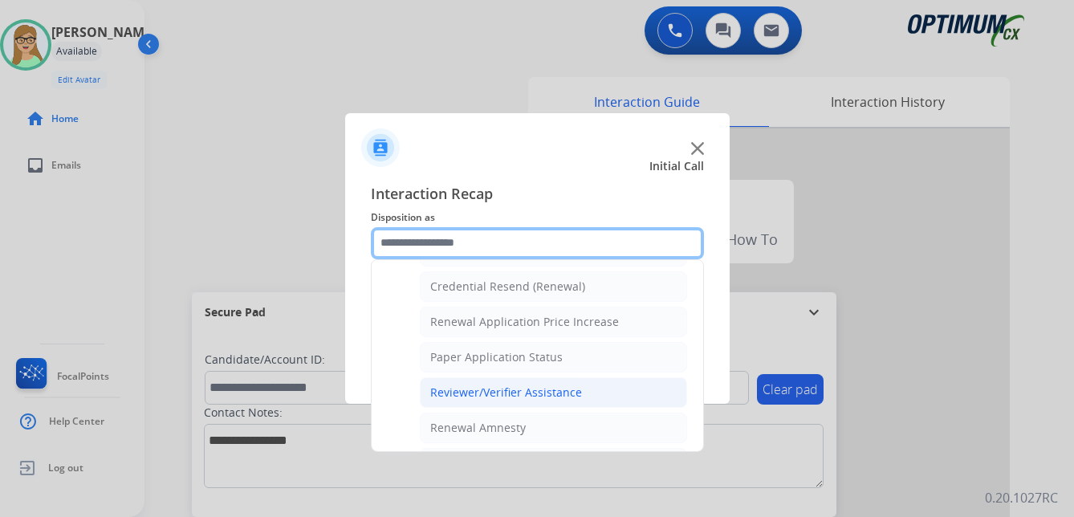
scroll to position [430, 0]
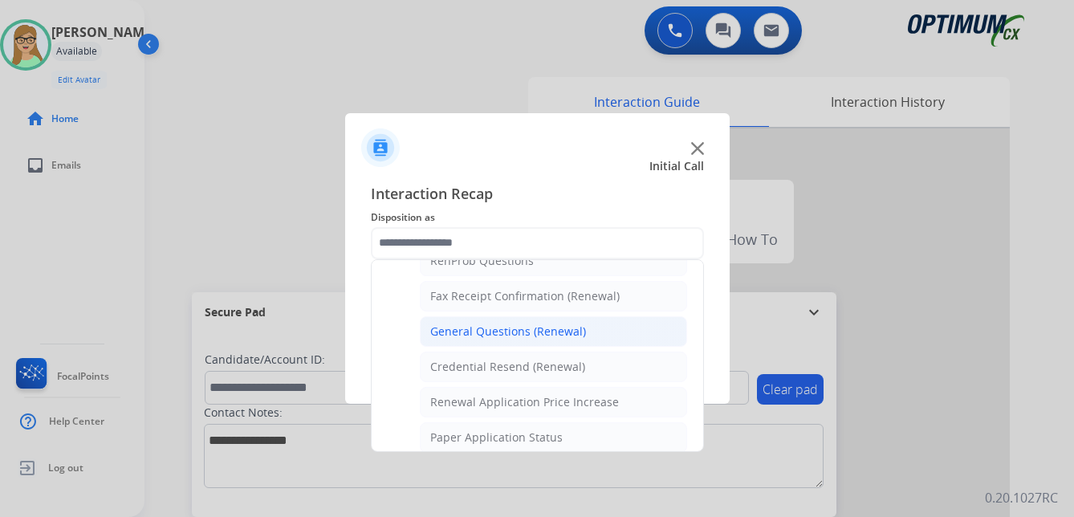
click at [487, 328] on div "General Questions (Renewal)" at bounding box center [508, 331] width 156 height 16
type input "**********"
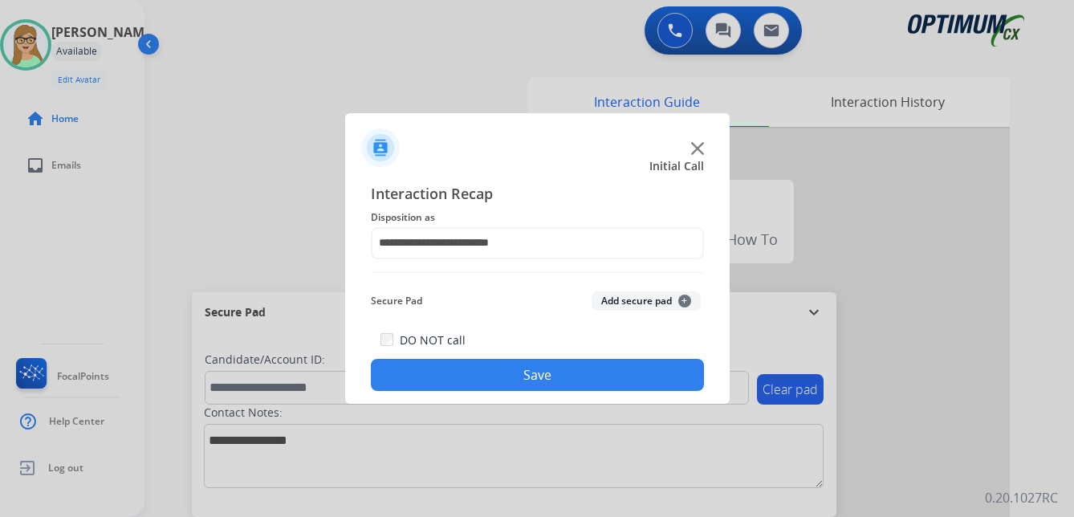
click at [466, 372] on button "Save" at bounding box center [537, 375] width 333 height 32
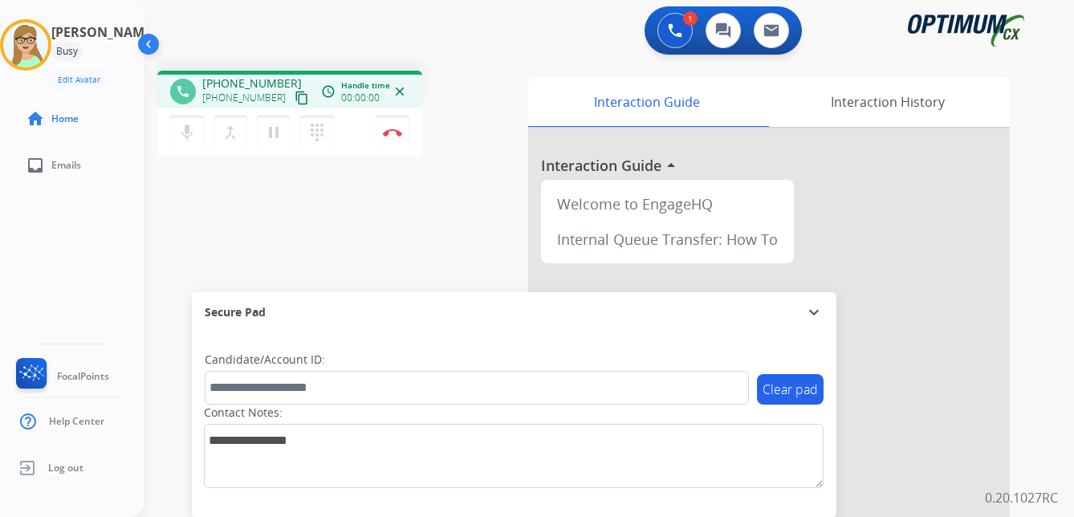
click at [295, 94] on mat-icon "content_copy" at bounding box center [302, 98] width 14 height 14
click at [393, 132] on img at bounding box center [392, 132] width 19 height 8
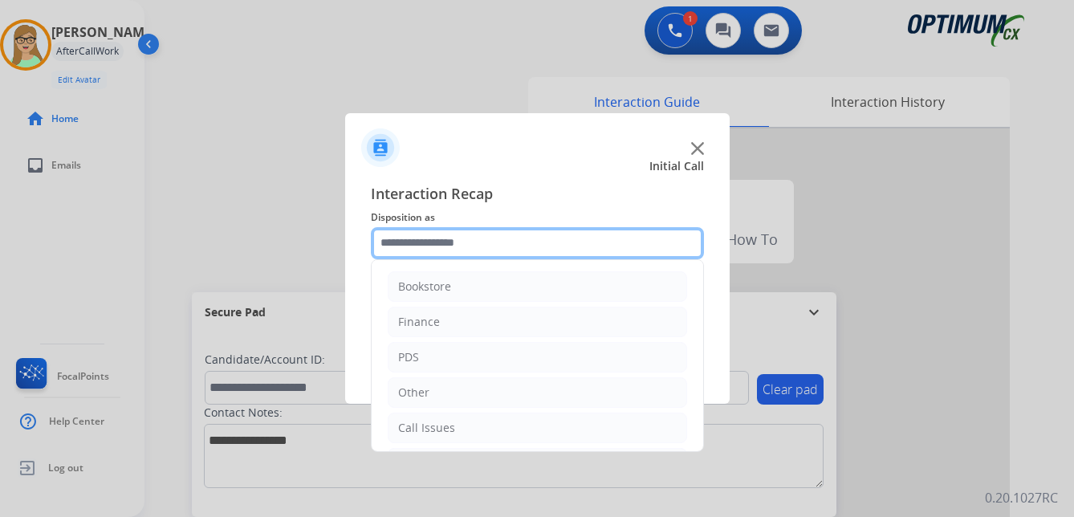
click at [439, 239] on input "text" at bounding box center [537, 243] width 333 height 32
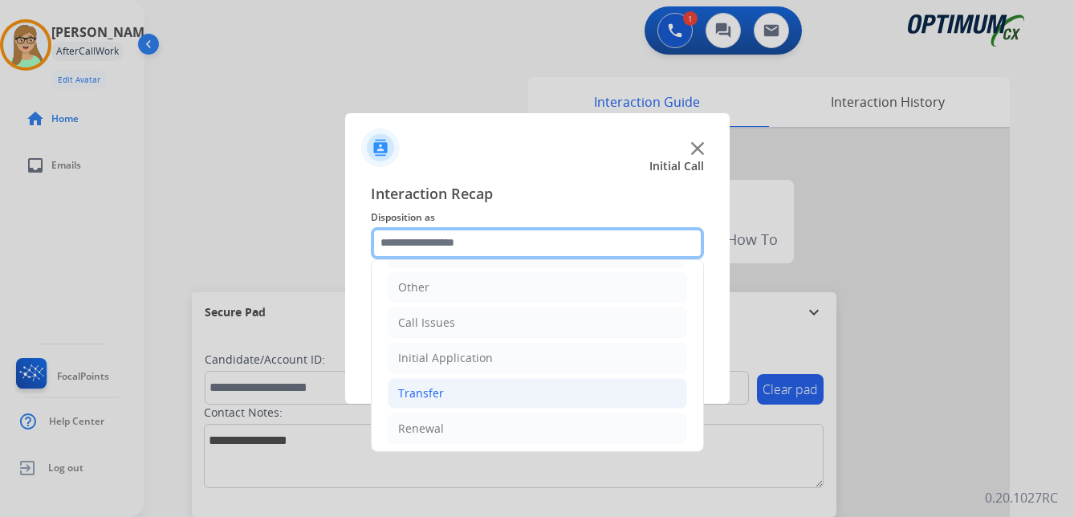
scroll to position [109, 0]
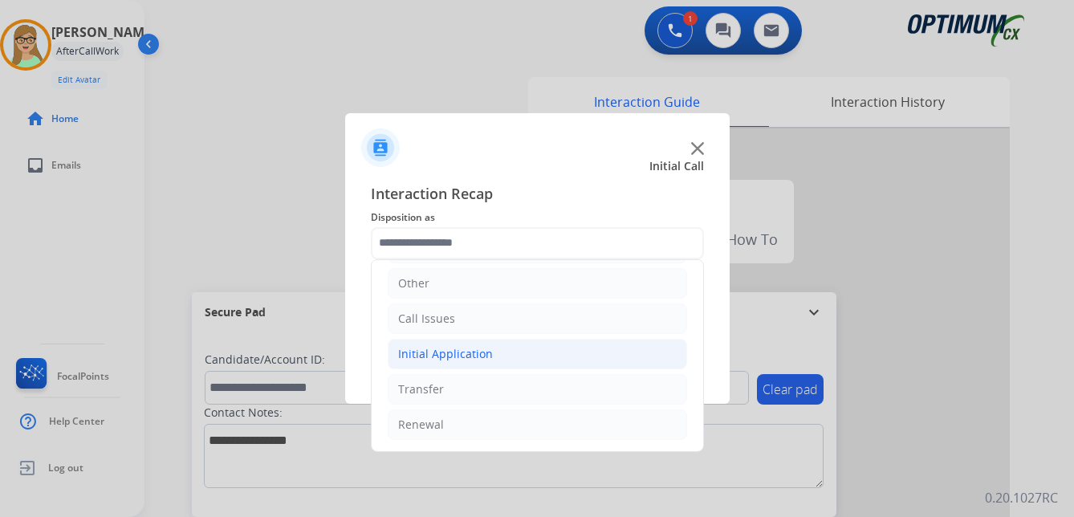
click at [462, 351] on div "Initial Application" at bounding box center [445, 354] width 95 height 16
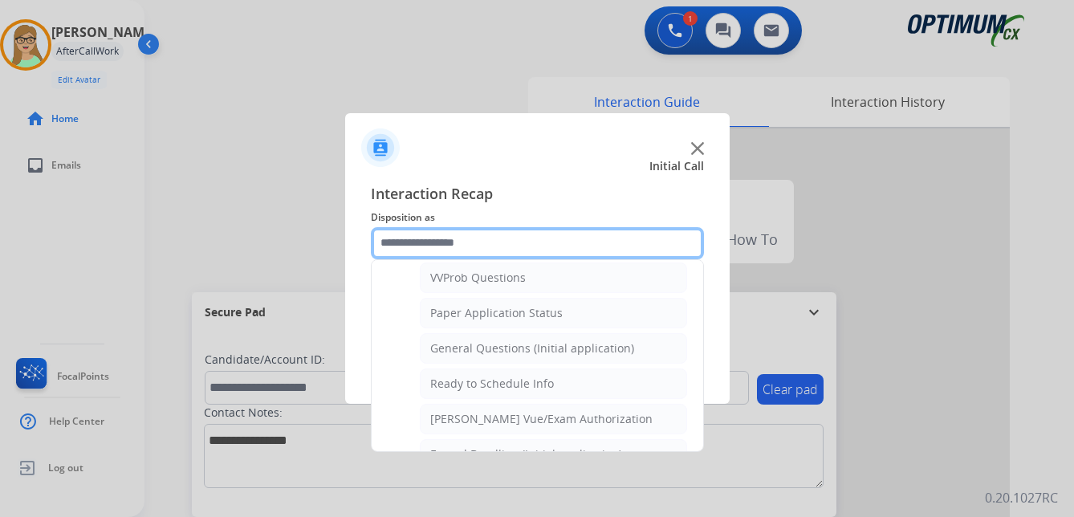
scroll to position [912, 0]
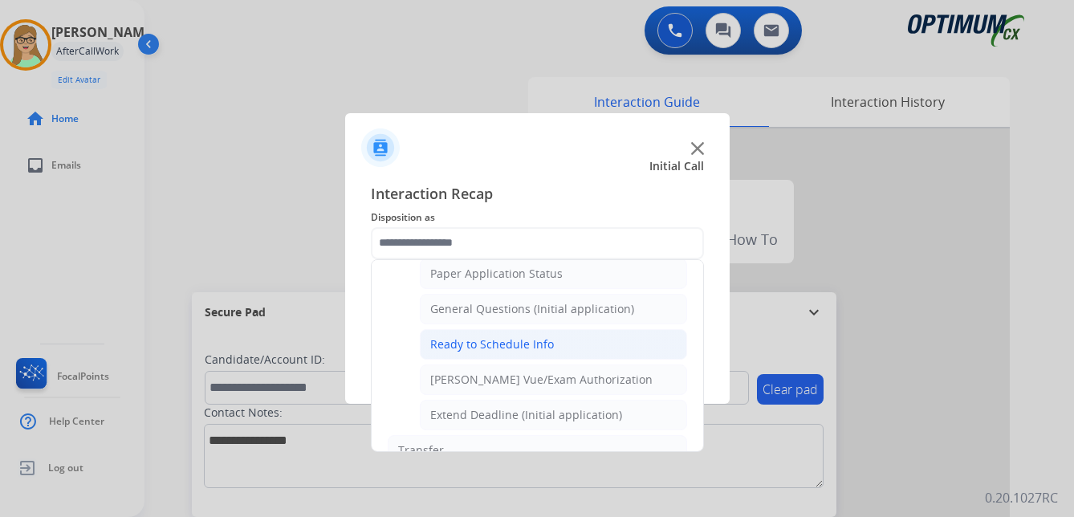
click at [486, 344] on div "Ready to Schedule Info" at bounding box center [492, 344] width 124 height 16
type input "**********"
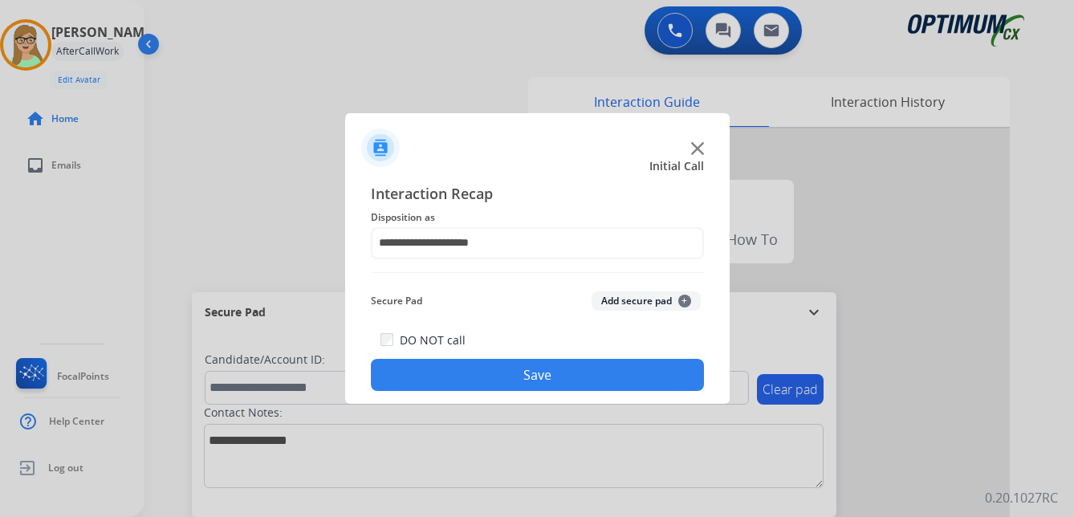
drag, startPoint x: 453, startPoint y: 384, endPoint x: 307, endPoint y: 371, distance: 146.7
click at [452, 384] on button "Save" at bounding box center [537, 375] width 333 height 32
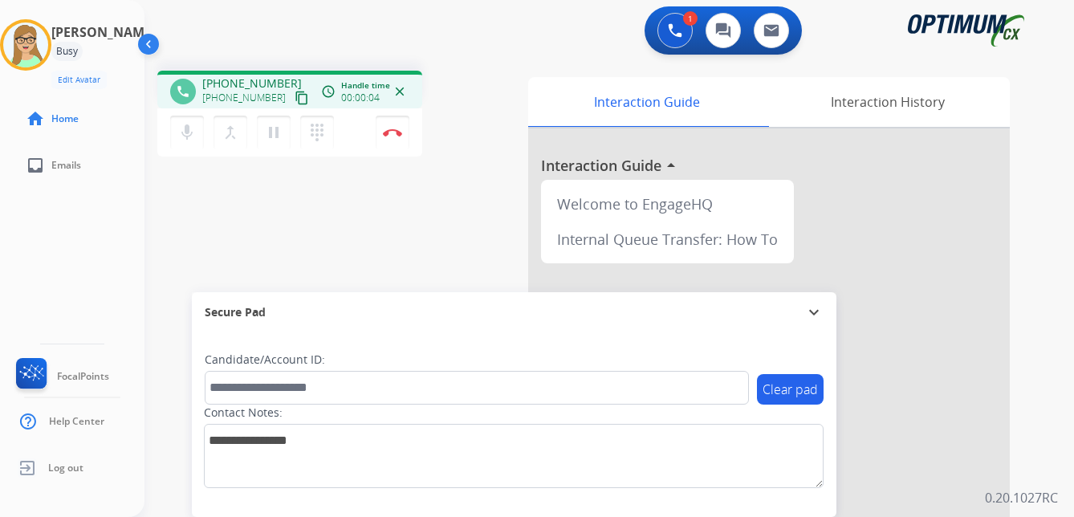
click at [361, 274] on div "phone [PHONE_NUMBER] [PHONE_NUMBER] content_copy access_time Call metrics Queue…" at bounding box center [589, 392] width 891 height 669
click at [295, 99] on mat-icon "content_copy" at bounding box center [302, 98] width 14 height 14
click at [317, 132] on mat-icon "dialpad" at bounding box center [316, 132] width 19 height 19
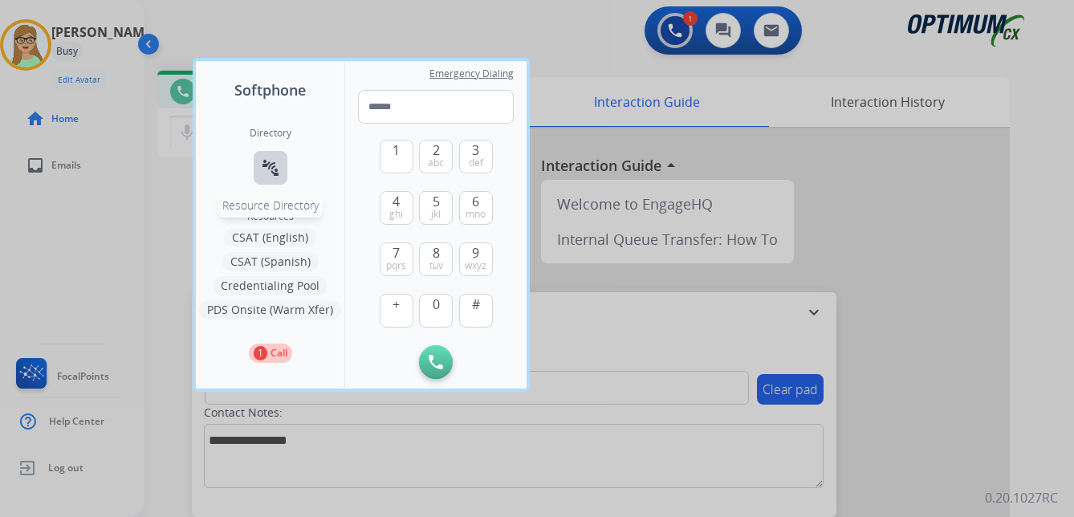
click at [262, 163] on mat-icon "connect_without_contact" at bounding box center [270, 167] width 19 height 19
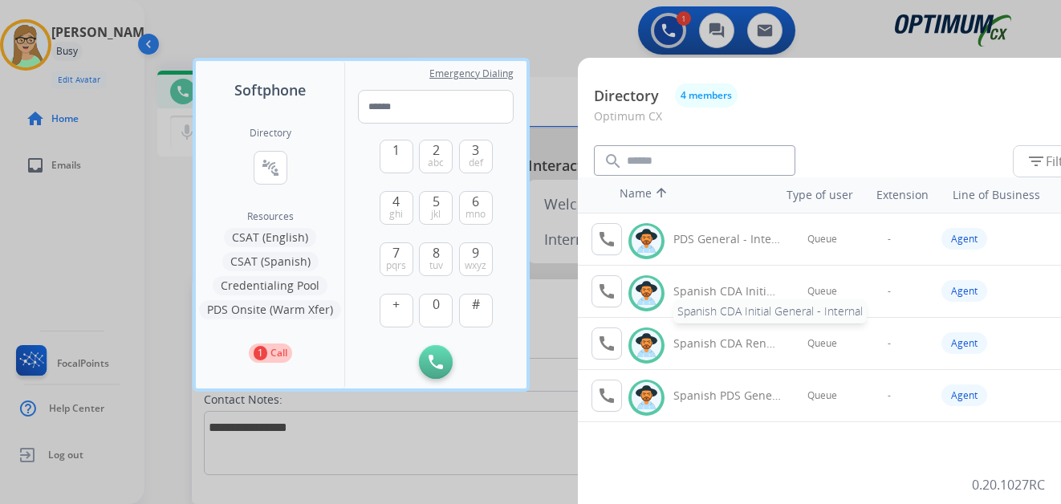
click at [696, 292] on div "Spanish CDA Initial General - Internal" at bounding box center [727, 291] width 108 height 16
click at [613, 284] on mat-icon "call" at bounding box center [606, 291] width 19 height 19
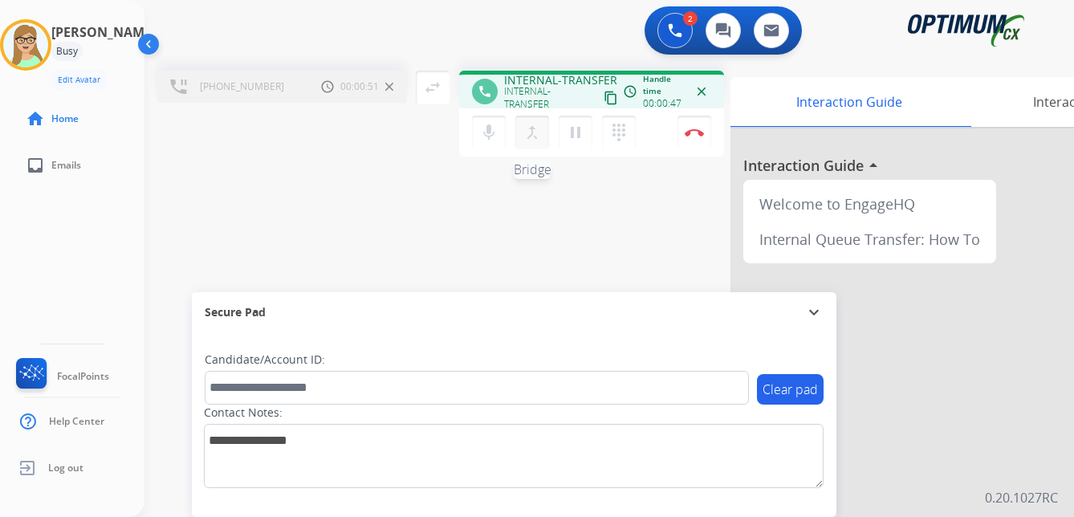
click at [532, 135] on mat-icon "merge_type" at bounding box center [531, 132] width 19 height 19
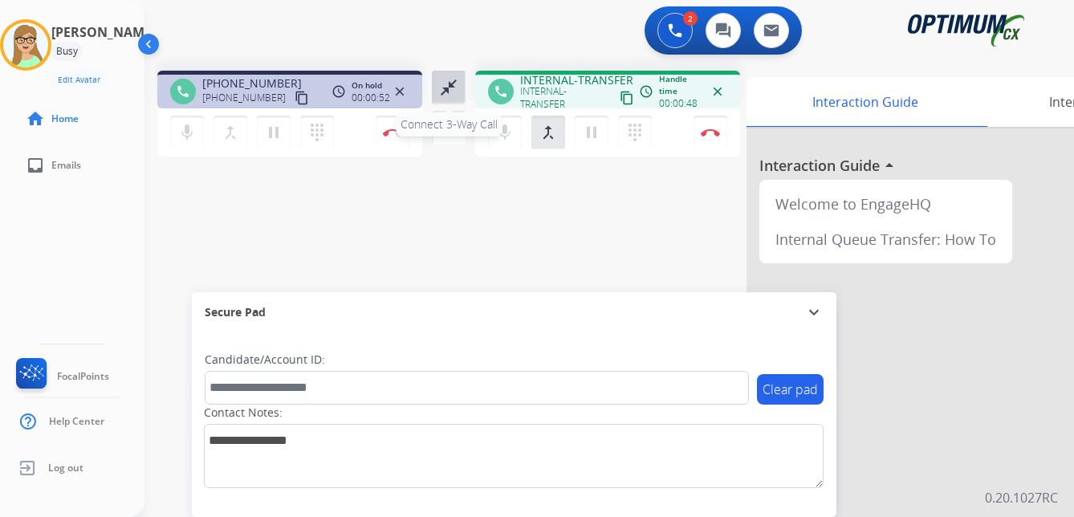
click at [445, 87] on mat-icon "close_fullscreen" at bounding box center [448, 87] width 19 height 19
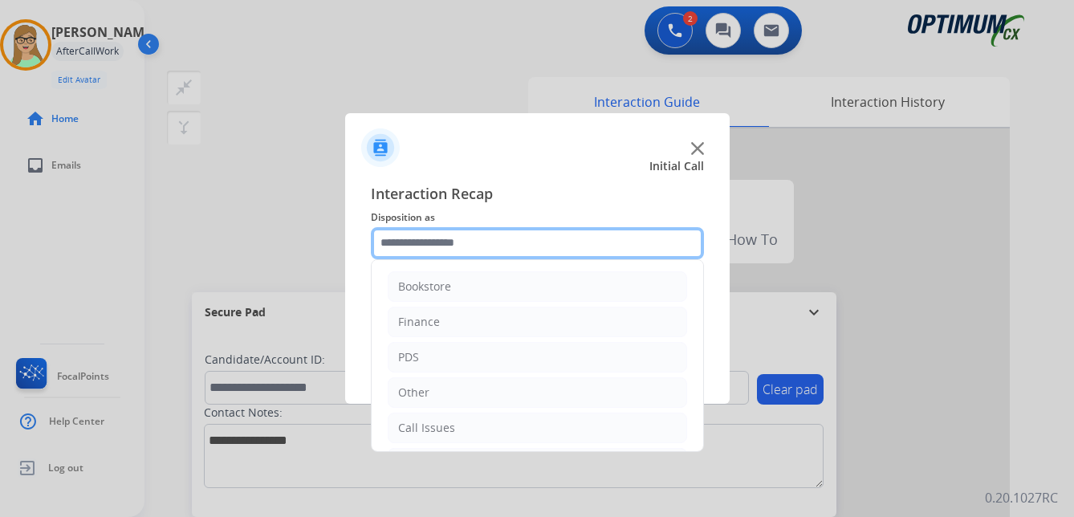
click at [453, 242] on input "text" at bounding box center [537, 243] width 333 height 32
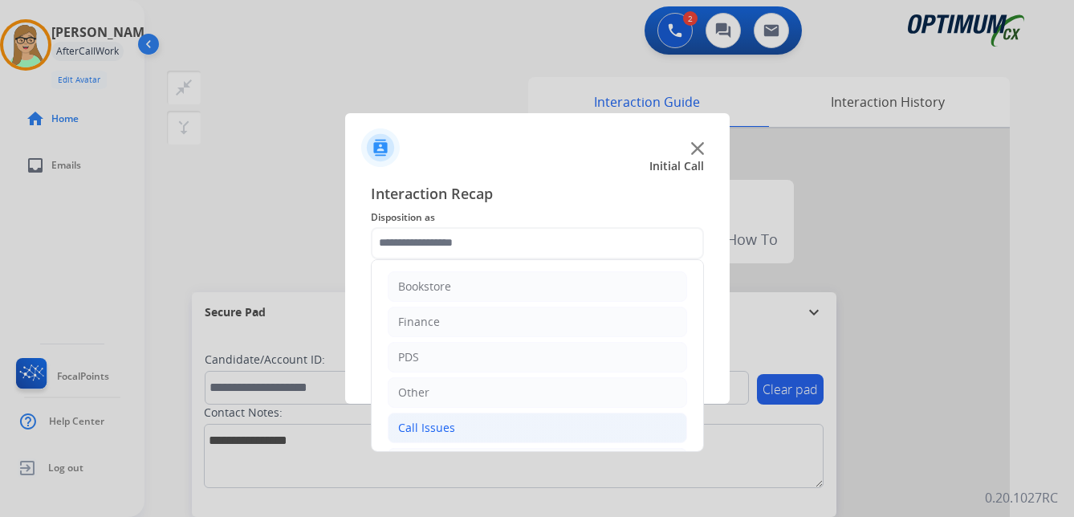
click at [425, 430] on div "Call Issues" at bounding box center [426, 428] width 57 height 16
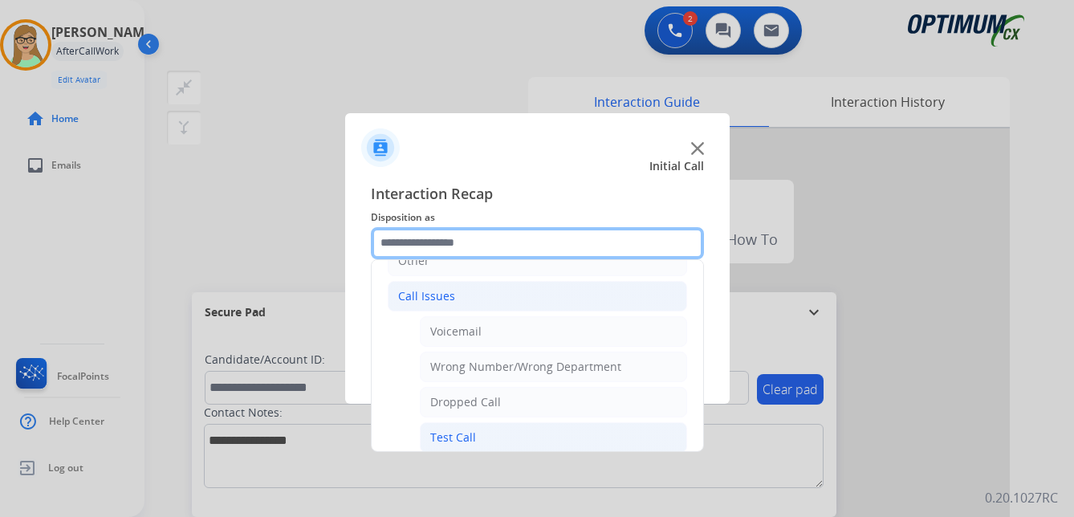
scroll to position [161, 0]
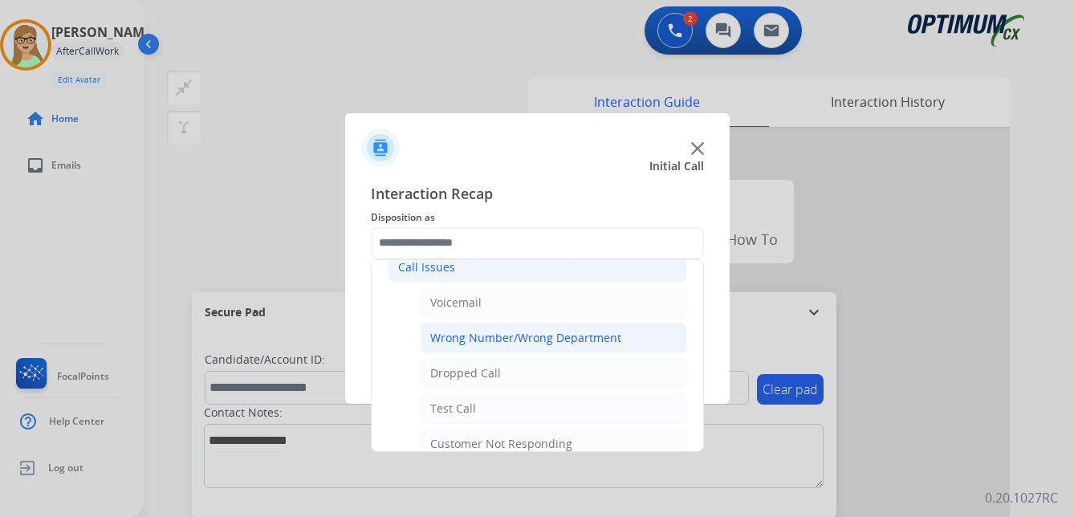
click at [509, 339] on div "Wrong Number/Wrong Department" at bounding box center [525, 338] width 191 height 16
type input "**********"
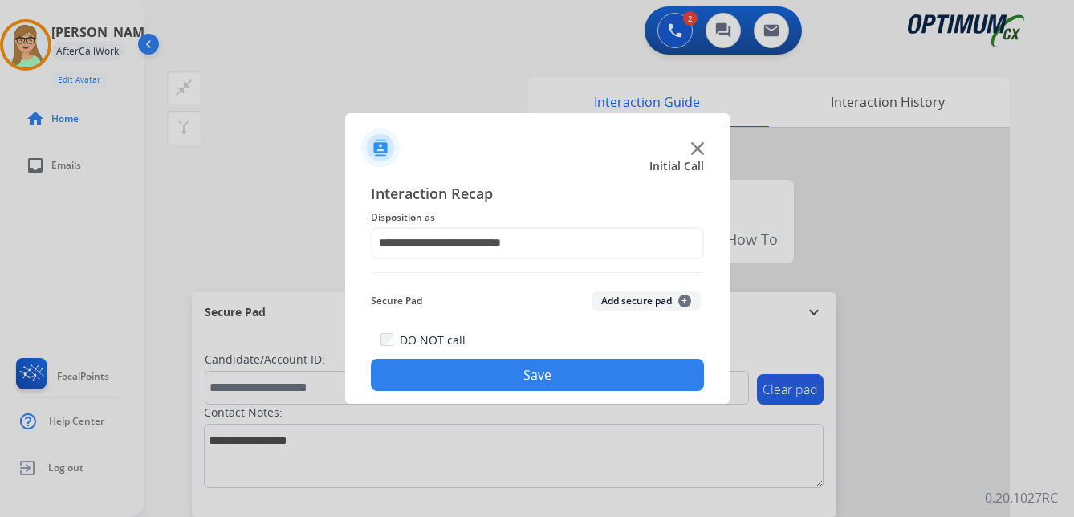
click at [483, 377] on button "Save" at bounding box center [537, 375] width 333 height 32
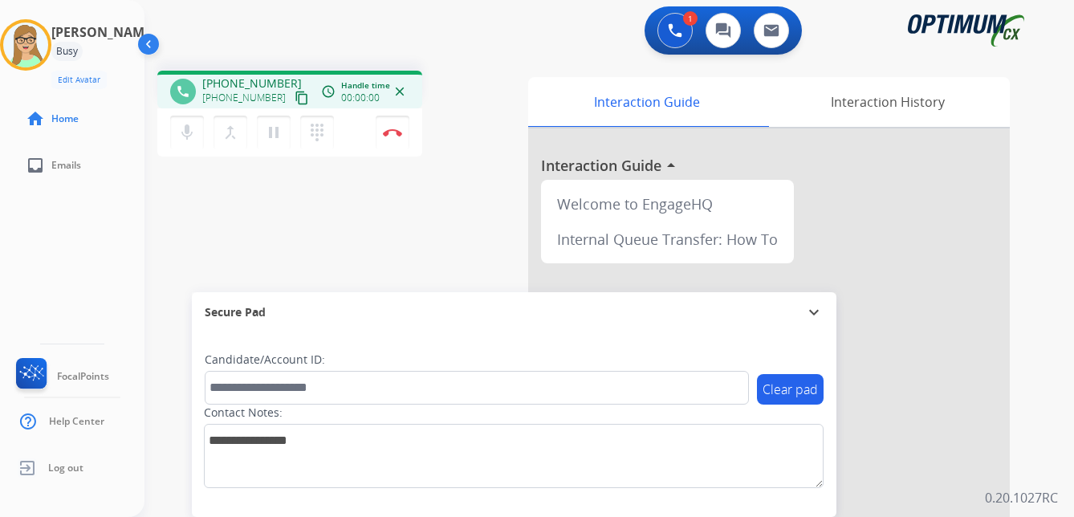
click at [295, 99] on mat-icon "content_copy" at bounding box center [302, 98] width 14 height 14
click at [393, 131] on img at bounding box center [392, 132] width 19 height 8
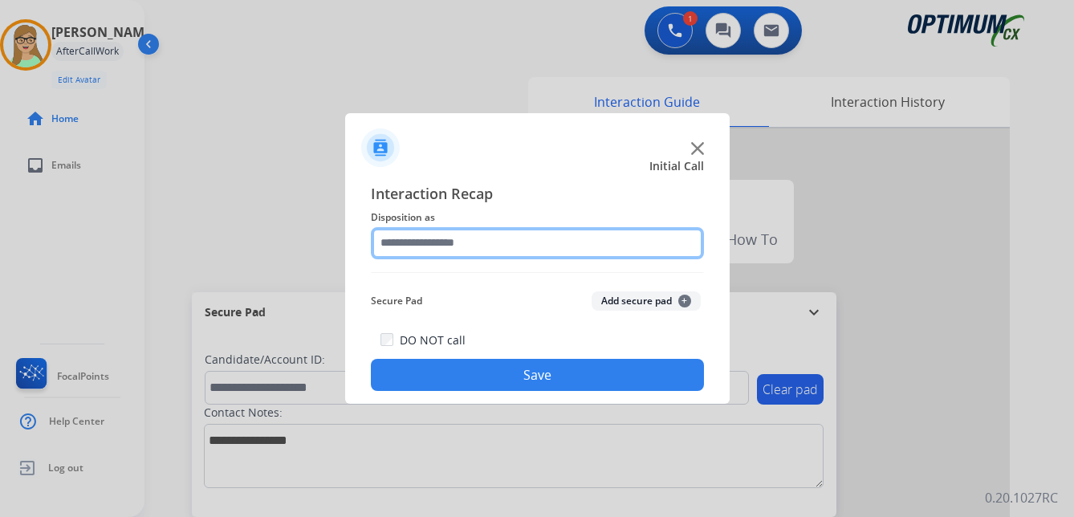
click at [442, 239] on input "text" at bounding box center [537, 243] width 333 height 32
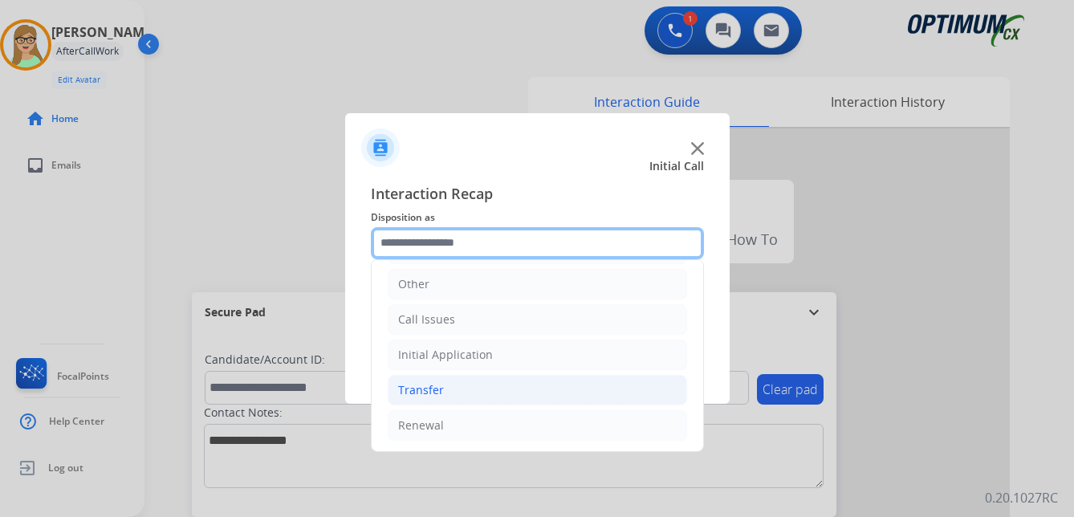
scroll to position [109, 0]
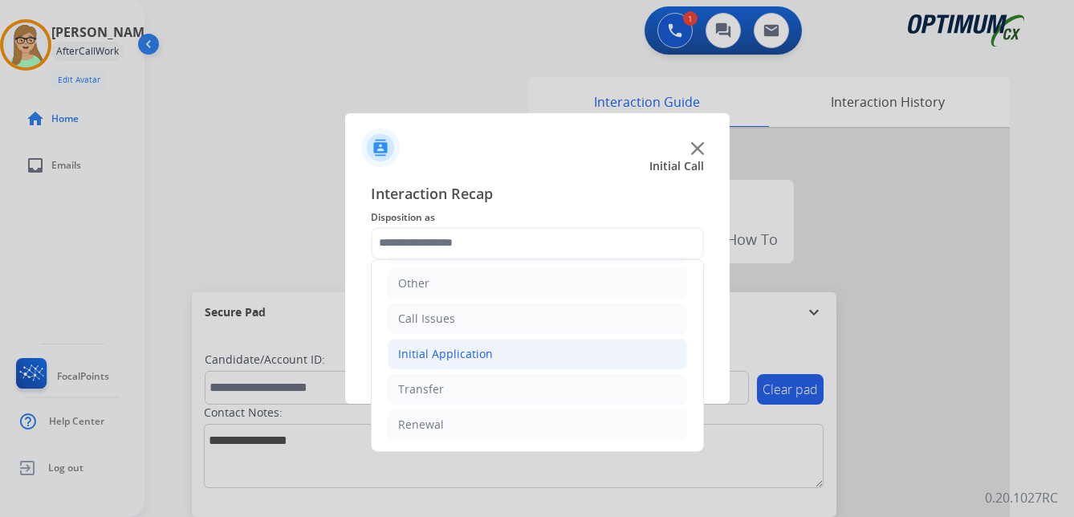
click at [426, 359] on div "Initial Application" at bounding box center [445, 354] width 95 height 16
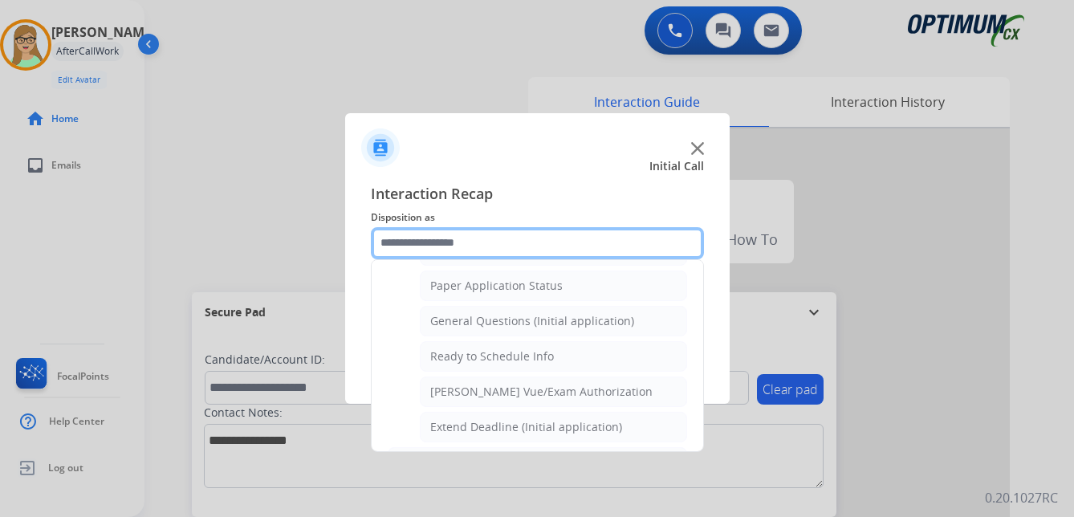
scroll to position [912, 0]
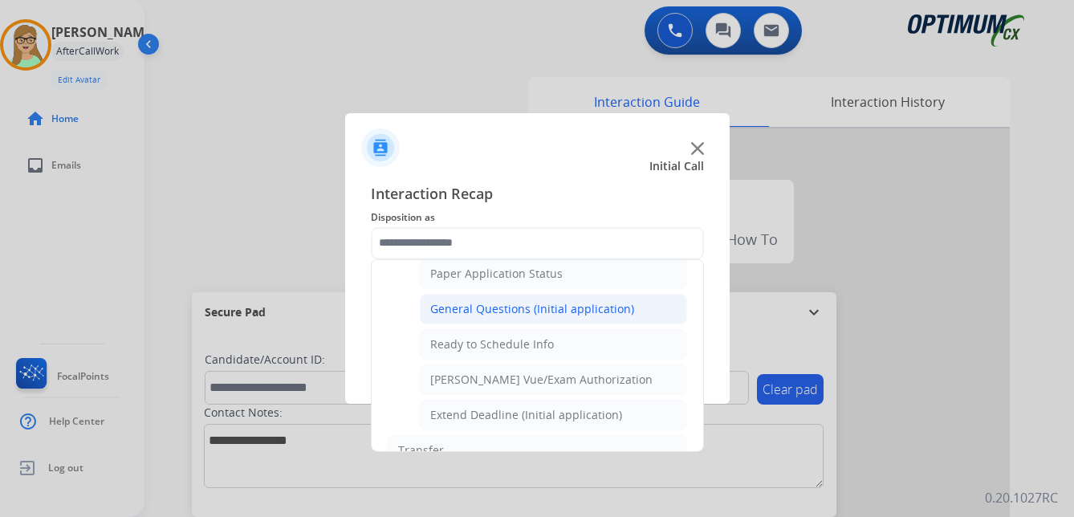
click at [505, 309] on div "General Questions (Initial application)" at bounding box center [532, 309] width 204 height 16
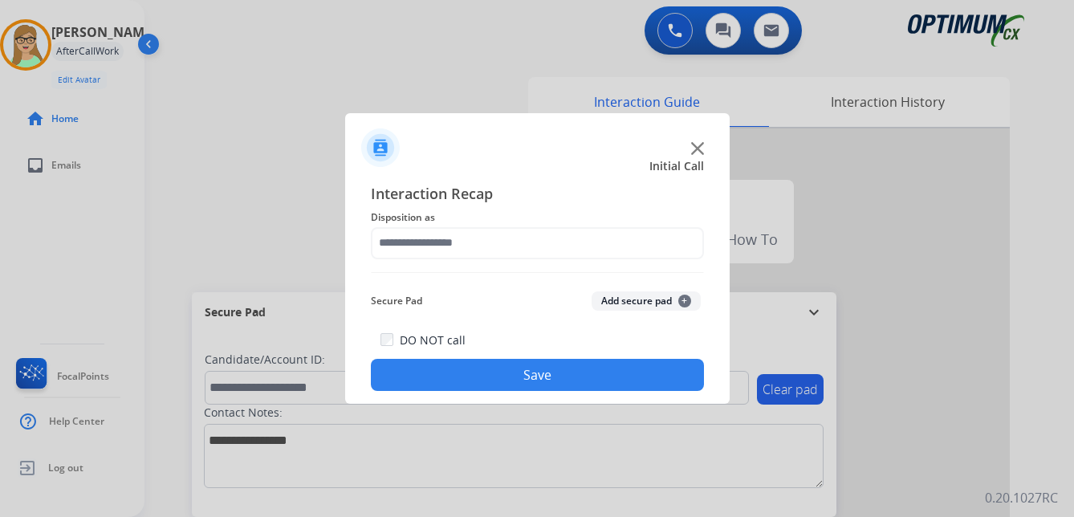
type input "**********"
drag, startPoint x: 517, startPoint y: 373, endPoint x: 460, endPoint y: 348, distance: 62.5
click at [514, 373] on button "Save" at bounding box center [537, 375] width 333 height 32
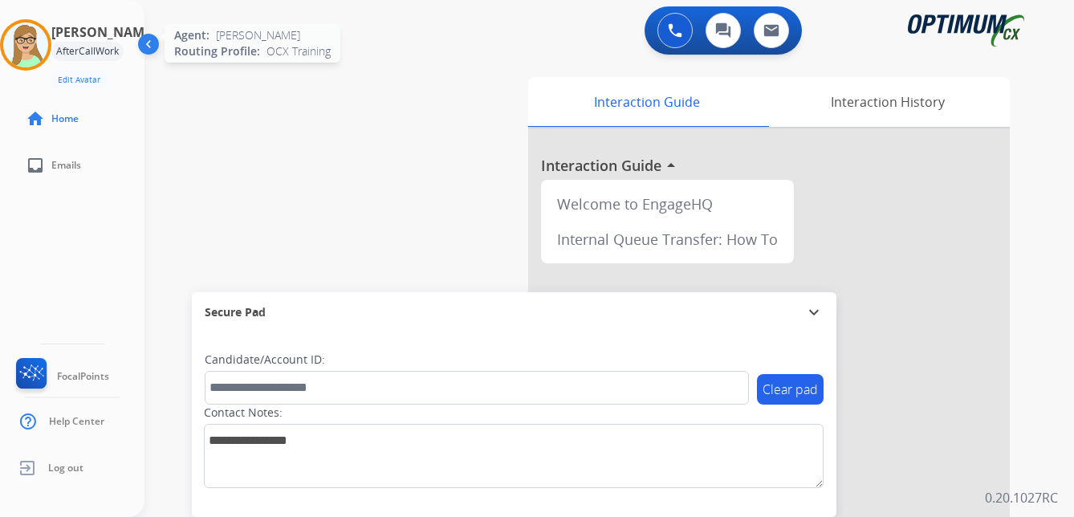
click at [27, 52] on img at bounding box center [25, 44] width 45 height 45
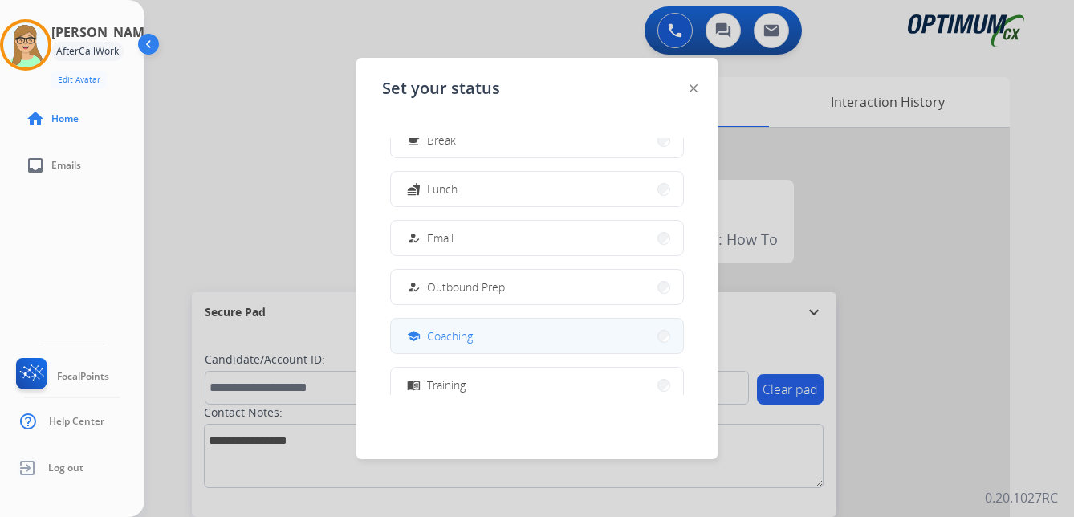
scroll to position [0, 0]
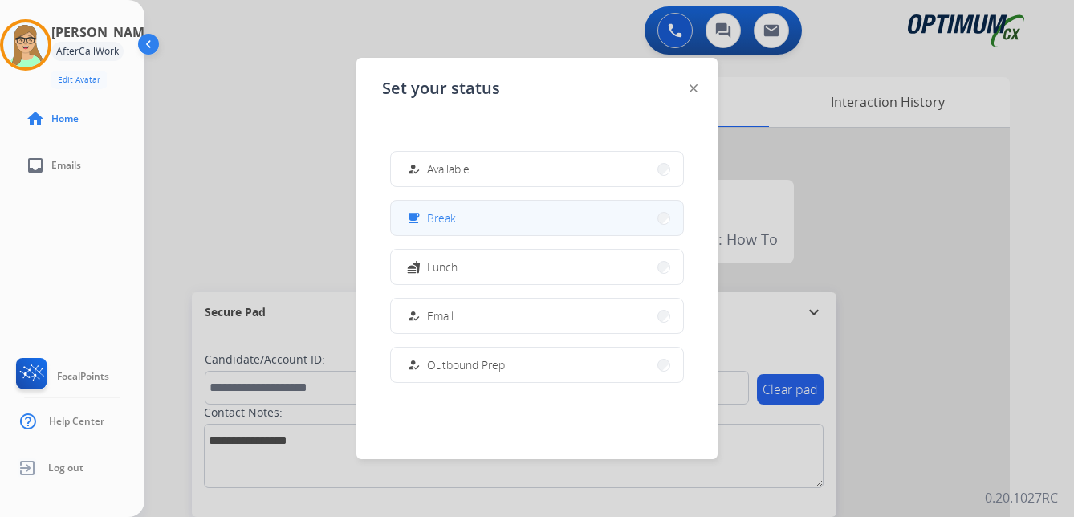
click at [453, 224] on span "Break" at bounding box center [441, 217] width 29 height 17
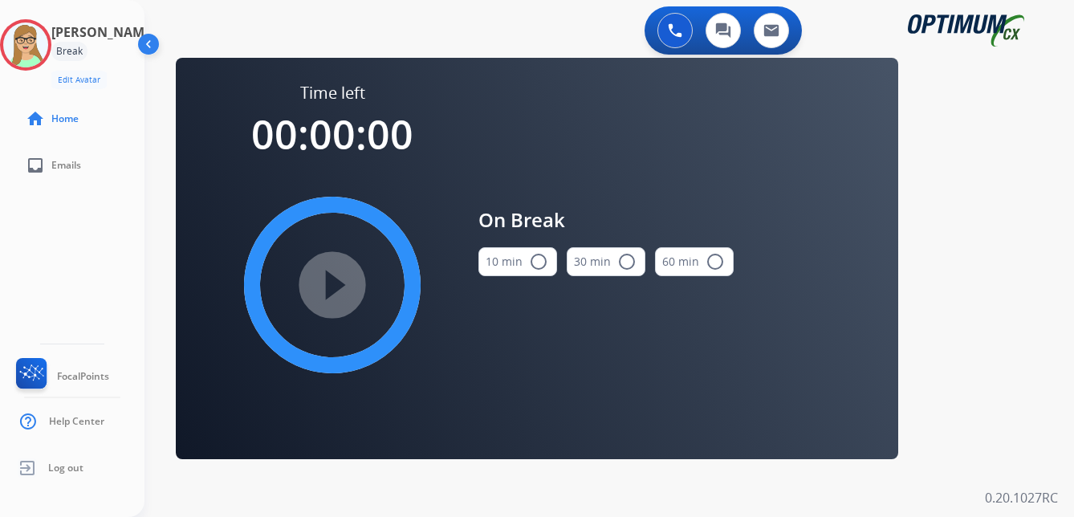
drag, startPoint x: 535, startPoint y: 261, endPoint x: 399, endPoint y: 263, distance: 135.7
click at [533, 262] on mat-icon "radio_button_unchecked" at bounding box center [538, 261] width 19 height 19
click at [328, 276] on mat-icon "play_circle_filled" at bounding box center [332, 284] width 19 height 19
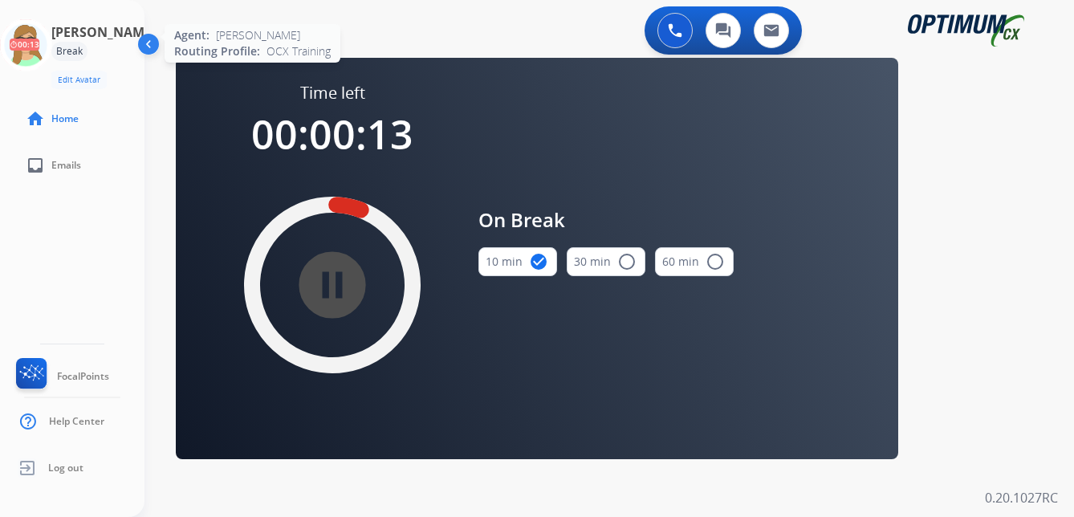
click at [37, 36] on icon at bounding box center [26, 45] width 52 height 52
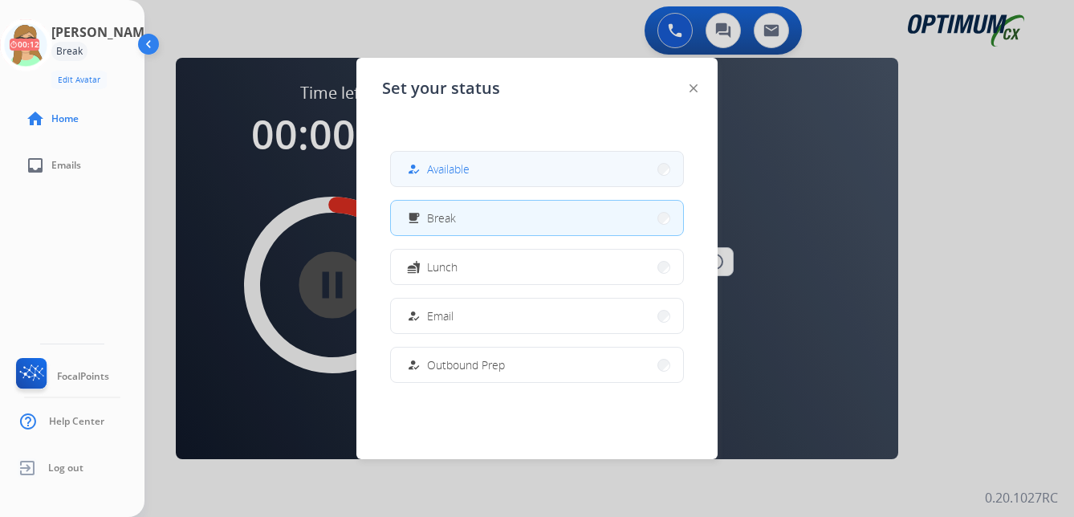
click at [451, 171] on span "Available" at bounding box center [448, 169] width 43 height 17
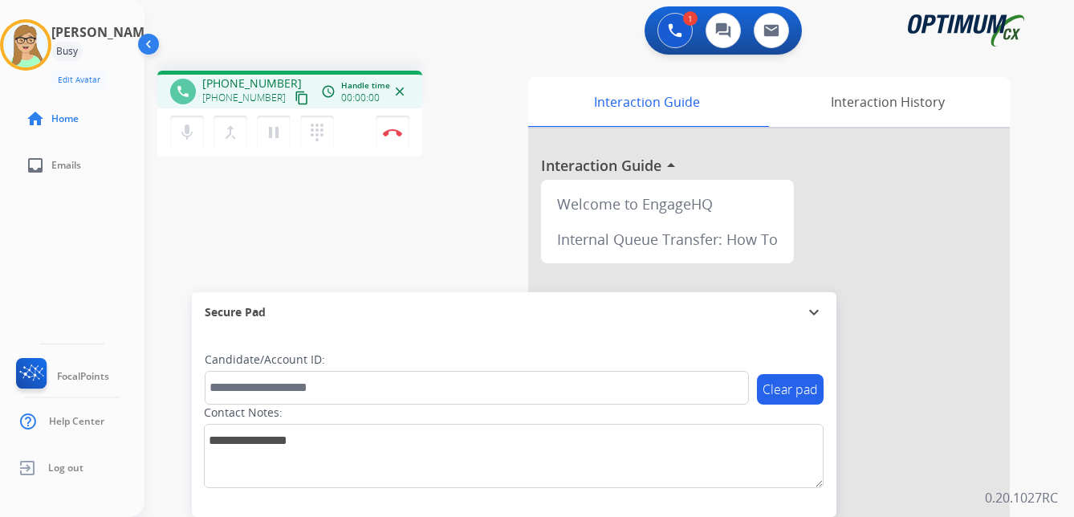
click at [295, 100] on mat-icon "content_copy" at bounding box center [302, 98] width 14 height 14
click at [396, 131] on img at bounding box center [392, 132] width 19 height 8
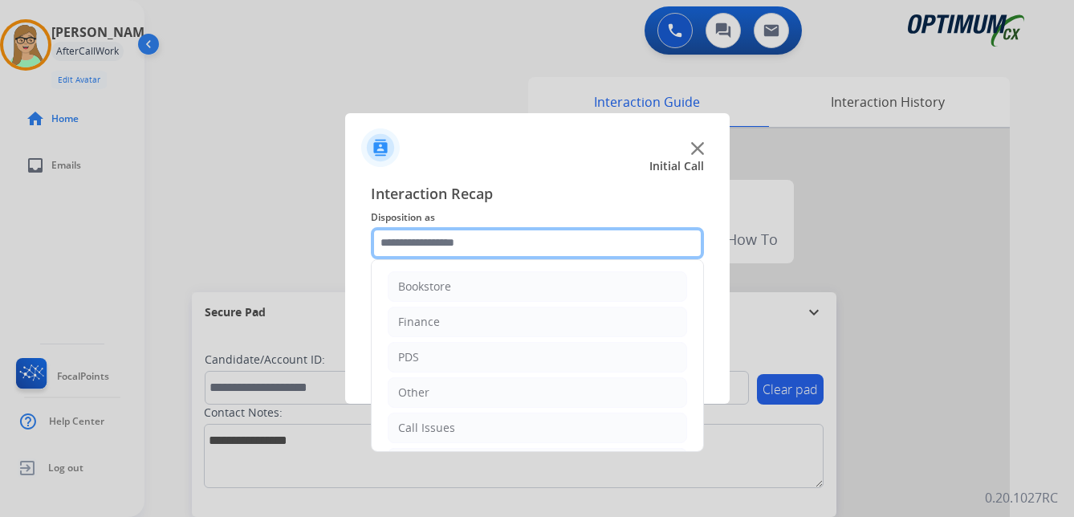
click at [433, 250] on input "text" at bounding box center [537, 243] width 333 height 32
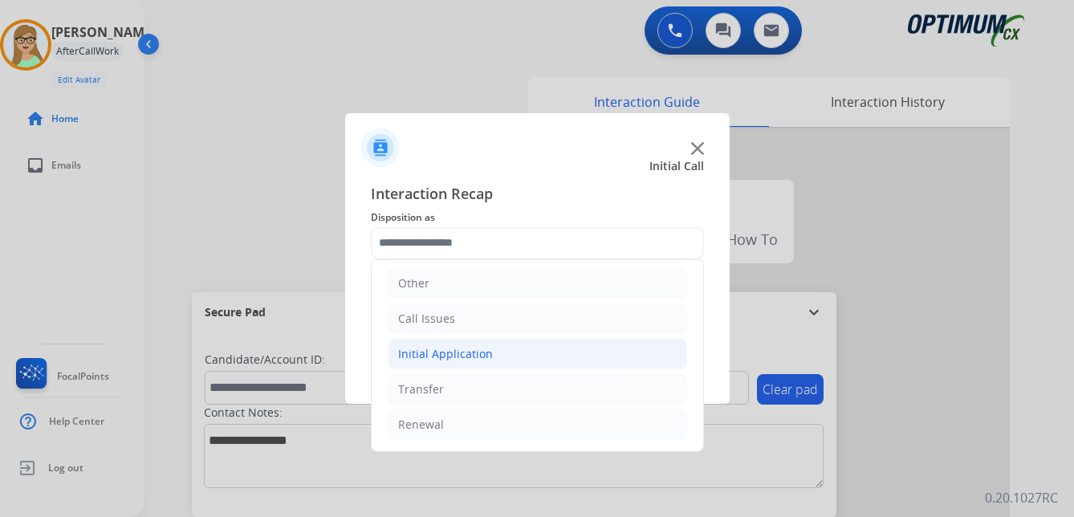
click at [469, 356] on div "Initial Application" at bounding box center [445, 354] width 95 height 16
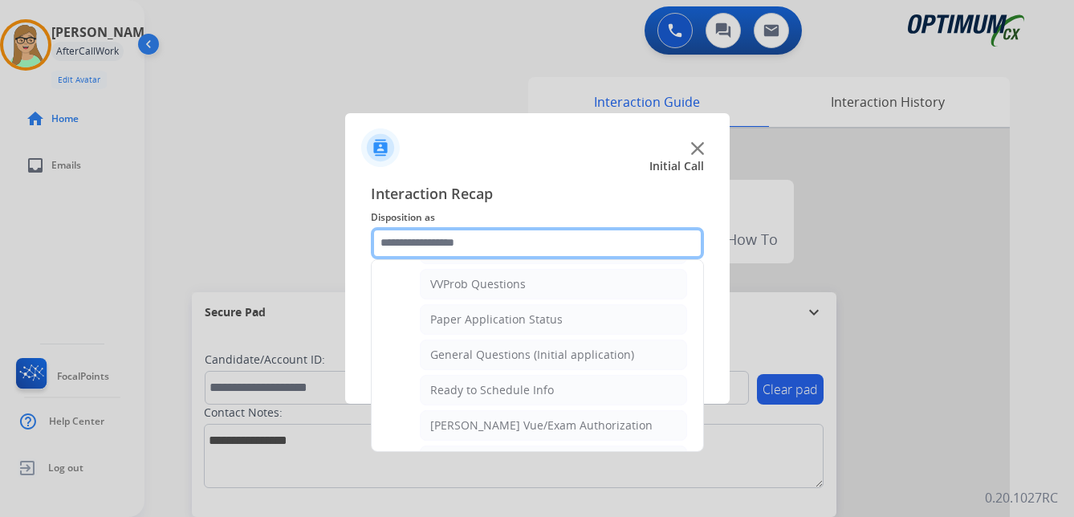
scroll to position [912, 0]
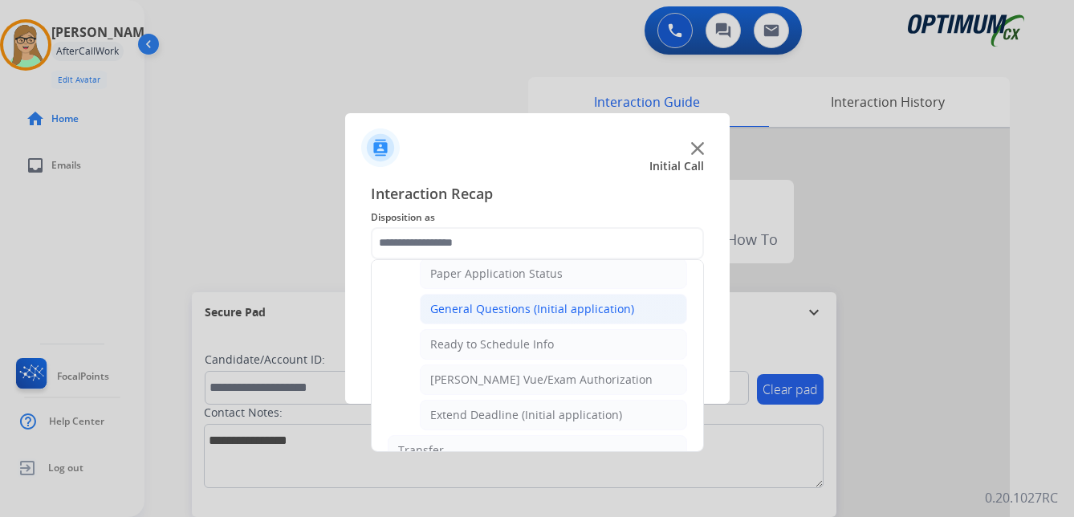
click at [492, 304] on div "General Questions (Initial application)" at bounding box center [532, 309] width 204 height 16
type input "**********"
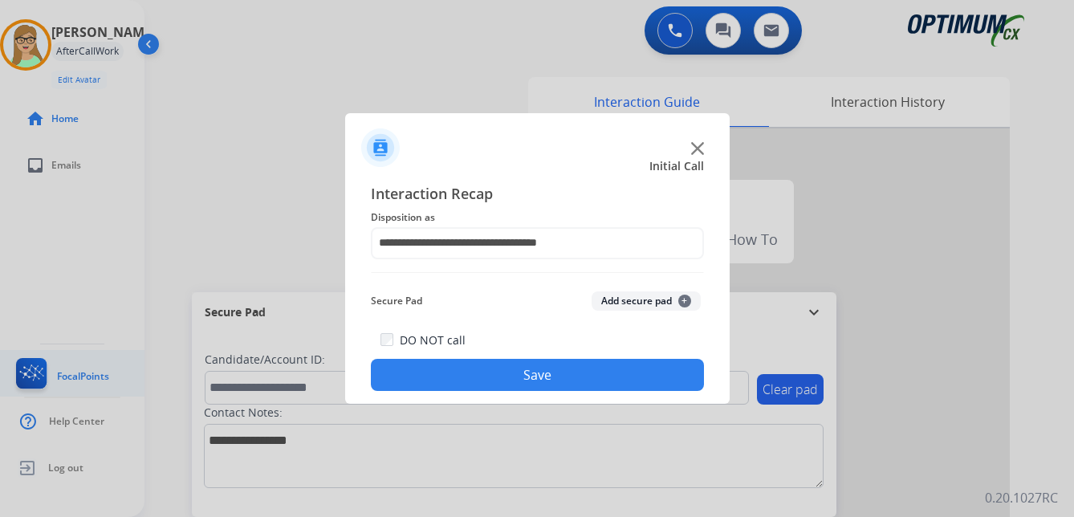
drag, startPoint x: 466, startPoint y: 376, endPoint x: 72, endPoint y: 358, distance: 393.7
click at [445, 376] on button "Save" at bounding box center [537, 375] width 333 height 32
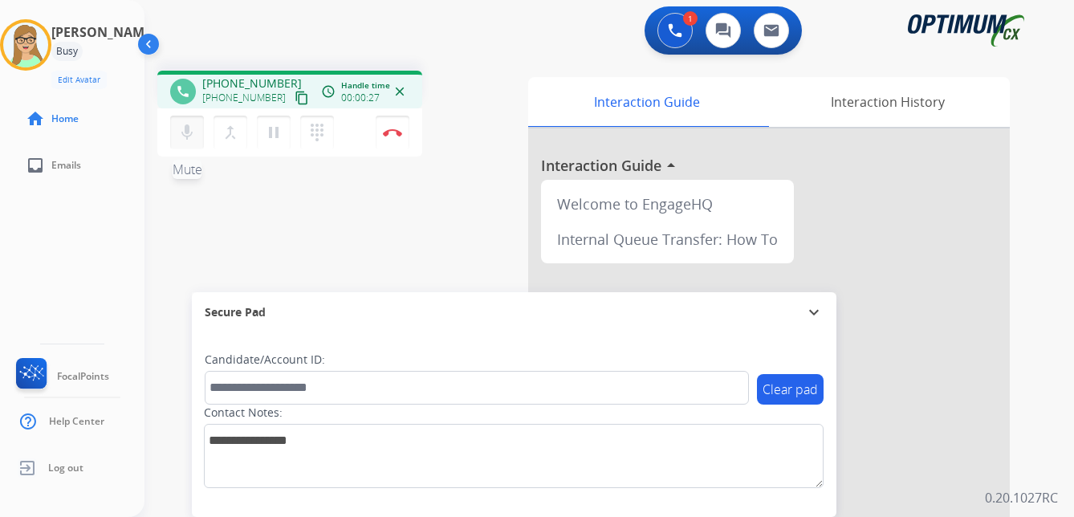
drag, startPoint x: 287, startPoint y: 101, endPoint x: 180, endPoint y: 143, distance: 114.6
click at [295, 104] on mat-icon "content_copy" at bounding box center [302, 98] width 14 height 14
click at [393, 132] on img at bounding box center [392, 132] width 19 height 8
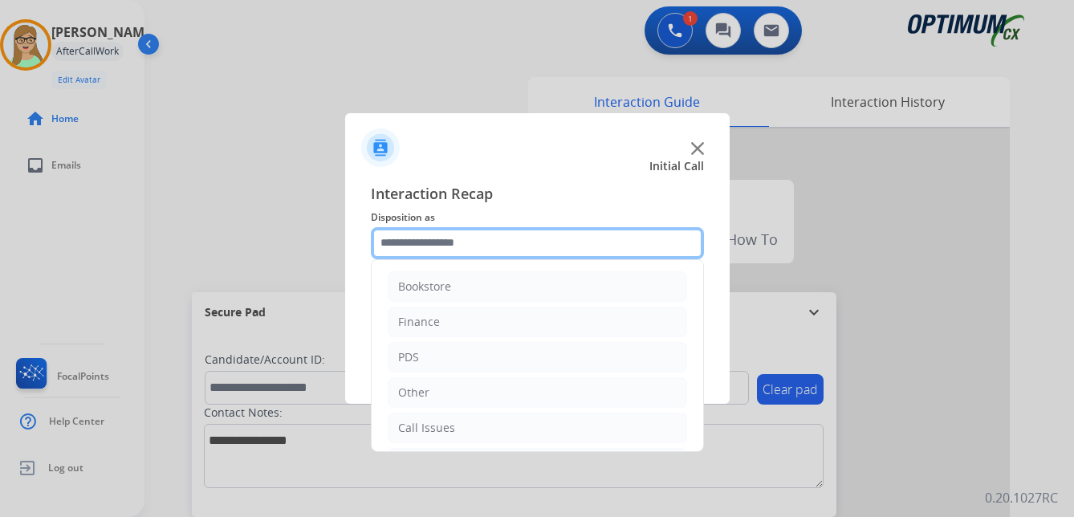
click at [475, 242] on input "text" at bounding box center [537, 243] width 333 height 32
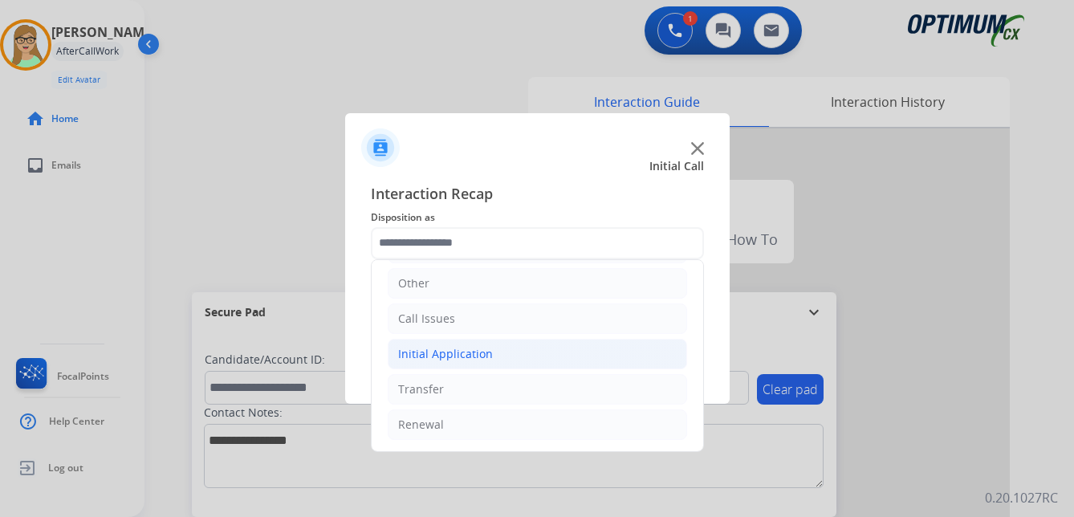
click at [456, 351] on div "Initial Application" at bounding box center [445, 354] width 95 height 16
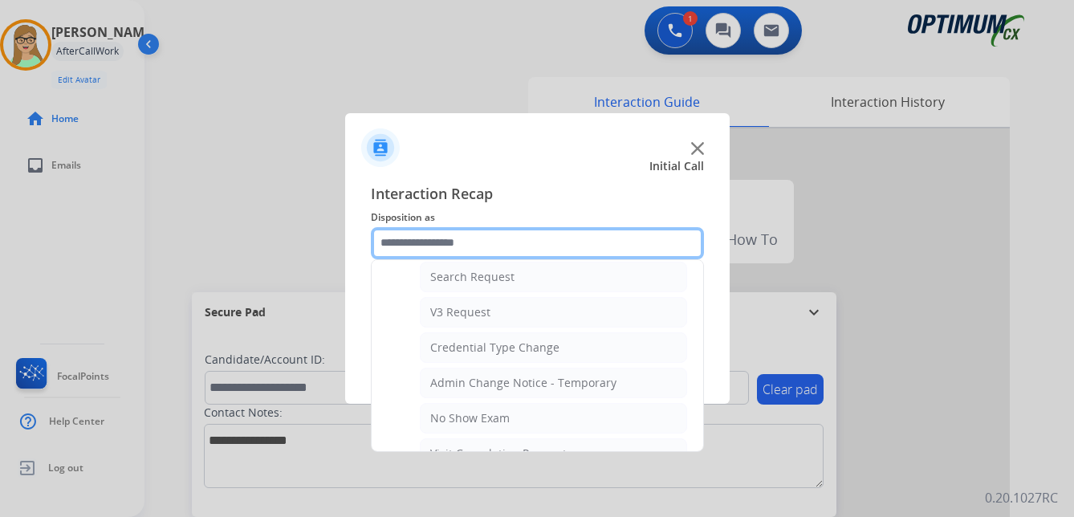
scroll to position [671, 0]
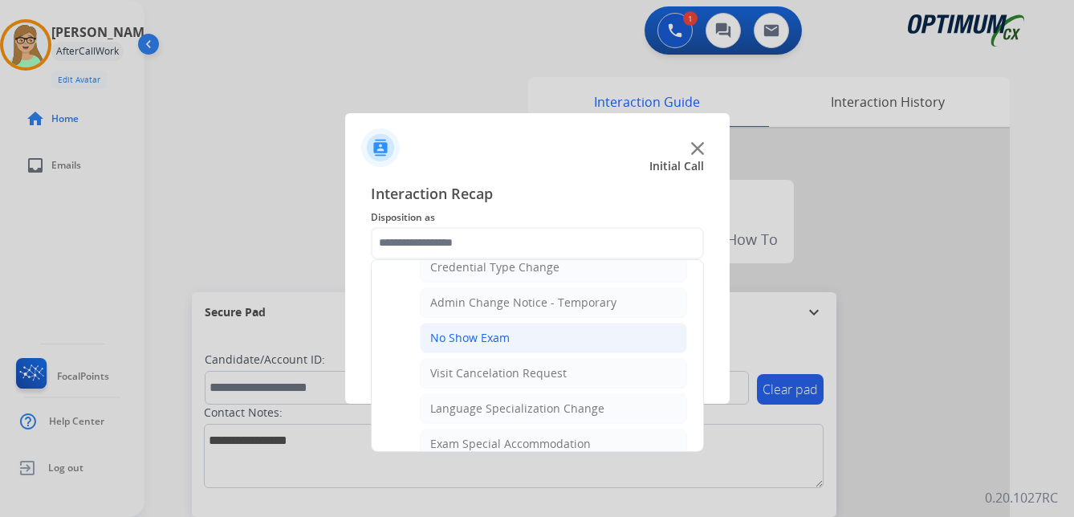
click at [474, 342] on div "No Show Exam" at bounding box center [469, 338] width 79 height 16
type input "**********"
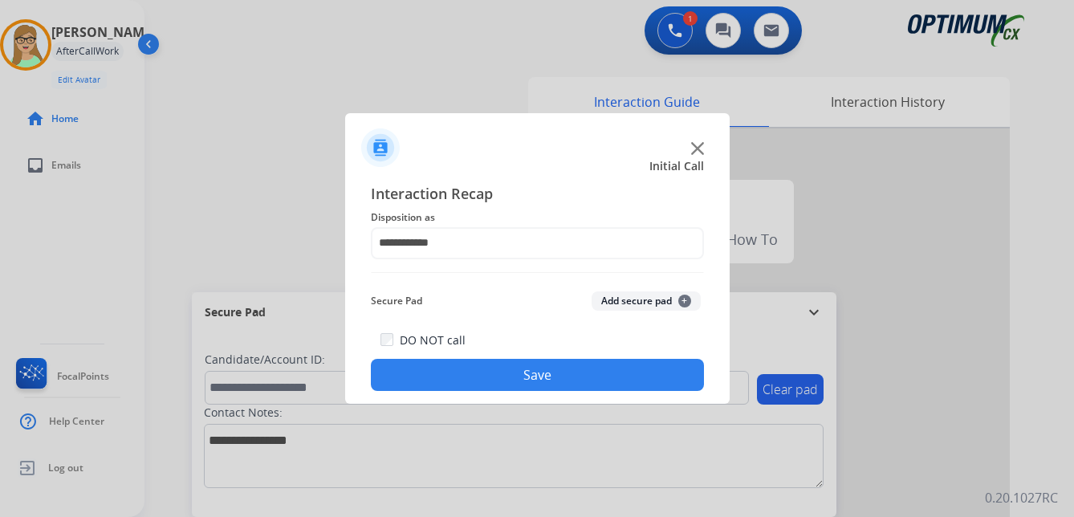
click at [489, 379] on button "Save" at bounding box center [537, 375] width 333 height 32
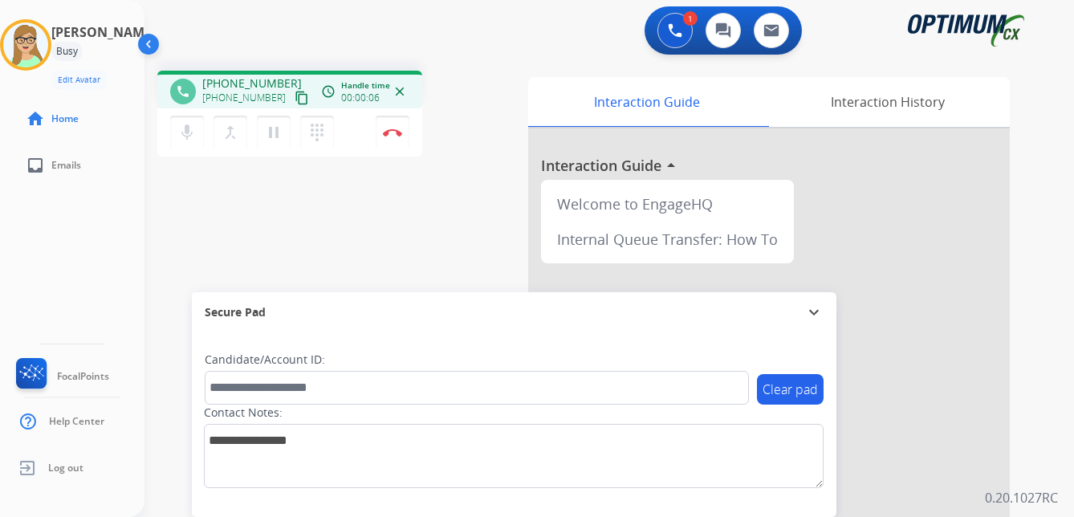
drag, startPoint x: 286, startPoint y: 94, endPoint x: 3, endPoint y: 252, distance: 323.8
click at [273, 101] on div "[PHONE_NUMBER] content_copy" at bounding box center [256, 97] width 109 height 19
drag, startPoint x: 285, startPoint y: 101, endPoint x: 258, endPoint y: 116, distance: 30.9
click at [295, 101] on mat-icon "content_copy" at bounding box center [302, 98] width 14 height 14
click at [393, 132] on img at bounding box center [392, 132] width 19 height 8
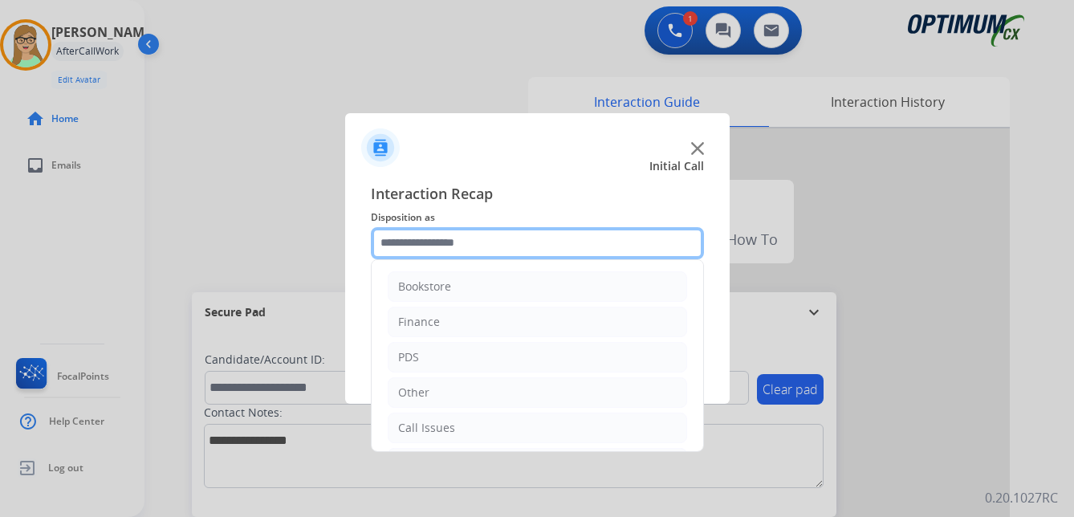
click at [425, 239] on input "text" at bounding box center [537, 243] width 333 height 32
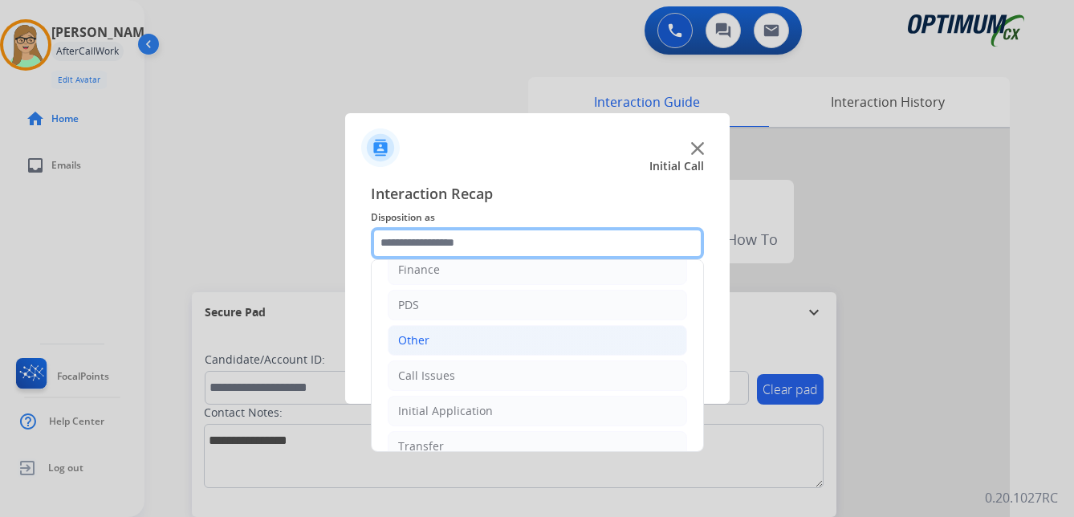
scroll to position [109, 0]
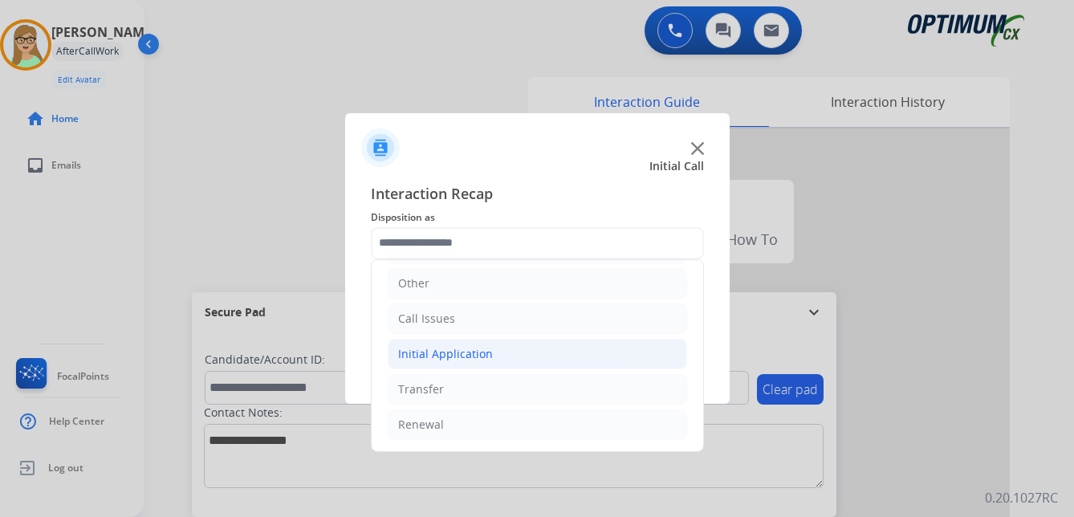
click at [445, 354] on div "Initial Application" at bounding box center [445, 354] width 95 height 16
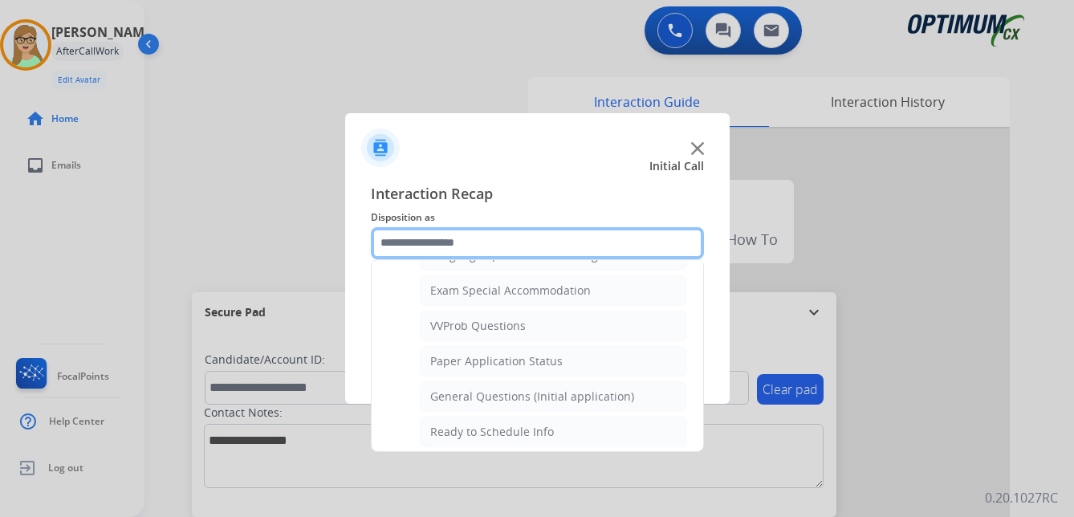
scroll to position [812, 0]
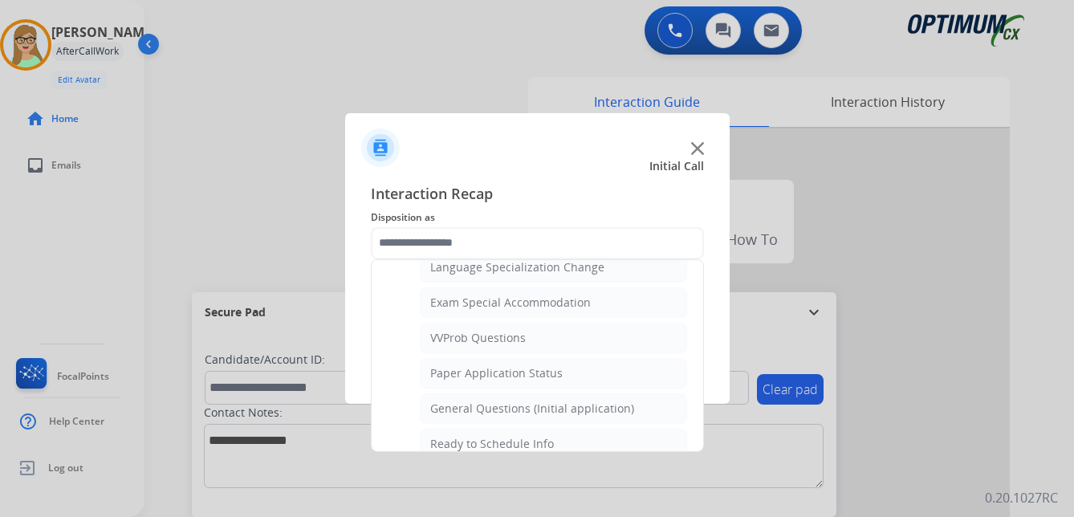
click at [463, 409] on div "General Questions (Initial application)" at bounding box center [532, 409] width 204 height 16
type input "**********"
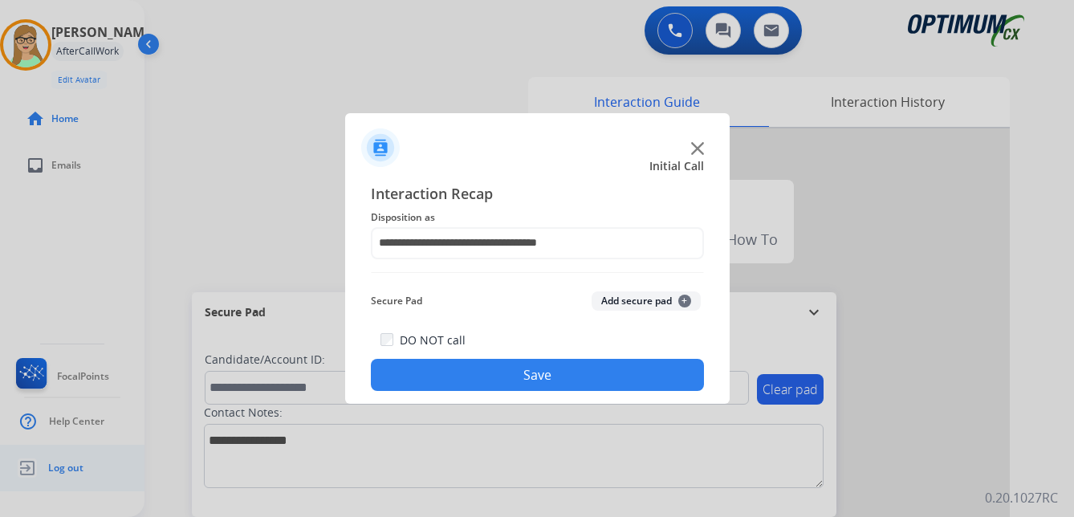
drag, startPoint x: 484, startPoint y: 382, endPoint x: 89, endPoint y: 470, distance: 404.6
click at [470, 384] on button "Save" at bounding box center [537, 375] width 333 height 32
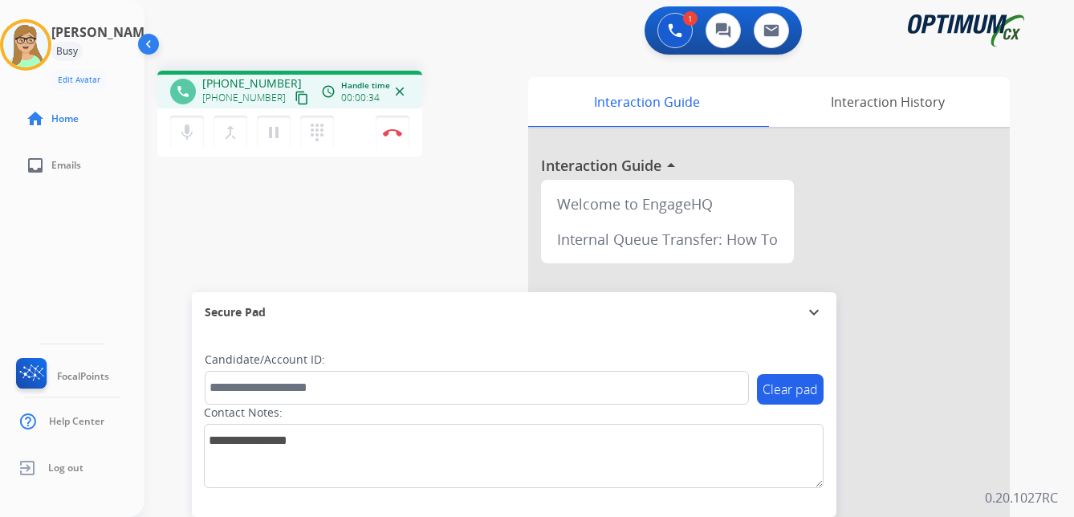
drag, startPoint x: 285, startPoint y: 100, endPoint x: 262, endPoint y: 106, distance: 23.2
click at [295, 100] on mat-icon "content_copy" at bounding box center [302, 98] width 14 height 14
click at [393, 131] on img at bounding box center [392, 132] width 19 height 8
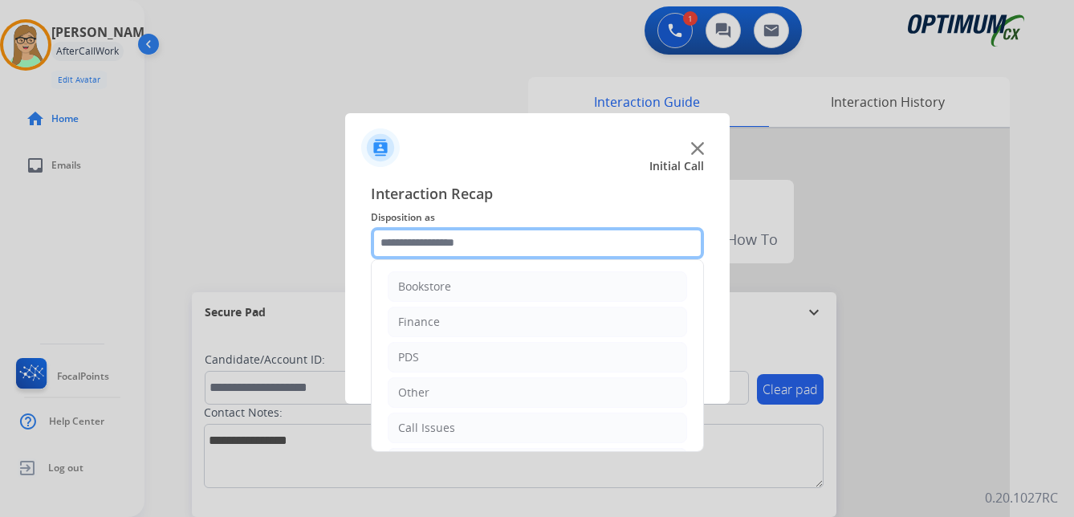
click at [419, 248] on input "text" at bounding box center [537, 243] width 333 height 32
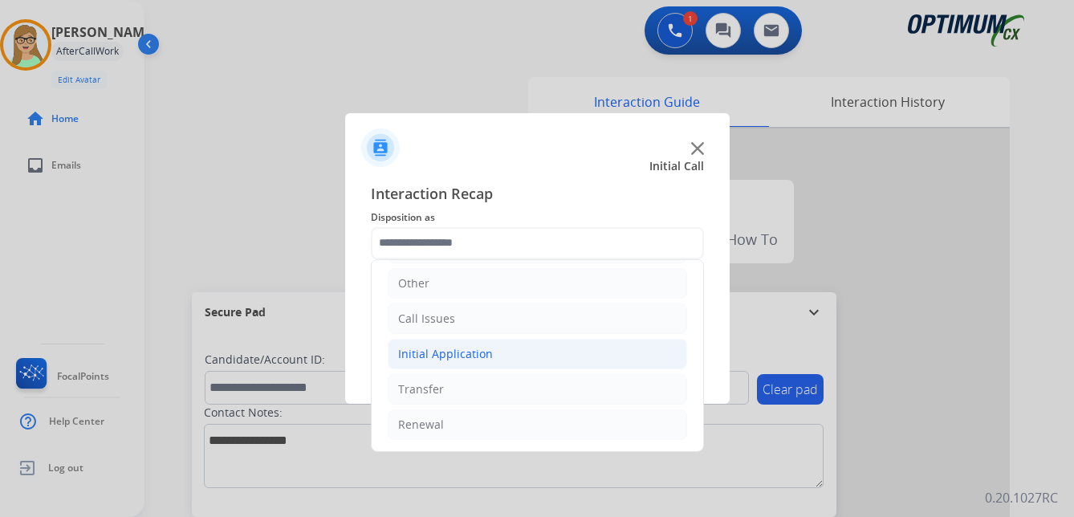
click at [462, 356] on div "Initial Application" at bounding box center [445, 354] width 95 height 16
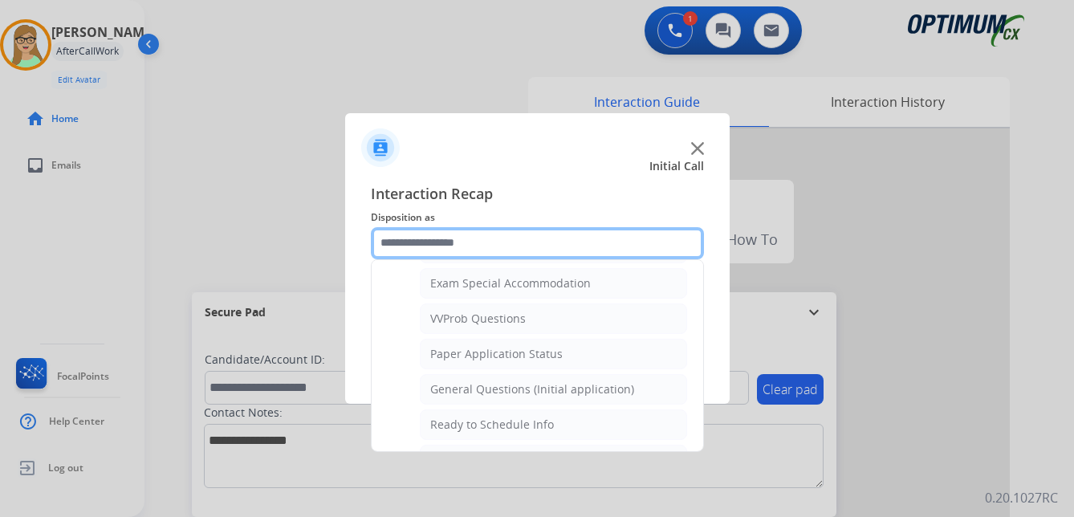
scroll to position [912, 0]
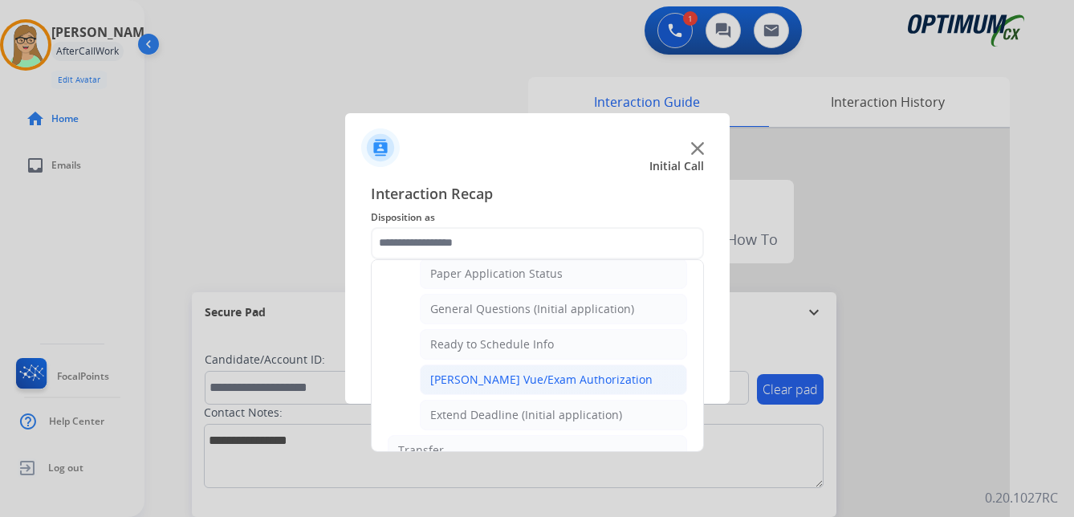
click at [450, 380] on div "[PERSON_NAME] Vue/Exam Authorization" at bounding box center [541, 380] width 222 height 16
type input "**********"
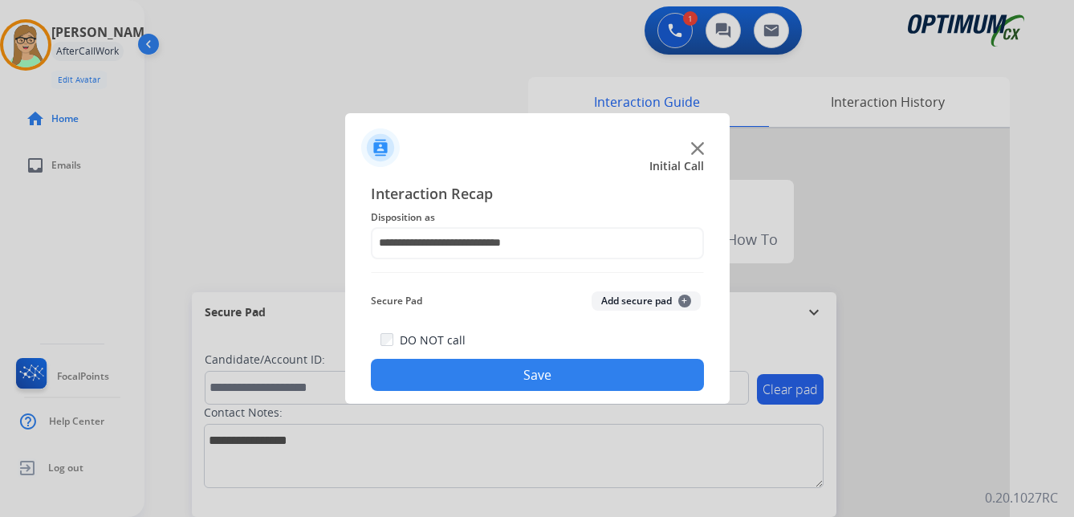
click at [450, 380] on button "Save" at bounding box center [537, 375] width 333 height 32
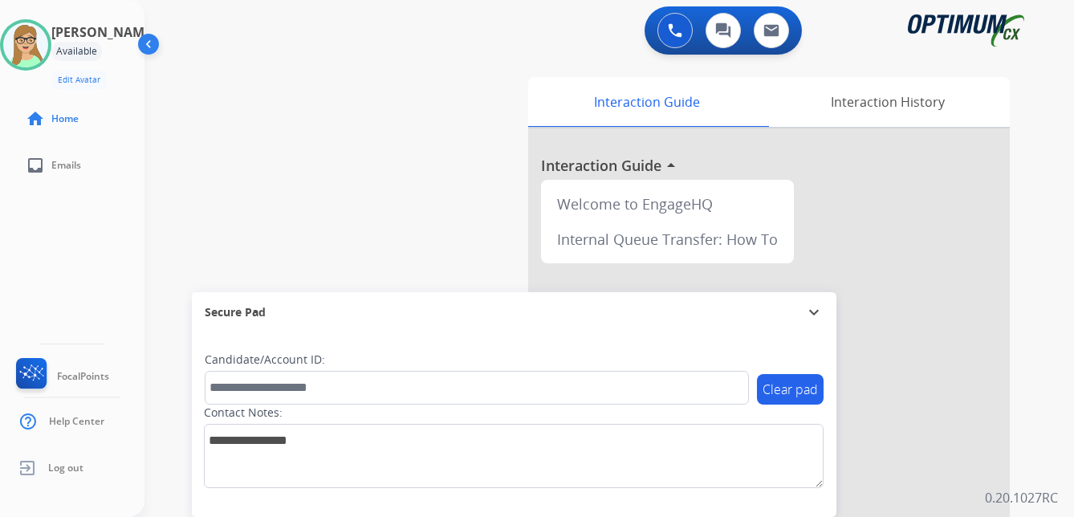
drag, startPoint x: 232, startPoint y: 218, endPoint x: 233, endPoint y: 207, distance: 11.3
click at [232, 216] on div "swap_horiz Break voice bridge close_fullscreen Connect 3-Way Call merge_type Se…" at bounding box center [589, 392] width 891 height 669
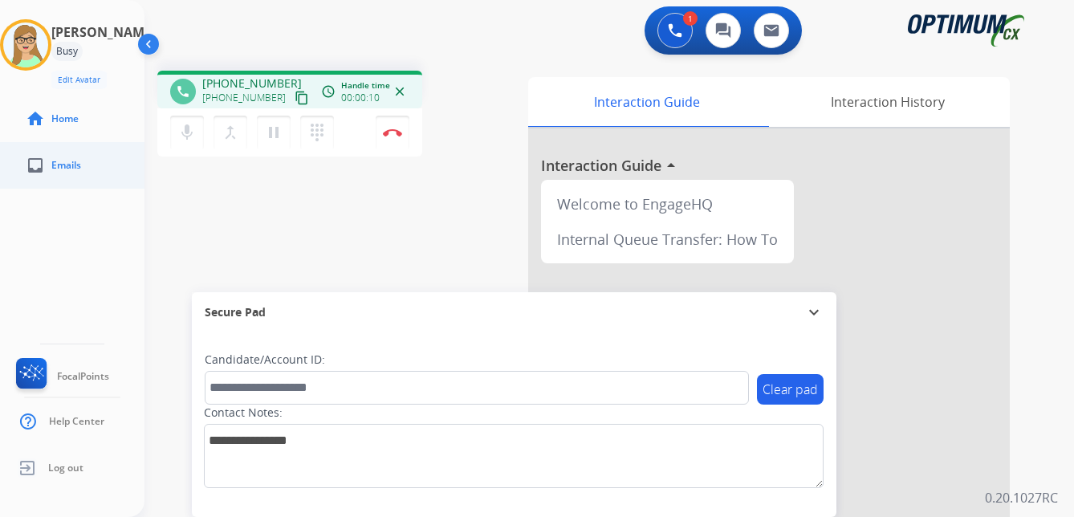
drag, startPoint x: 286, startPoint y: 97, endPoint x: 4, endPoint y: 161, distance: 288.8
click at [295, 98] on mat-icon "content_copy" at bounding box center [302, 98] width 14 height 14
click at [397, 134] on img at bounding box center [392, 132] width 19 height 8
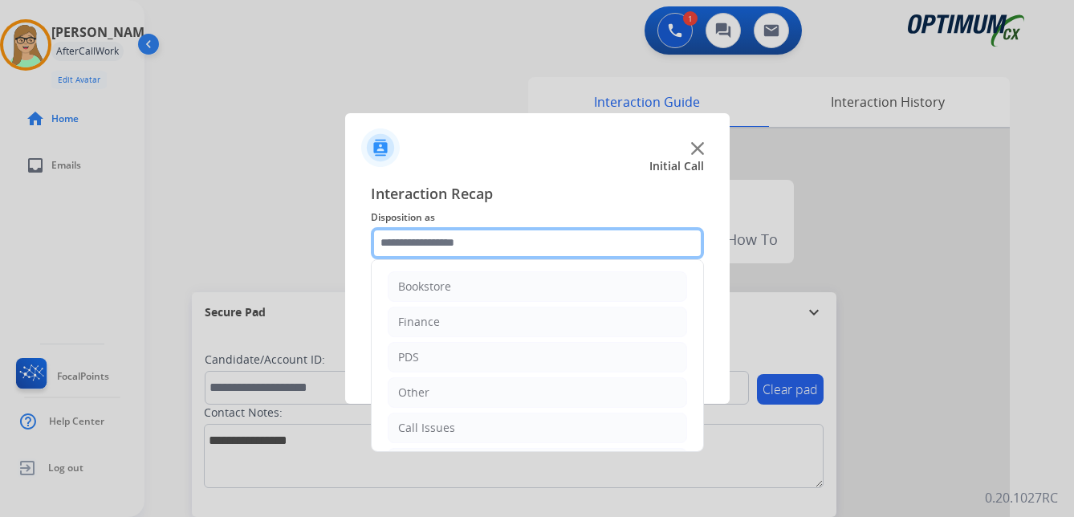
click at [445, 243] on input "text" at bounding box center [537, 243] width 333 height 32
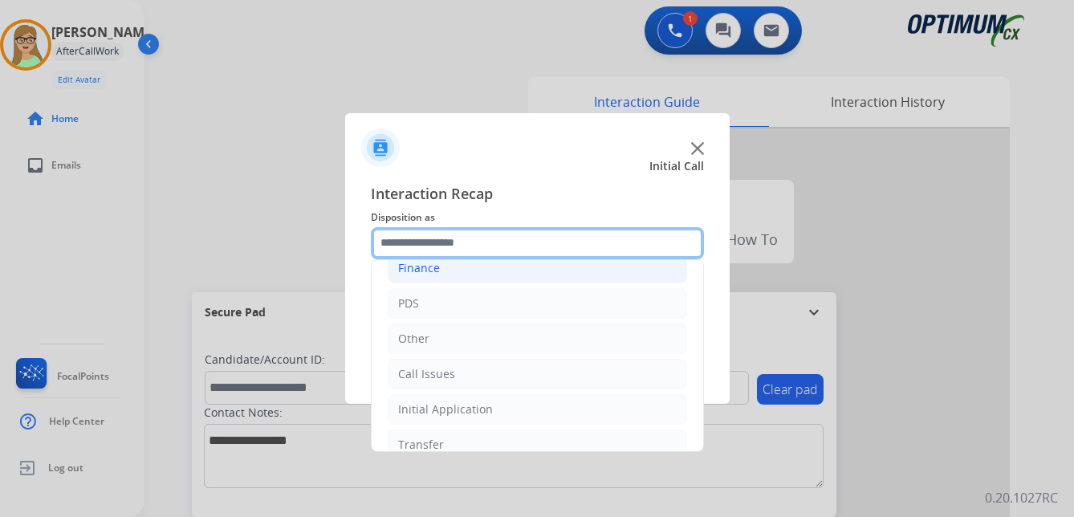
scroll to position [109, 0]
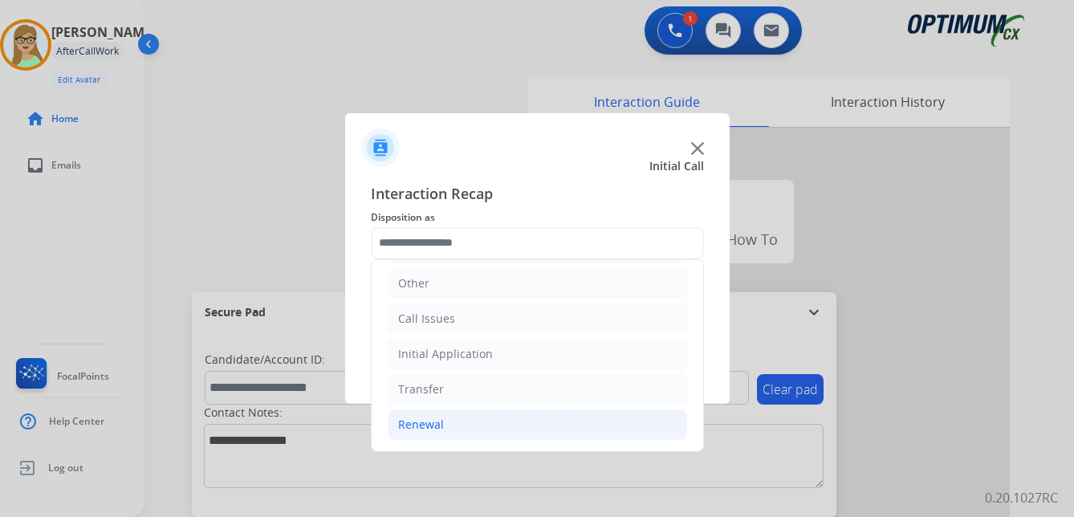
click at [429, 432] on div "Renewal" at bounding box center [421, 425] width 46 height 16
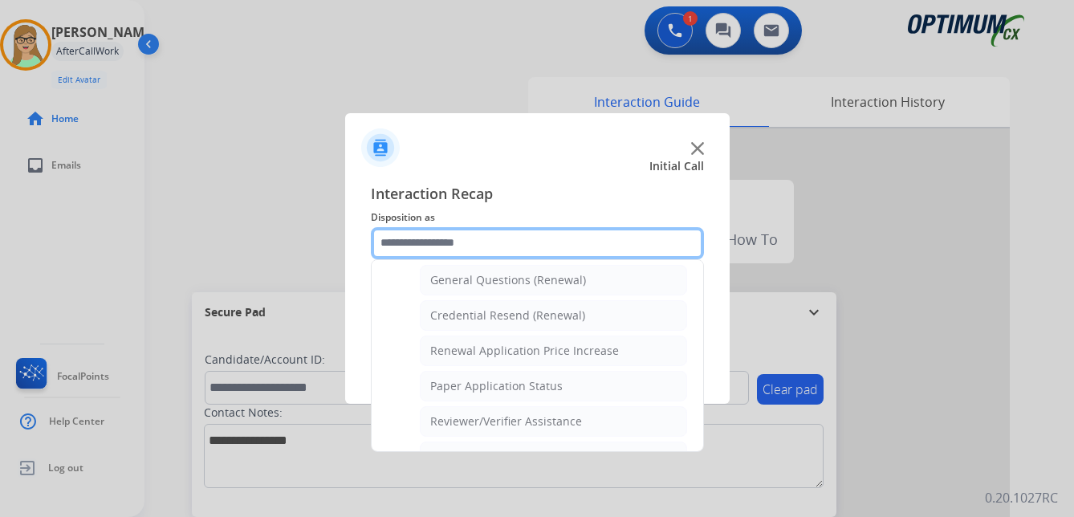
scroll to position [510, 0]
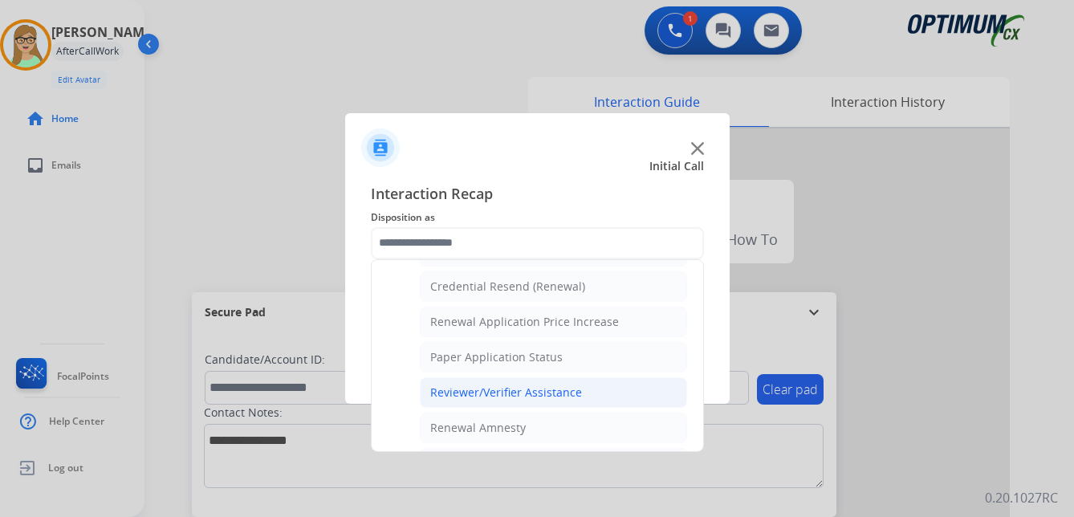
click at [488, 392] on div "Reviewer/Verifier Assistance" at bounding box center [506, 392] width 152 height 16
type input "**********"
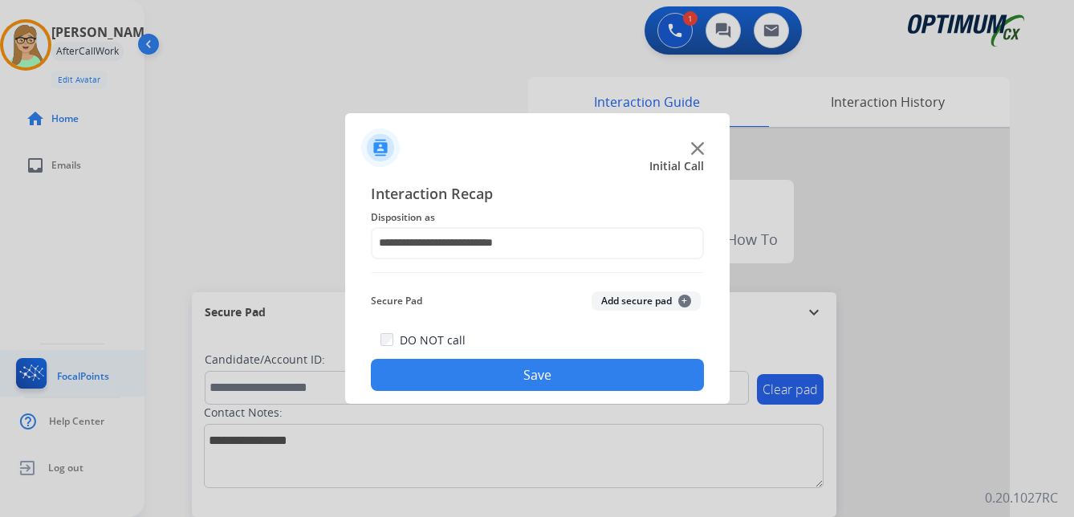
drag, startPoint x: 501, startPoint y: 368, endPoint x: 50, endPoint y: 380, distance: 451.2
click at [496, 368] on button "Save" at bounding box center [537, 375] width 333 height 32
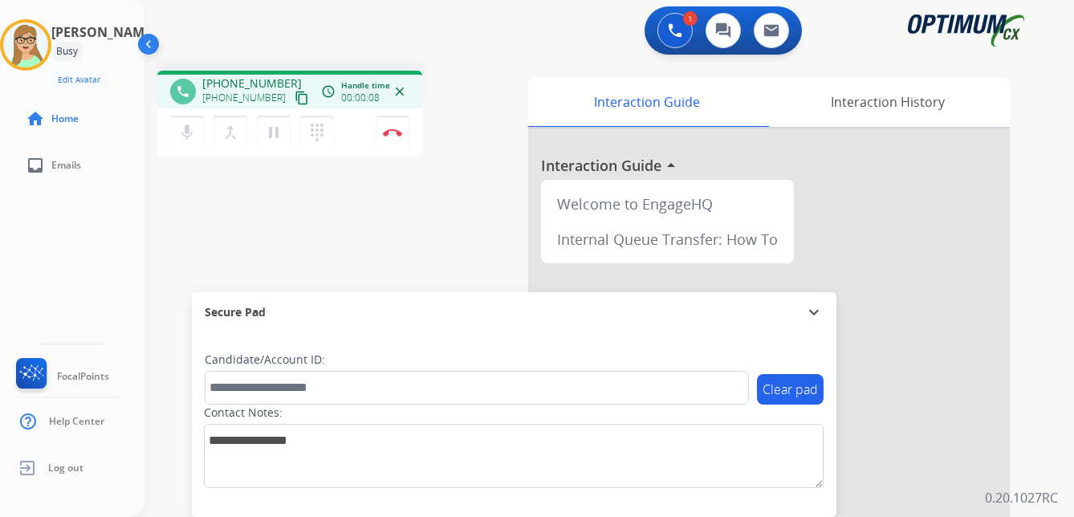
drag, startPoint x: 287, startPoint y: 99, endPoint x: 274, endPoint y: 104, distance: 13.7
click at [295, 99] on mat-icon "content_copy" at bounding box center [302, 98] width 14 height 14
click at [392, 132] on img at bounding box center [392, 132] width 19 height 8
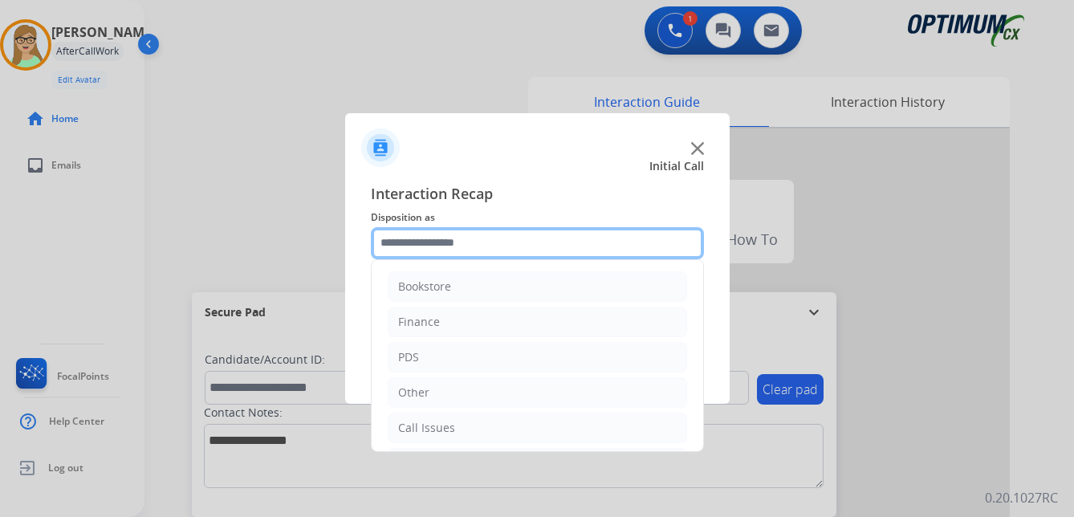
click at [447, 243] on input "text" at bounding box center [537, 243] width 333 height 32
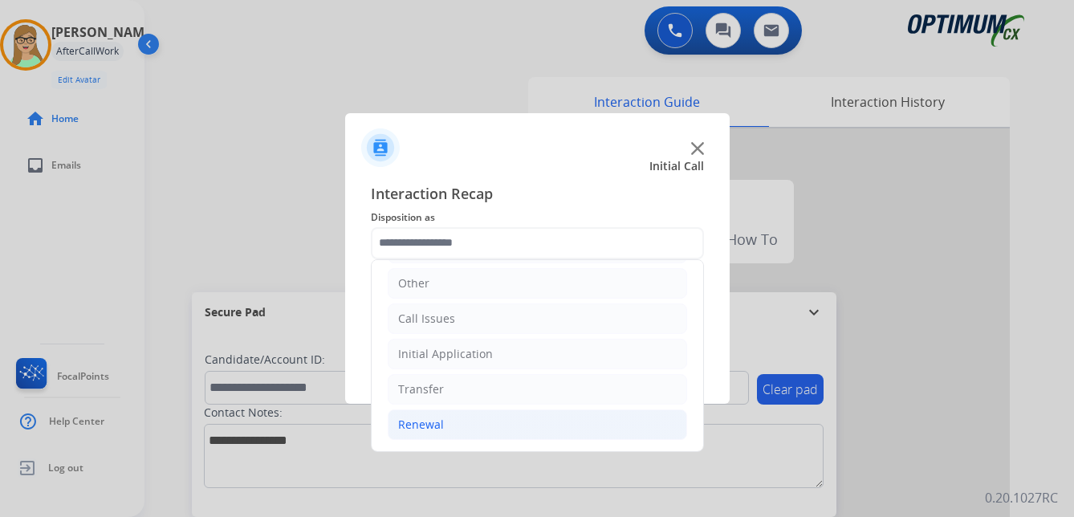
click at [430, 423] on div "Renewal" at bounding box center [421, 425] width 46 height 16
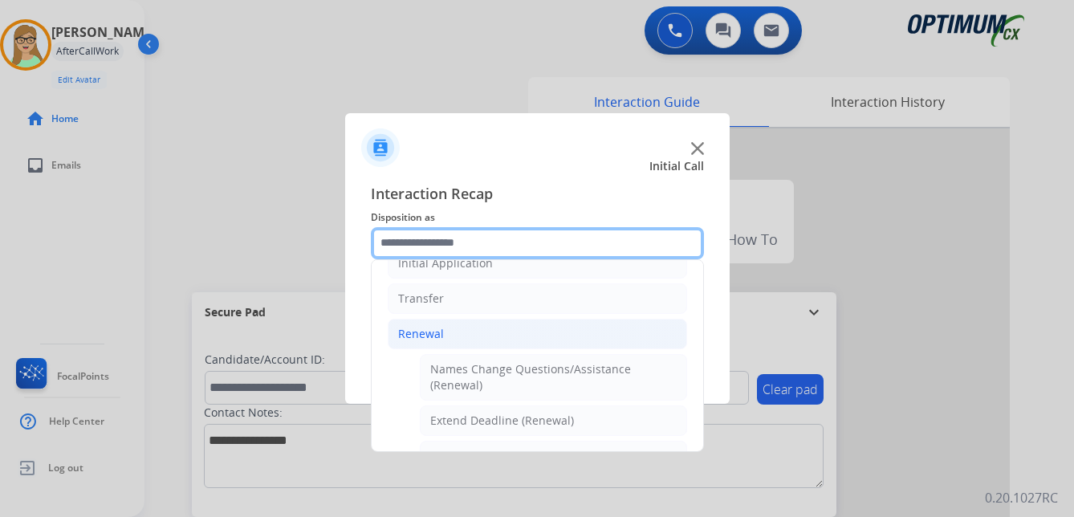
scroll to position [270, 0]
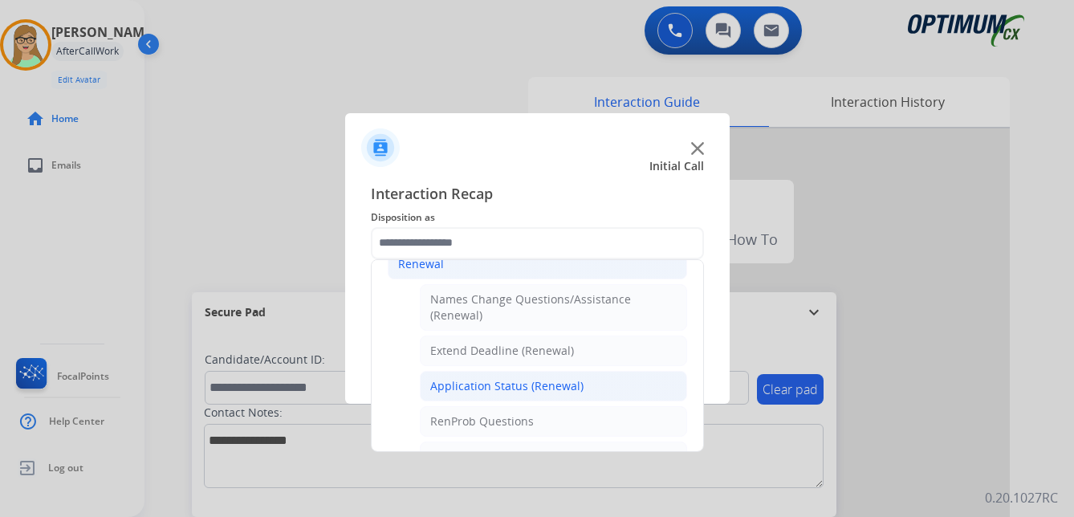
click at [506, 385] on div "Application Status (Renewal)" at bounding box center [506, 386] width 153 height 16
type input "**********"
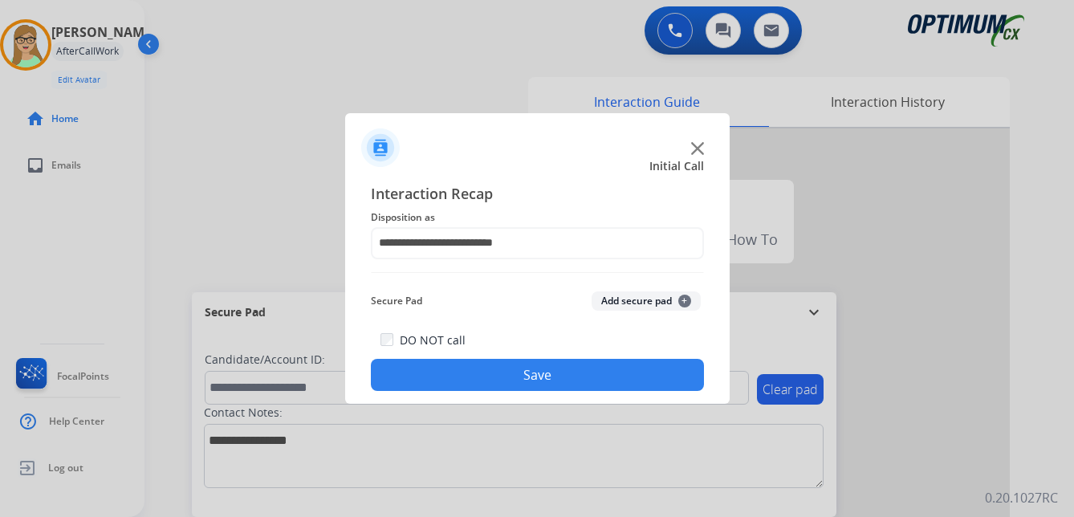
drag, startPoint x: 498, startPoint y: 381, endPoint x: 332, endPoint y: 352, distance: 167.8
click at [490, 381] on button "Save" at bounding box center [537, 375] width 333 height 32
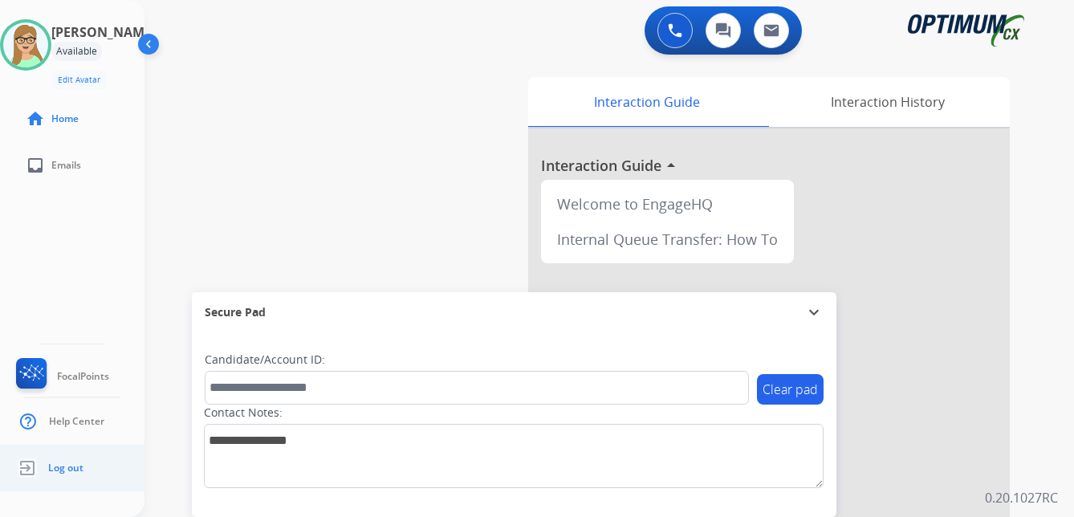
click at [82, 472] on li "Log out" at bounding box center [48, 468] width 71 height 30
